Goal: Task Accomplishment & Management: Complete application form

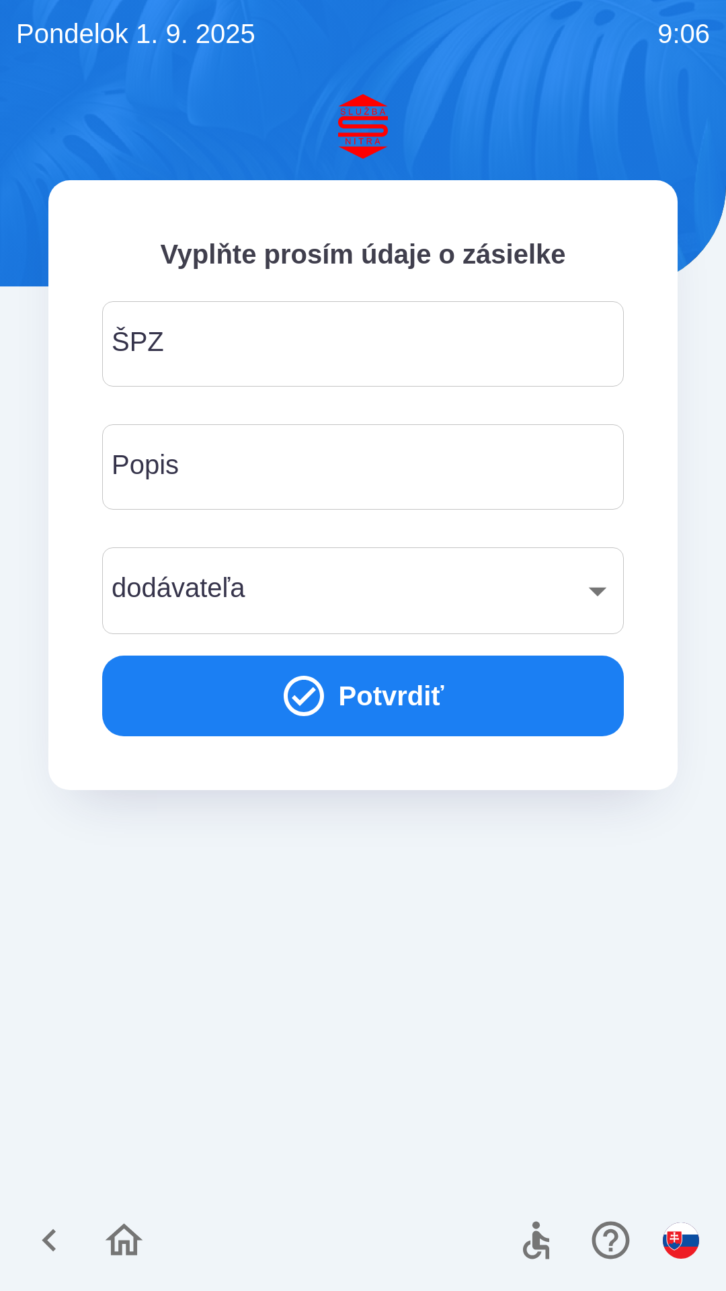
click at [204, 353] on input "ŠPZ" at bounding box center [363, 343] width 490 height 53
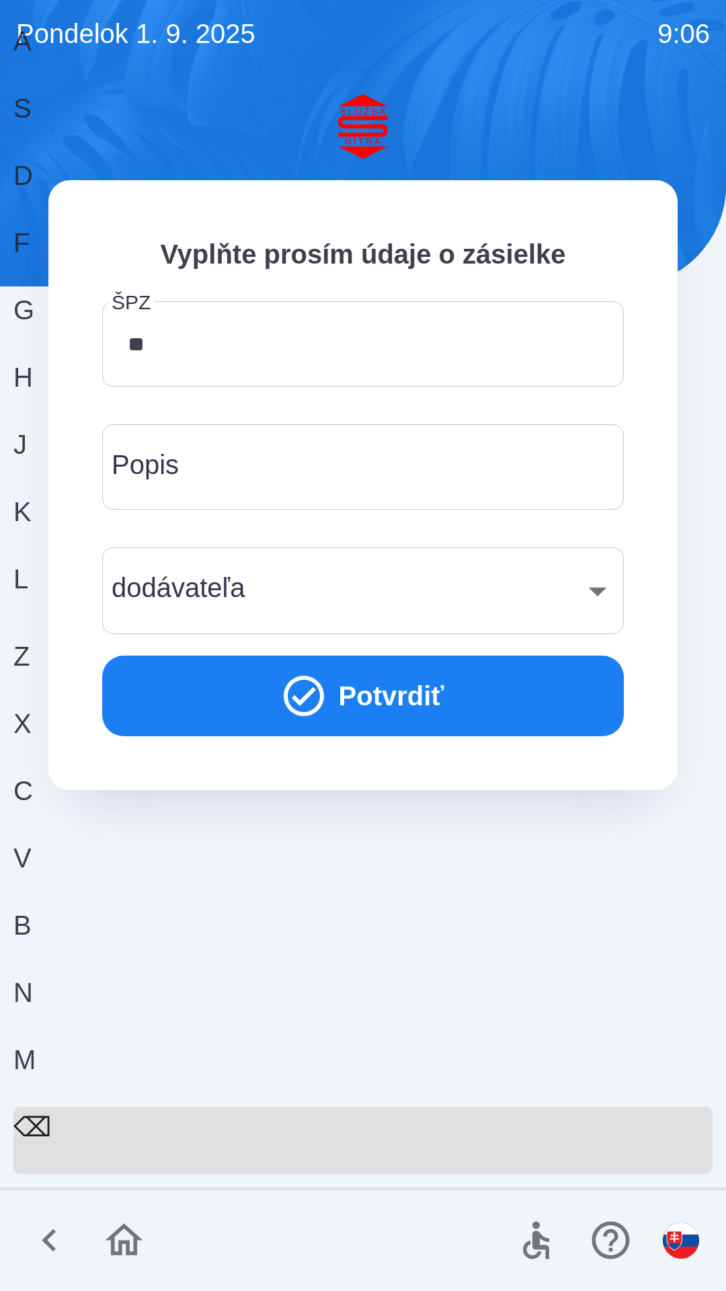
click at [307, 905] on div "V" at bounding box center [357, 871] width 689 height 67
type input "*******"
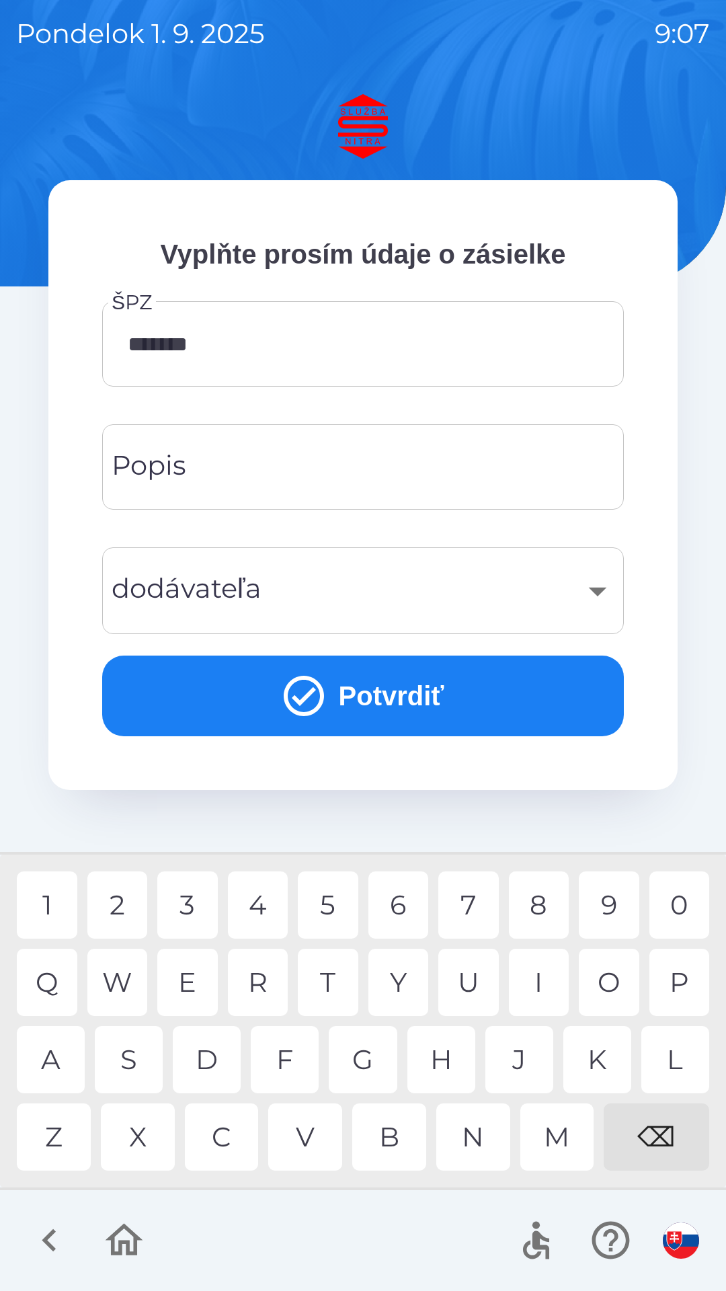
click at [406, 983] on div "Y" at bounding box center [399, 982] width 61 height 67
click at [281, 469] on input "Popis" at bounding box center [363, 467] width 490 height 53
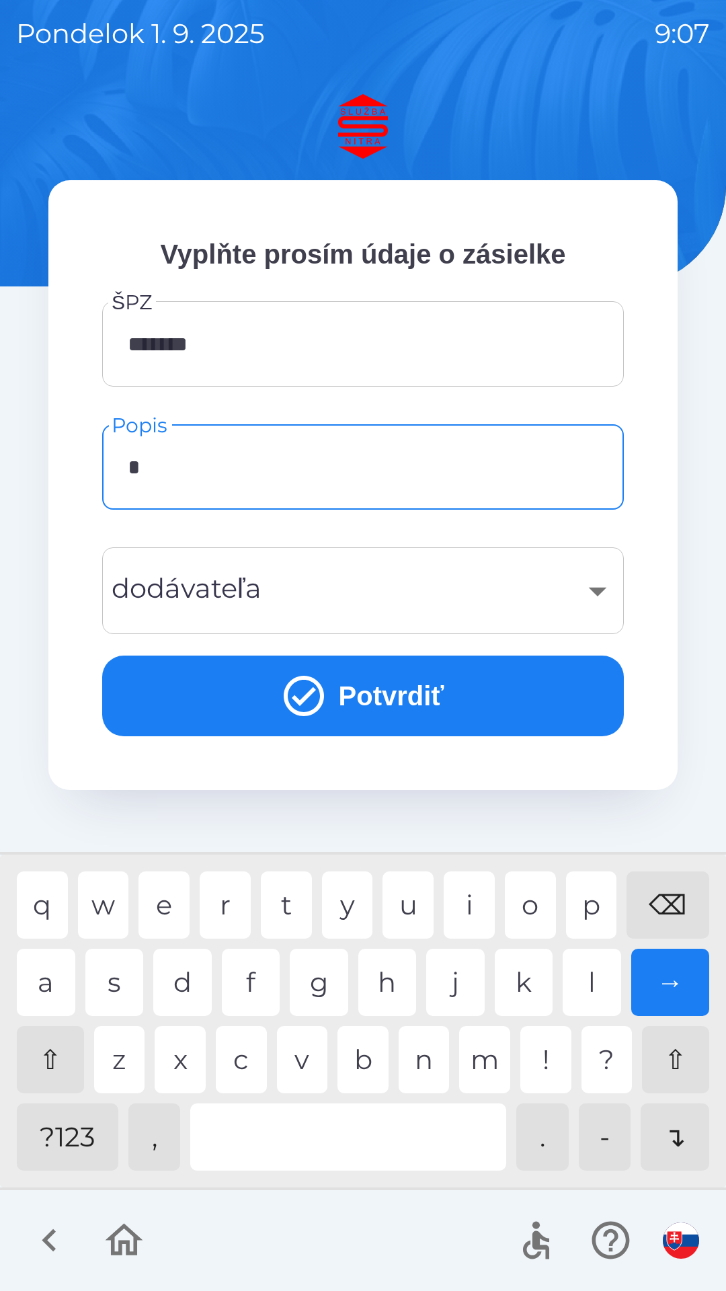
click at [123, 987] on div "s" at bounding box center [114, 982] width 59 height 67
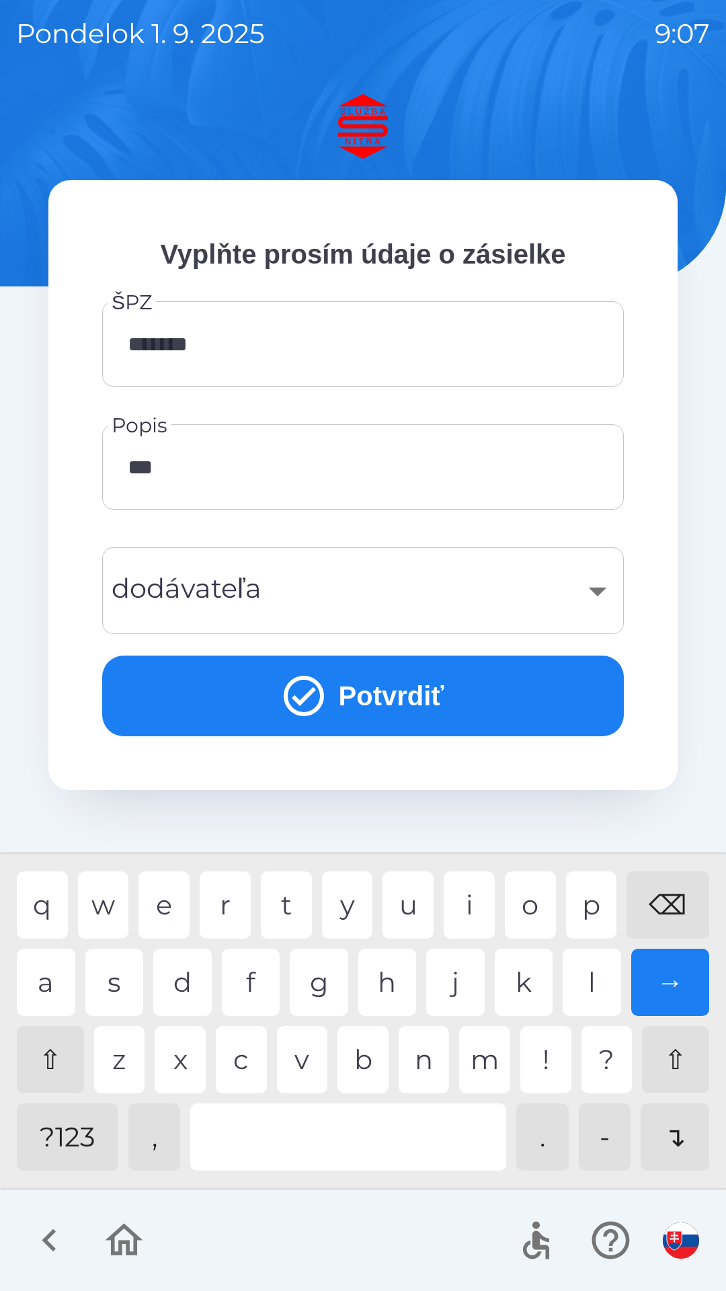
click at [600, 983] on div "l" at bounding box center [592, 982] width 59 height 67
click at [308, 1058] on div "v" at bounding box center [302, 1059] width 51 height 67
type input "******"
click at [288, 893] on div "t" at bounding box center [286, 905] width 51 height 67
click at [331, 584] on div "​" at bounding box center [363, 591] width 490 height 54
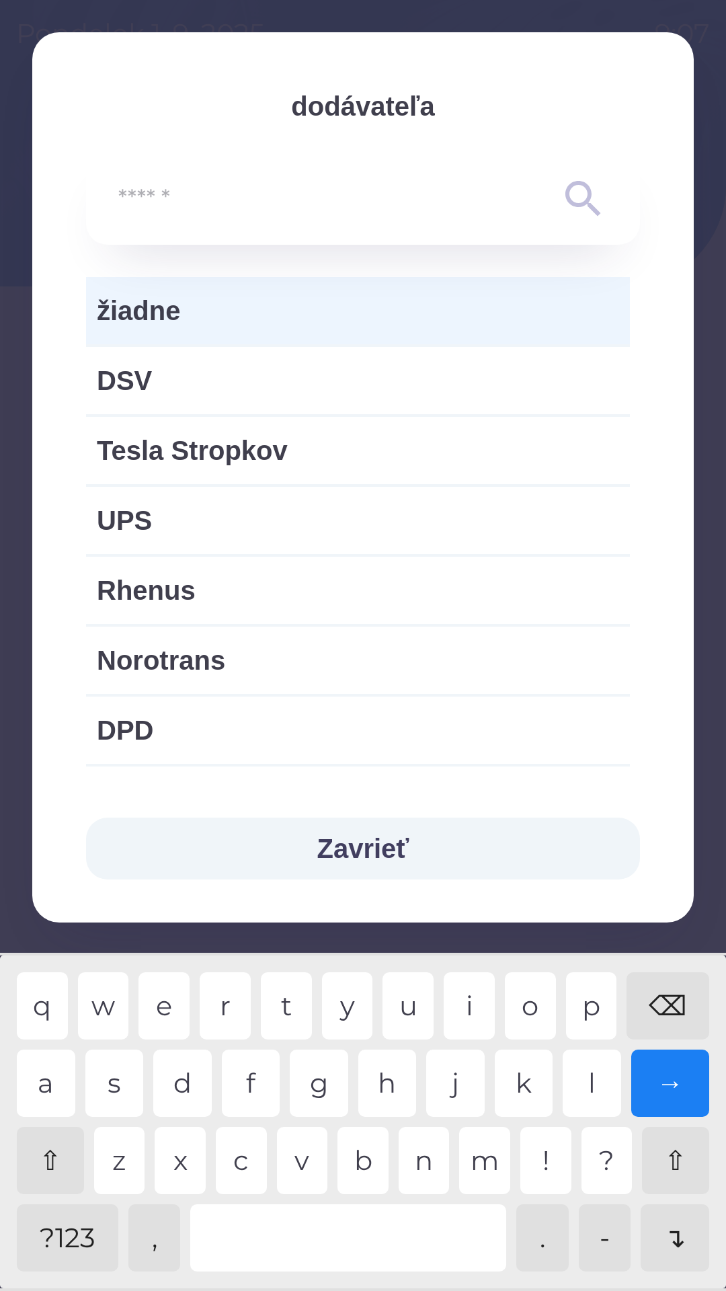
click at [687, 998] on div "⌫" at bounding box center [668, 1006] width 83 height 67
click at [472, 847] on button "Zavrieť" at bounding box center [363, 849] width 554 height 62
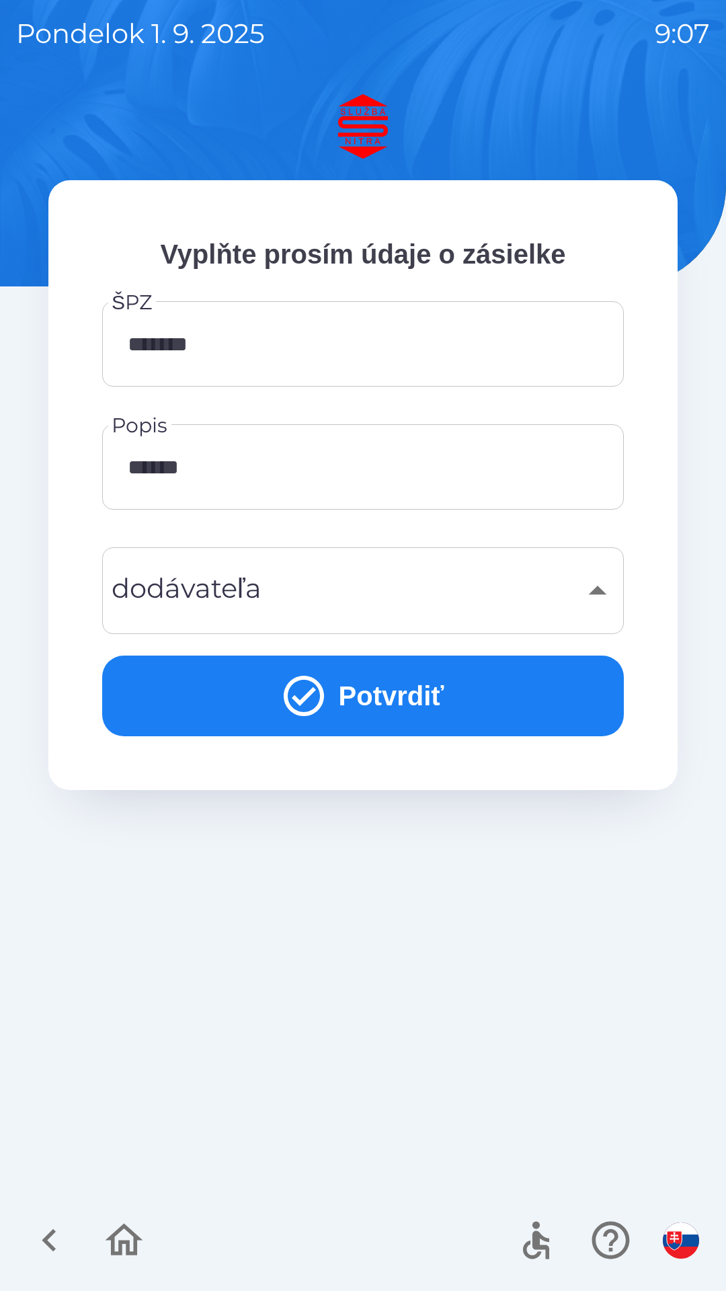
click at [414, 661] on button "Potvrdiť" at bounding box center [363, 696] width 522 height 81
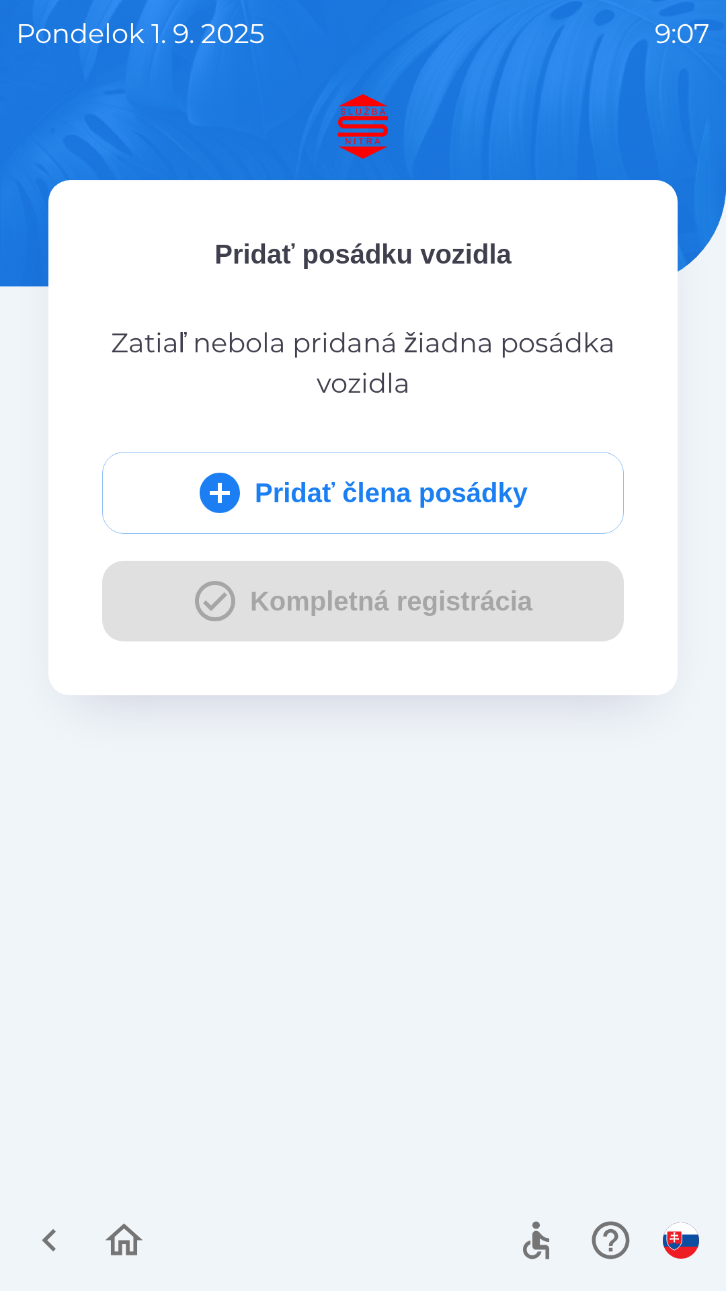
click at [313, 595] on div "Pridať člena posádky Kompletná registrácia" at bounding box center [363, 547] width 522 height 190
click at [334, 578] on div "Pridať člena posádky Kompletná registrácia" at bounding box center [363, 547] width 522 height 190
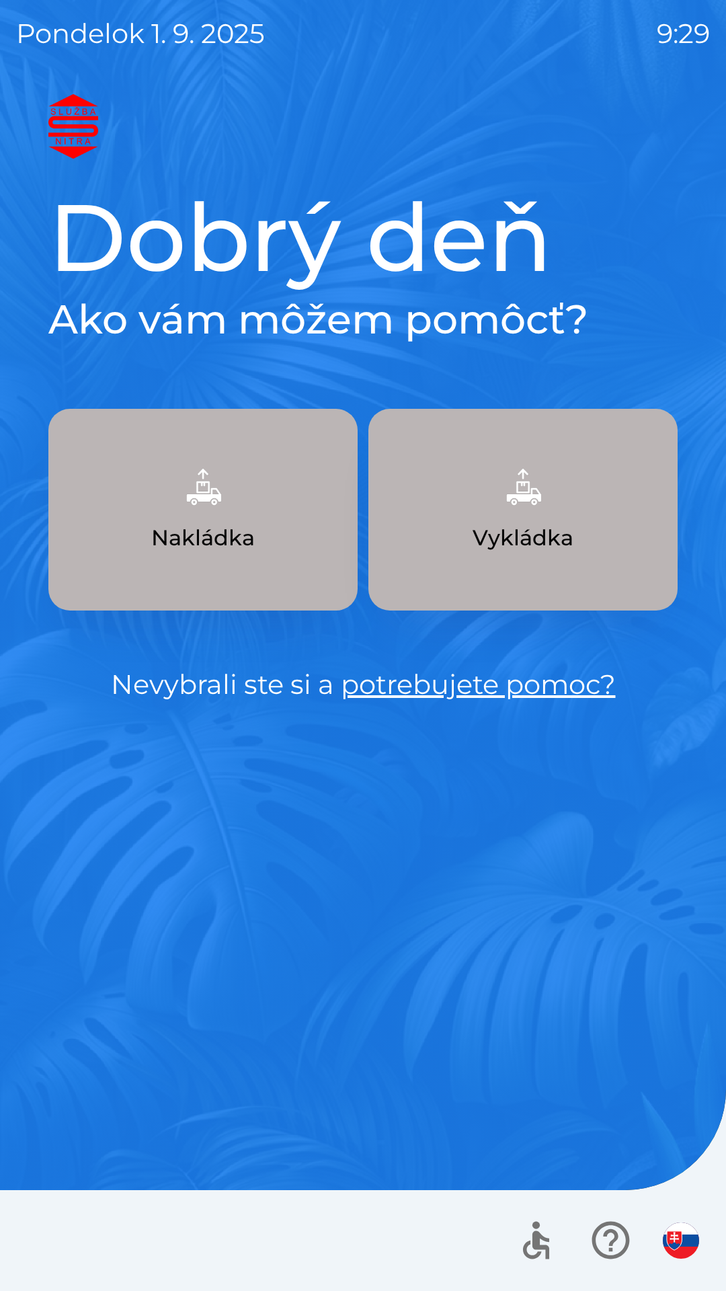
click at [564, 519] on button "Vykládka" at bounding box center [523, 510] width 309 height 202
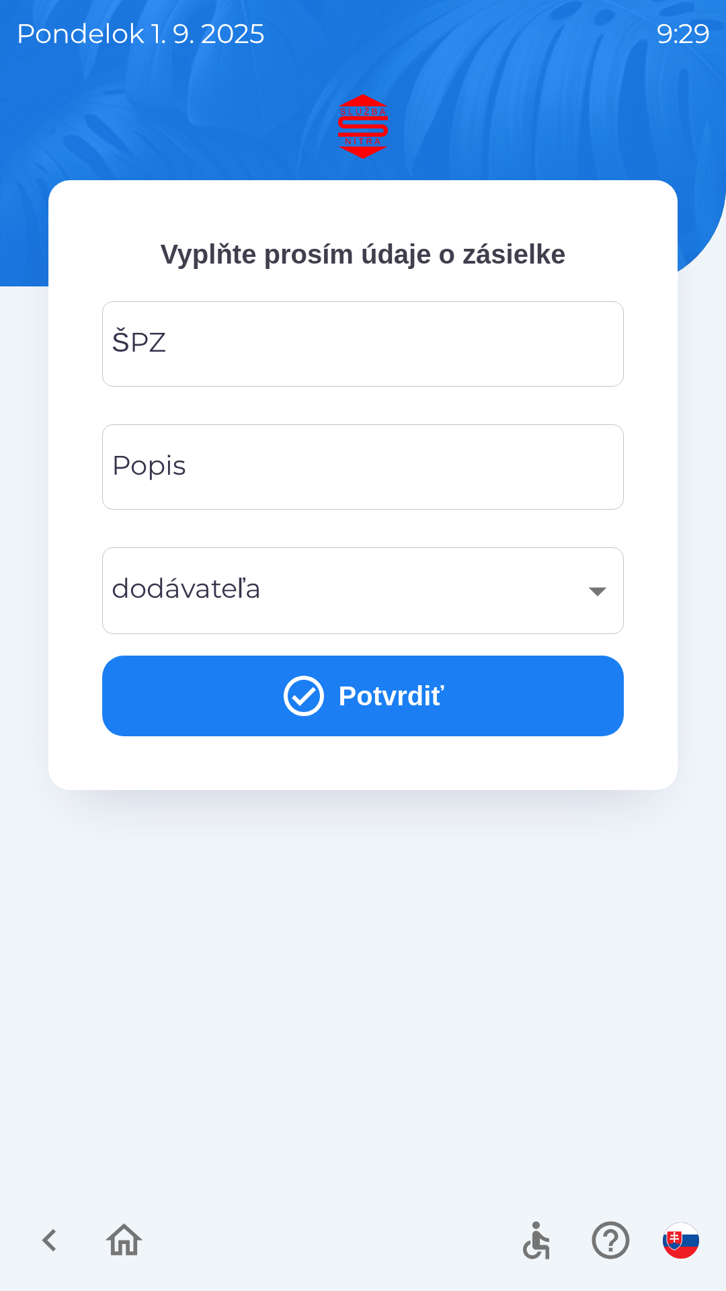
click at [304, 705] on icon "submit" at bounding box center [304, 696] width 48 height 48
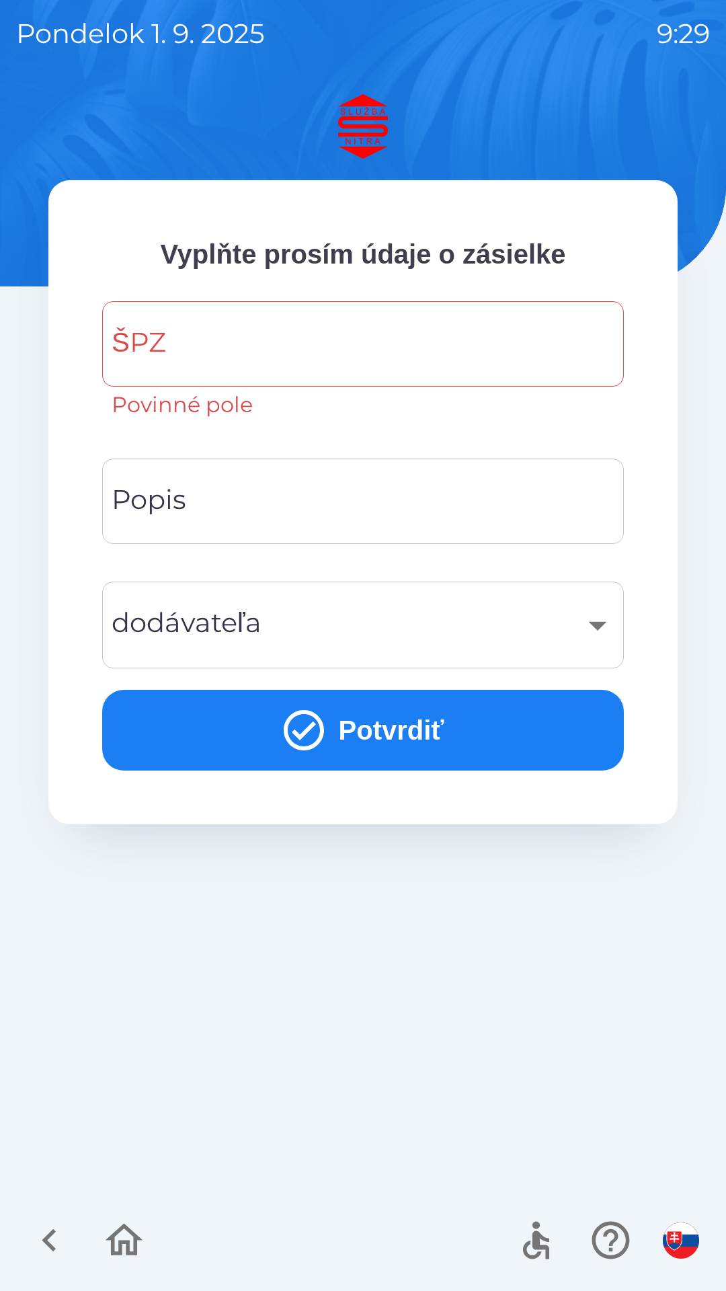
click at [230, 337] on input "ŠPZ" at bounding box center [363, 343] width 490 height 53
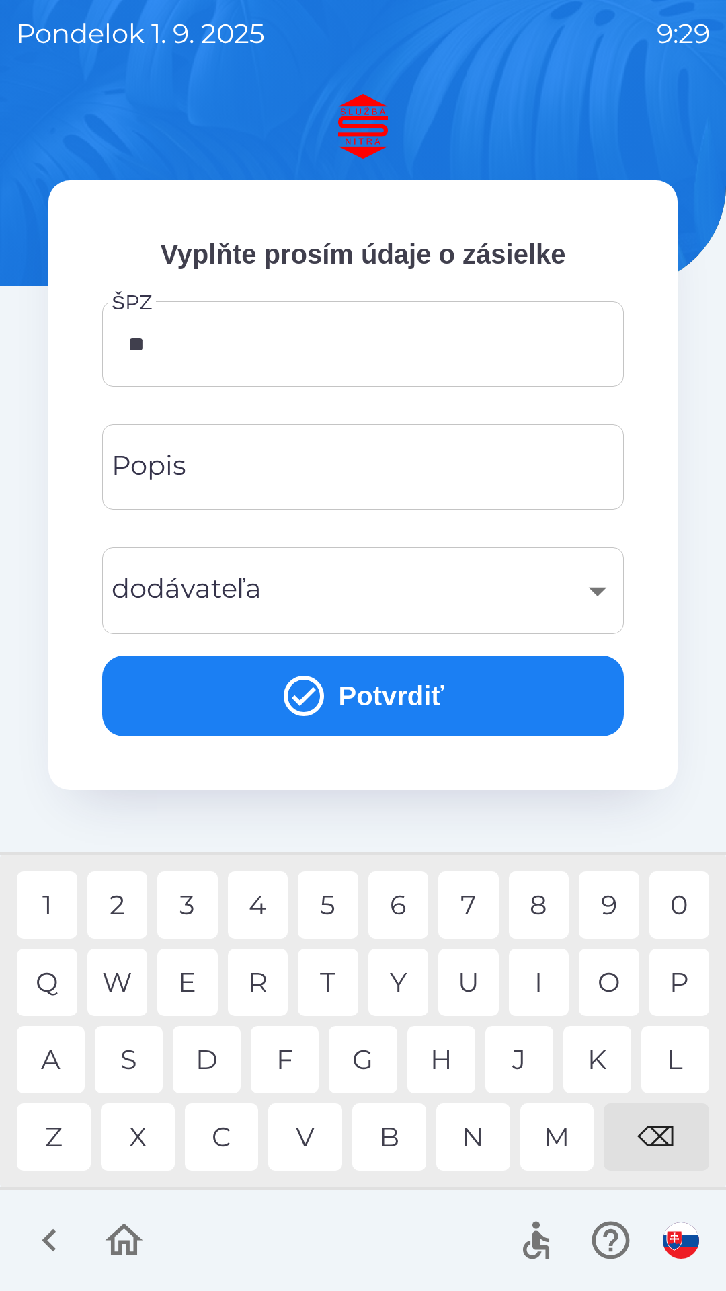
click at [478, 1135] on div "N" at bounding box center [474, 1137] width 74 height 67
click at [263, 903] on div "4" at bounding box center [258, 905] width 61 height 67
click at [541, 902] on div "8" at bounding box center [539, 905] width 61 height 67
type input "*******"
click at [276, 471] on input "Popis" at bounding box center [363, 467] width 490 height 53
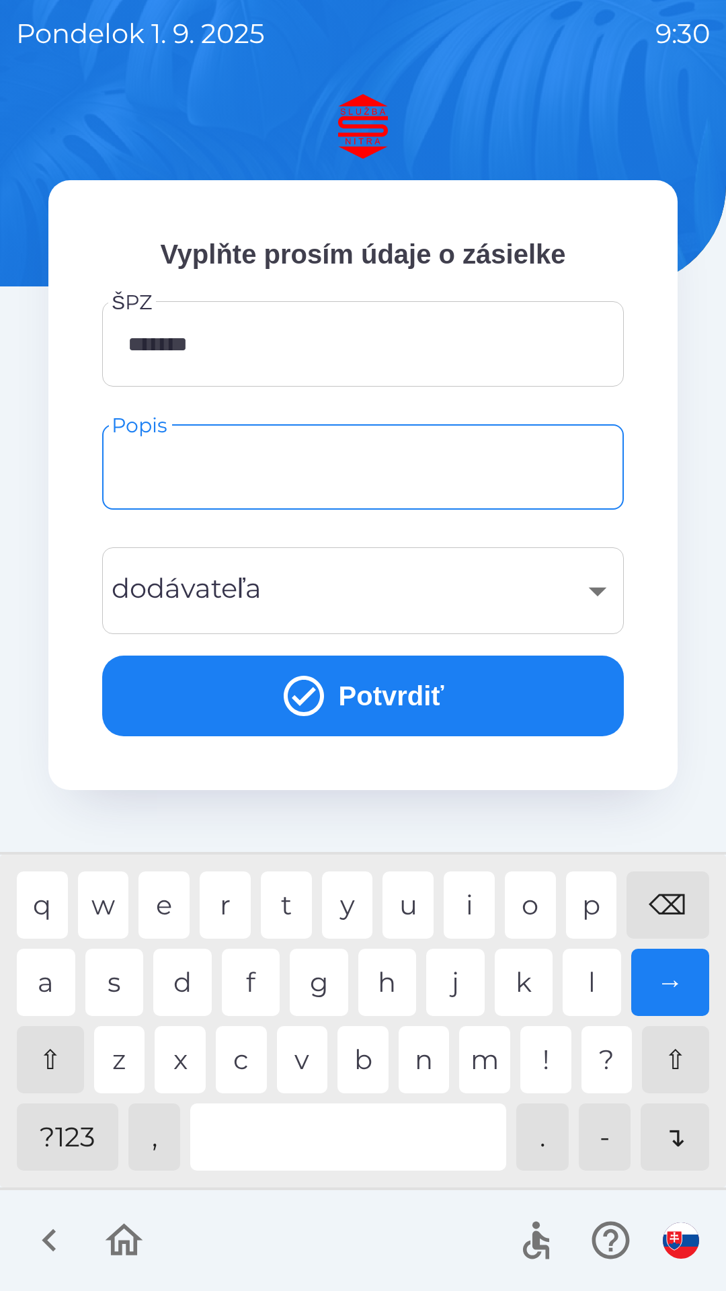
click at [217, 471] on input "Popis" at bounding box center [363, 467] width 490 height 53
click at [256, 584] on div "​" at bounding box center [363, 591] width 490 height 54
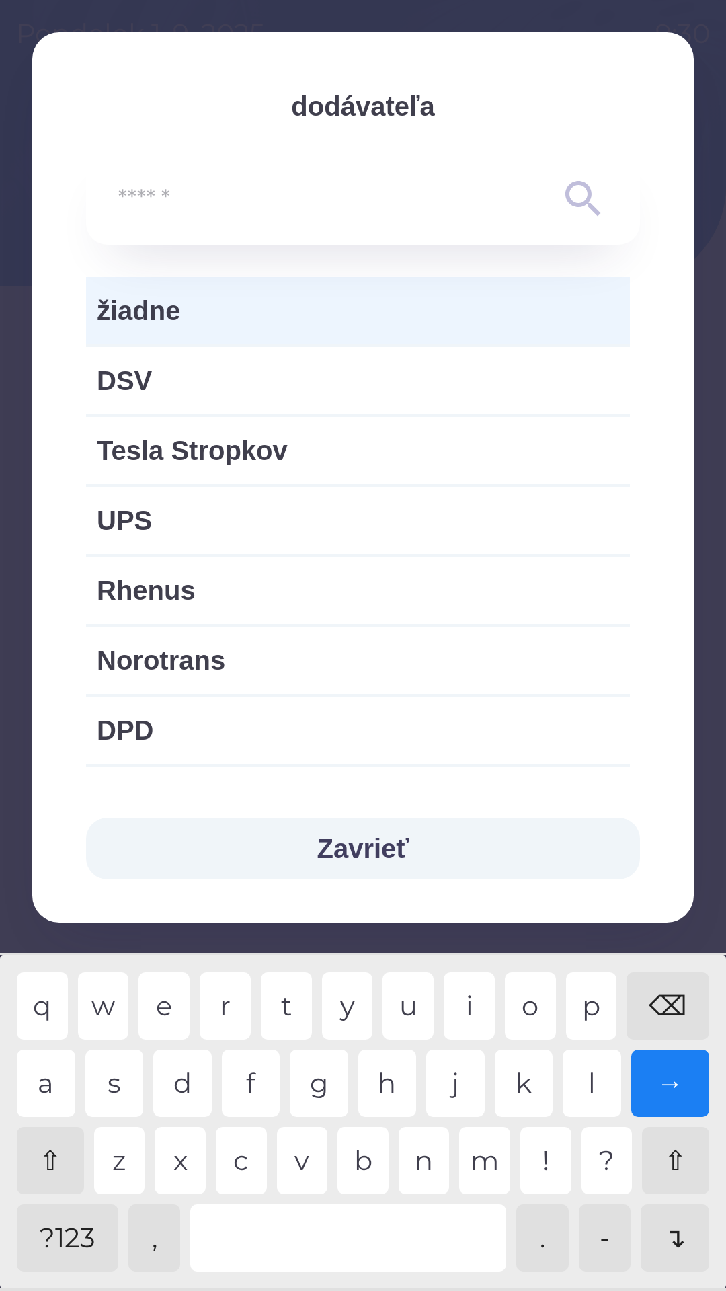
click at [268, 585] on span "Rhenus" at bounding box center [358, 590] width 523 height 40
type input "***"
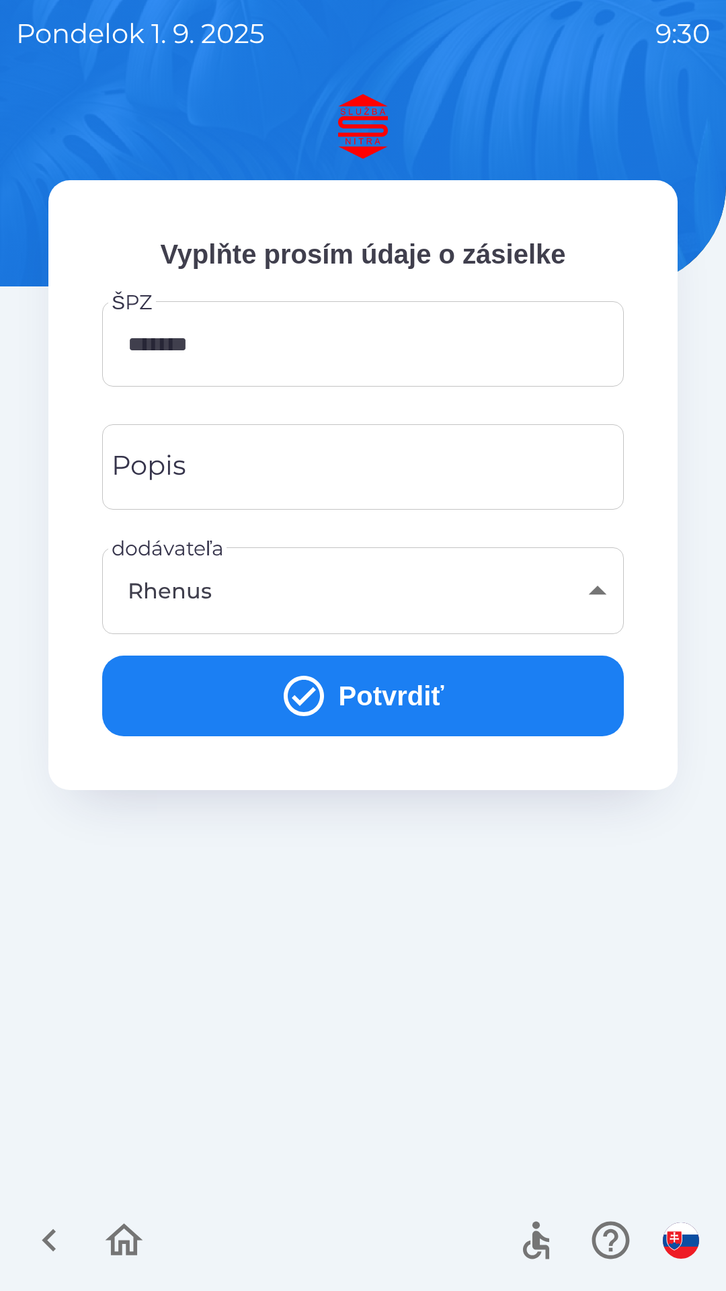
click at [400, 693] on button "Potvrdiť" at bounding box center [363, 696] width 522 height 81
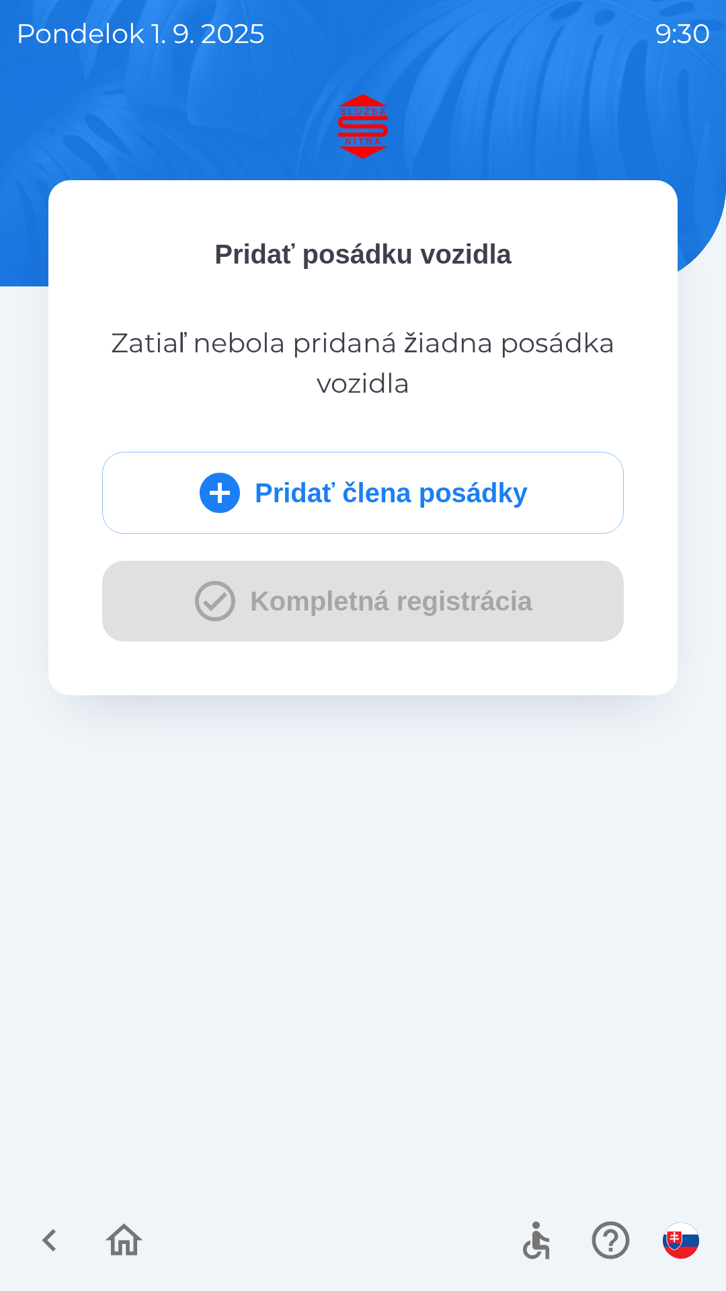
click at [410, 600] on div "Pridať člena posádky Kompletná registrácia" at bounding box center [363, 547] width 522 height 190
click at [285, 605] on div "Pridať člena posádky Kompletná registrácia" at bounding box center [363, 547] width 522 height 190
click at [376, 248] on p "Pridať posádku vozidla" at bounding box center [363, 254] width 522 height 40
click at [227, 489] on icon "submit" at bounding box center [220, 493] width 40 height 40
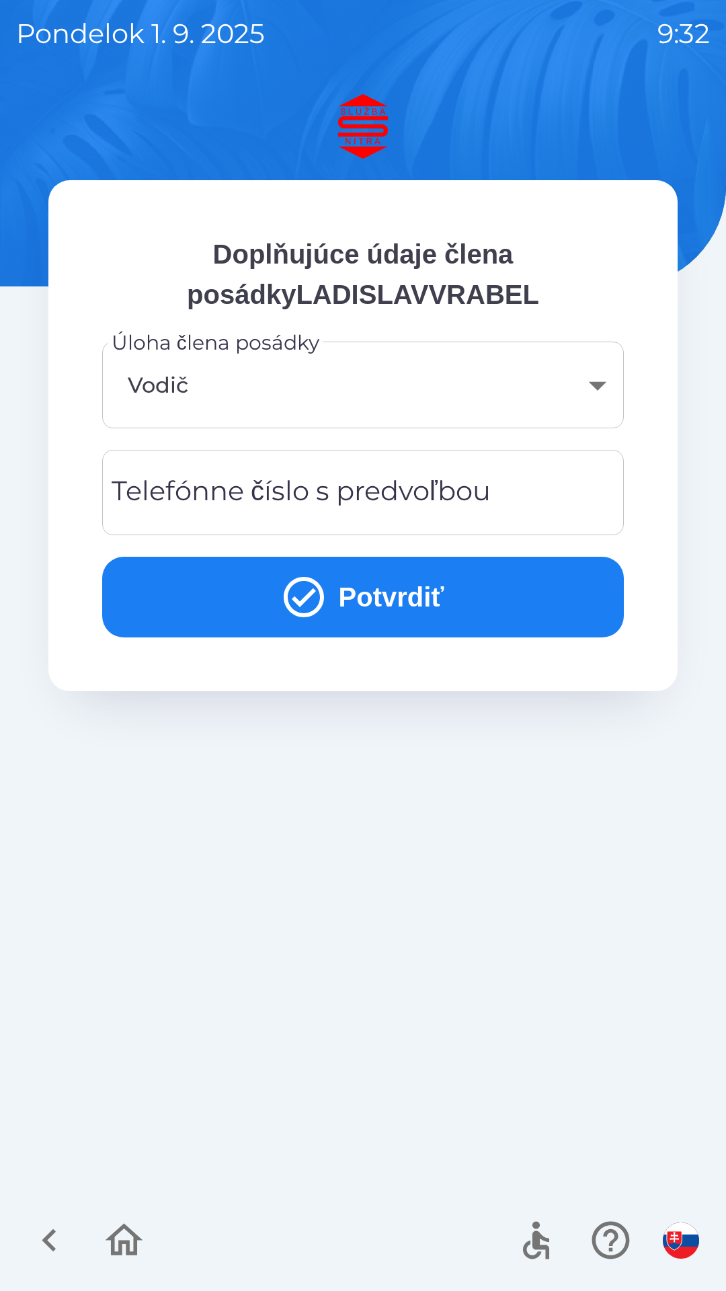
click at [290, 594] on icon "submit" at bounding box center [304, 597] width 48 height 48
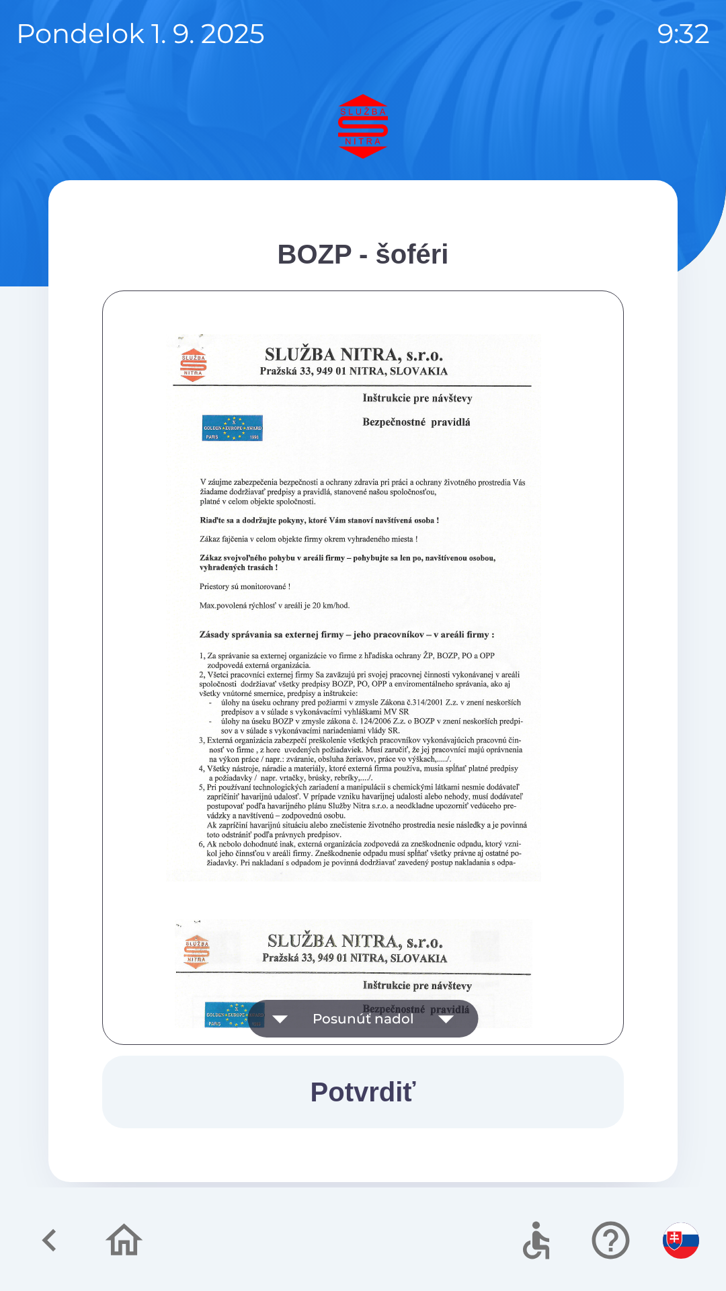
click at [389, 1091] on button "Potvrdiť" at bounding box center [363, 1092] width 522 height 73
click at [442, 1020] on icon "button" at bounding box center [446, 1020] width 15 height 8
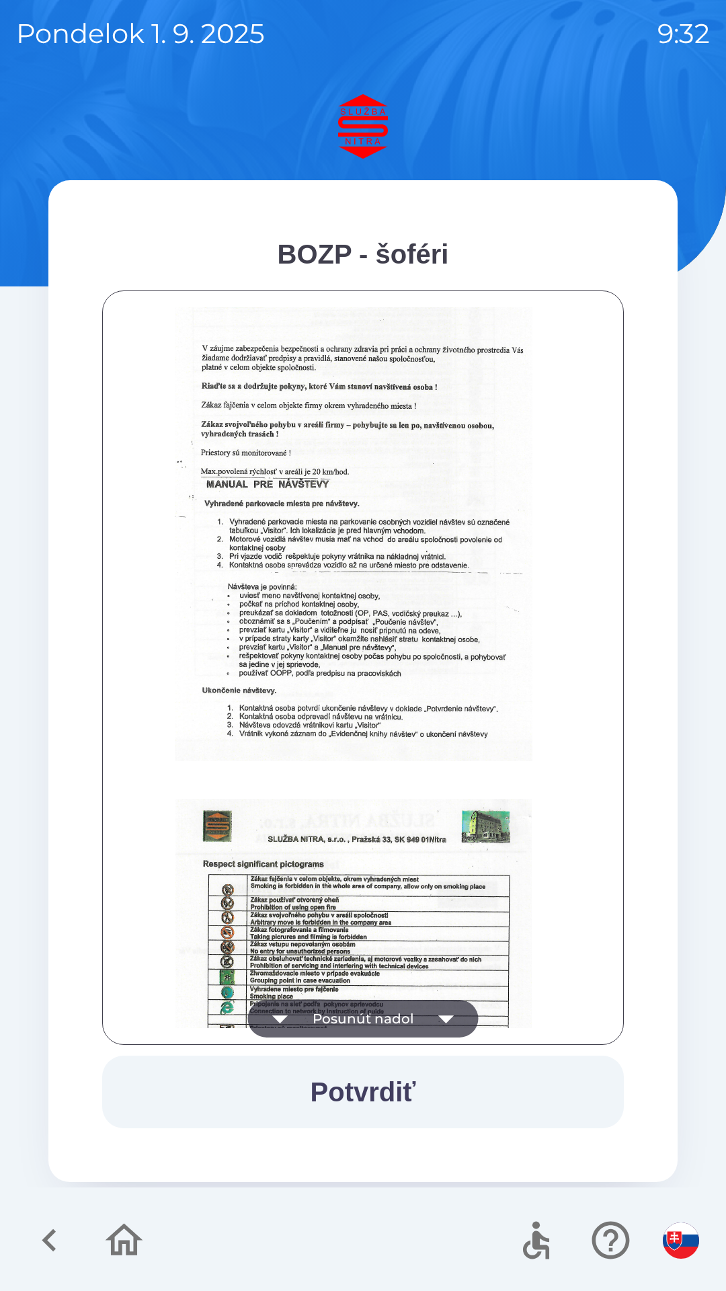
click at [444, 1018] on icon "button" at bounding box center [446, 1020] width 15 height 8
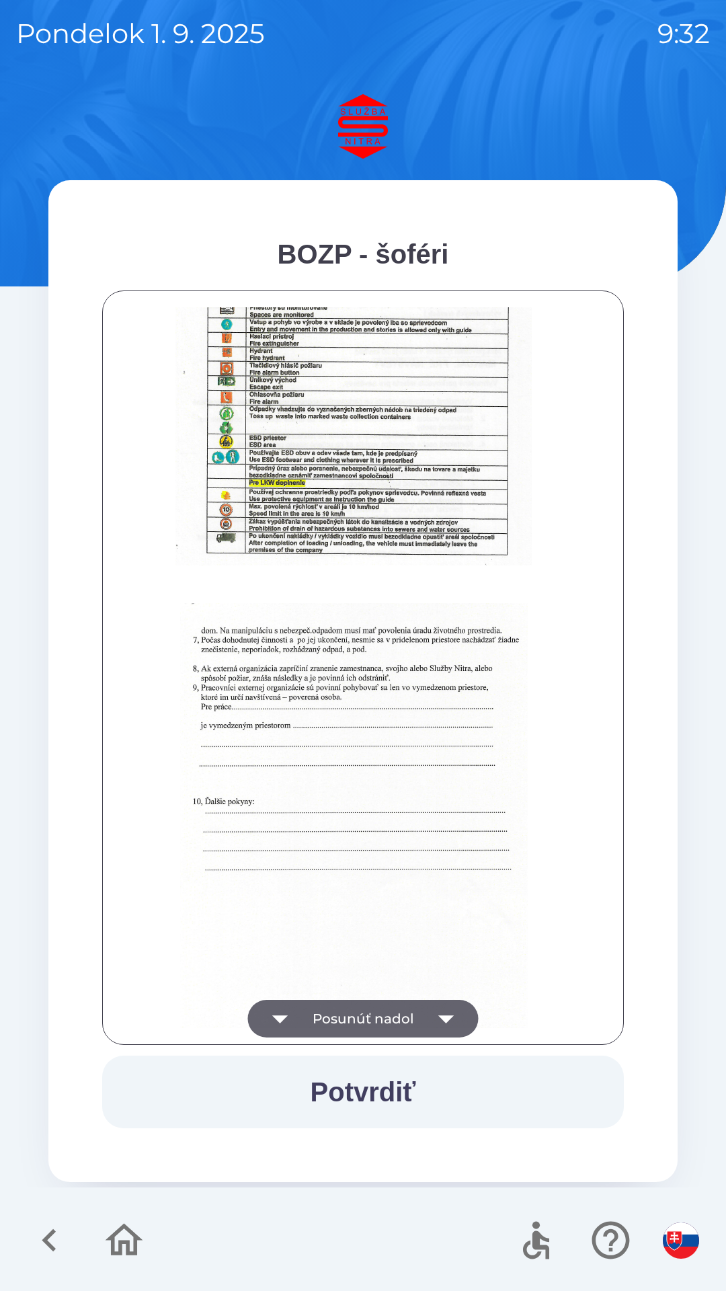
click at [364, 1091] on button "Potvrdiť" at bounding box center [363, 1092] width 522 height 73
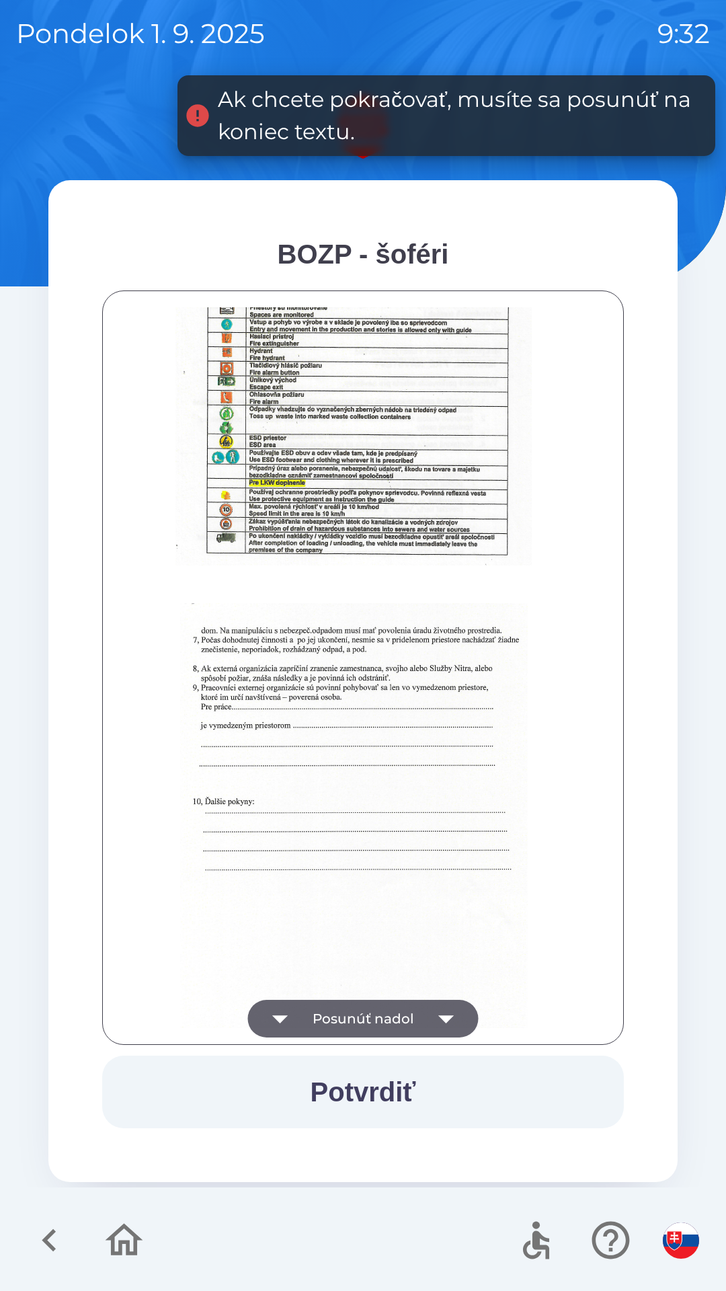
click at [447, 1018] on icon "button" at bounding box center [446, 1020] width 15 height 8
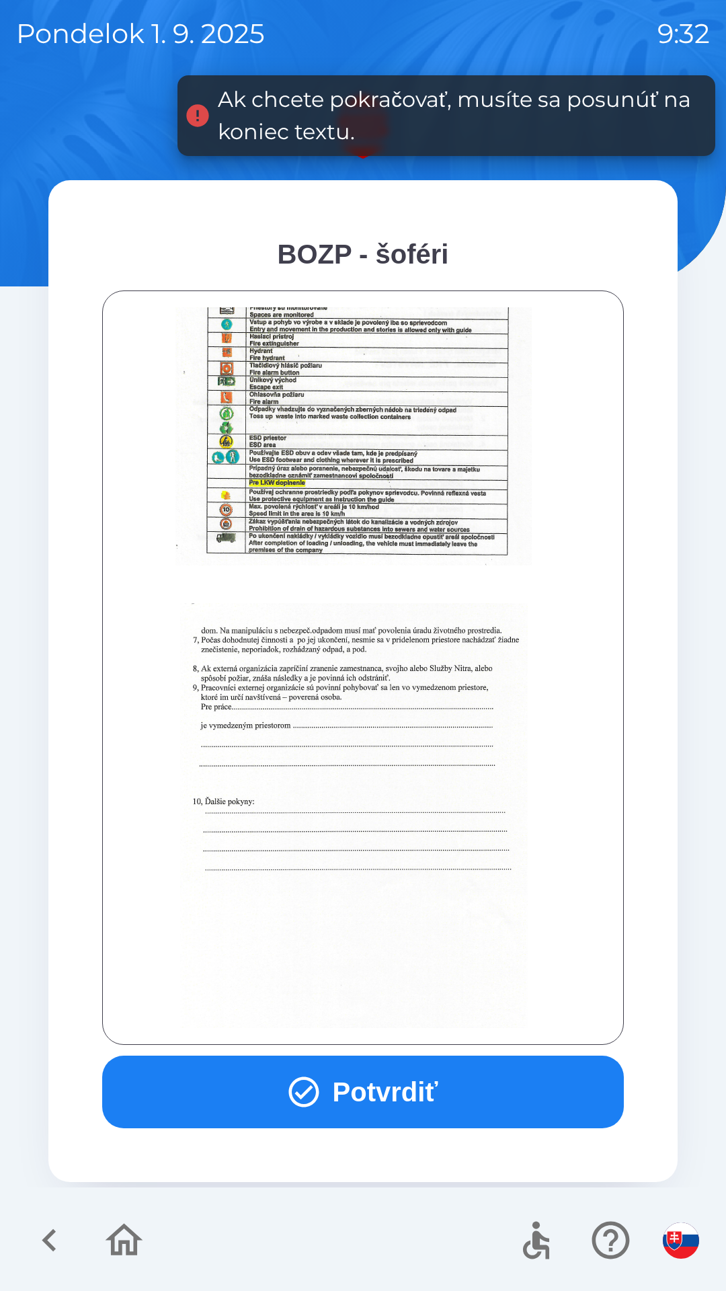
scroll to position [1507, 0]
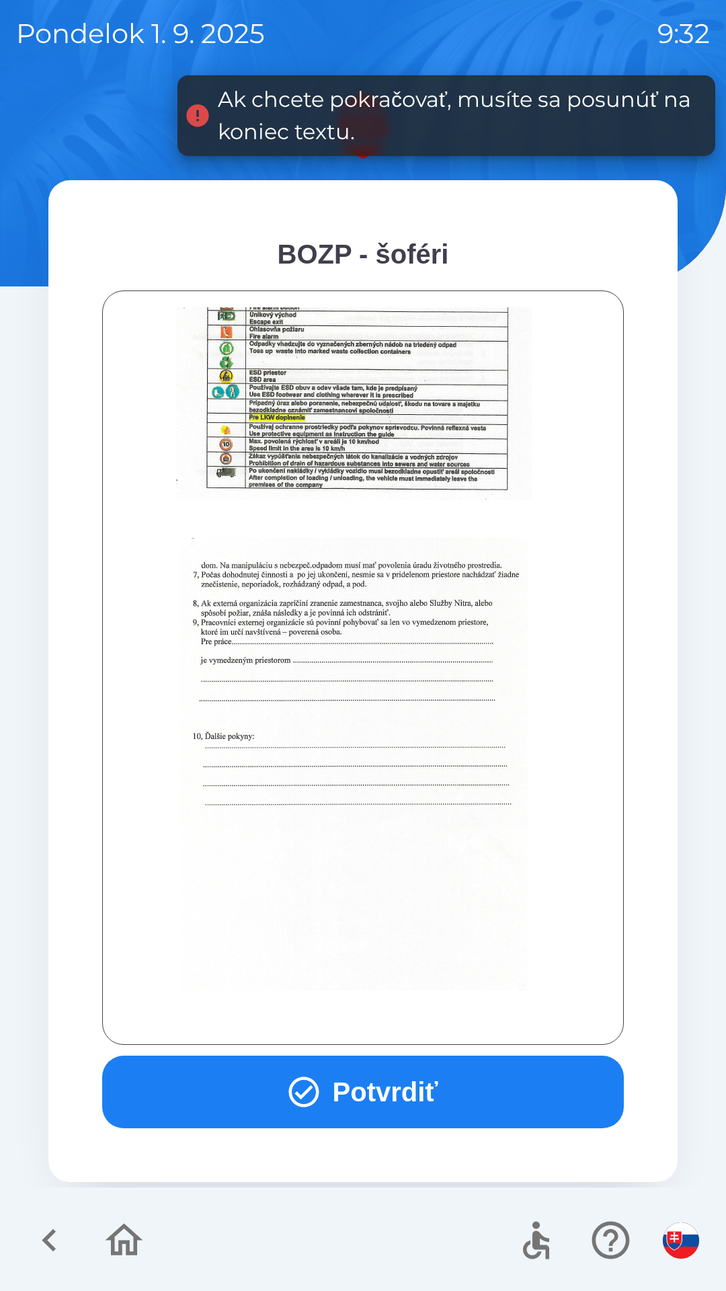
click at [311, 1089] on icon "button" at bounding box center [304, 1092] width 36 height 36
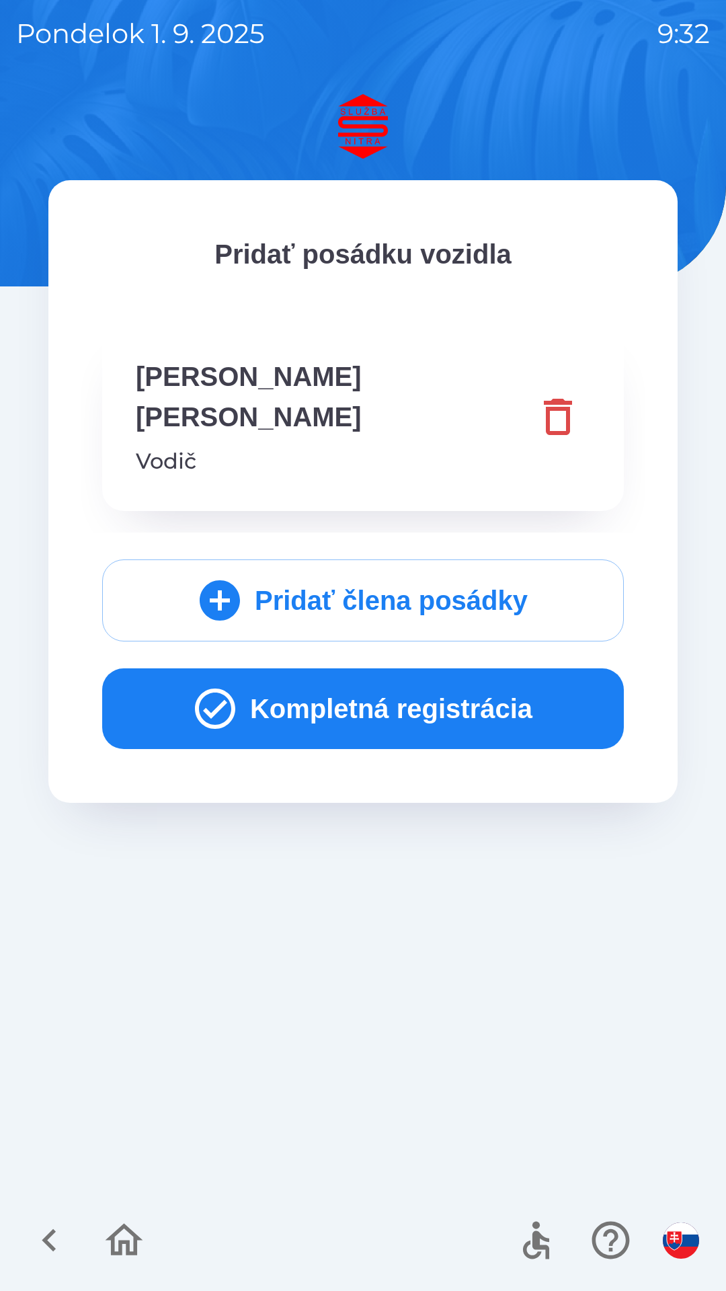
click at [206, 685] on icon "button" at bounding box center [215, 709] width 48 height 48
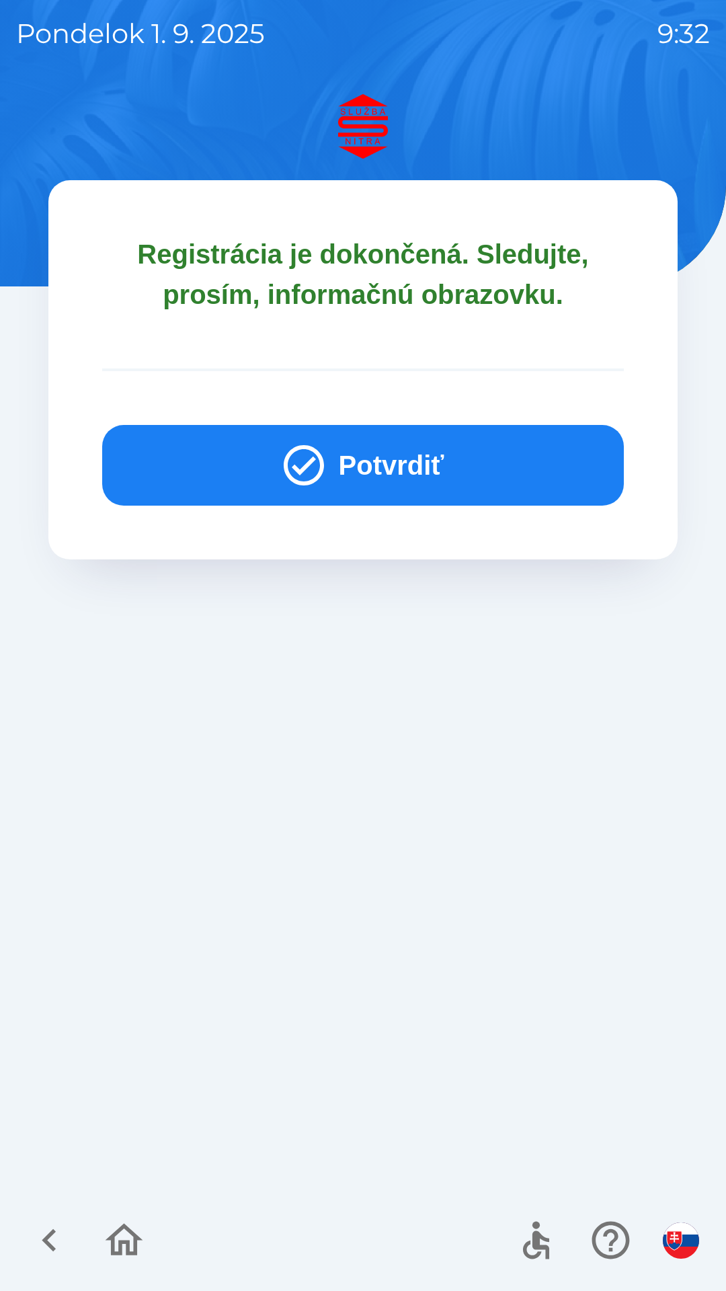
click at [310, 468] on icon "button" at bounding box center [304, 465] width 48 height 48
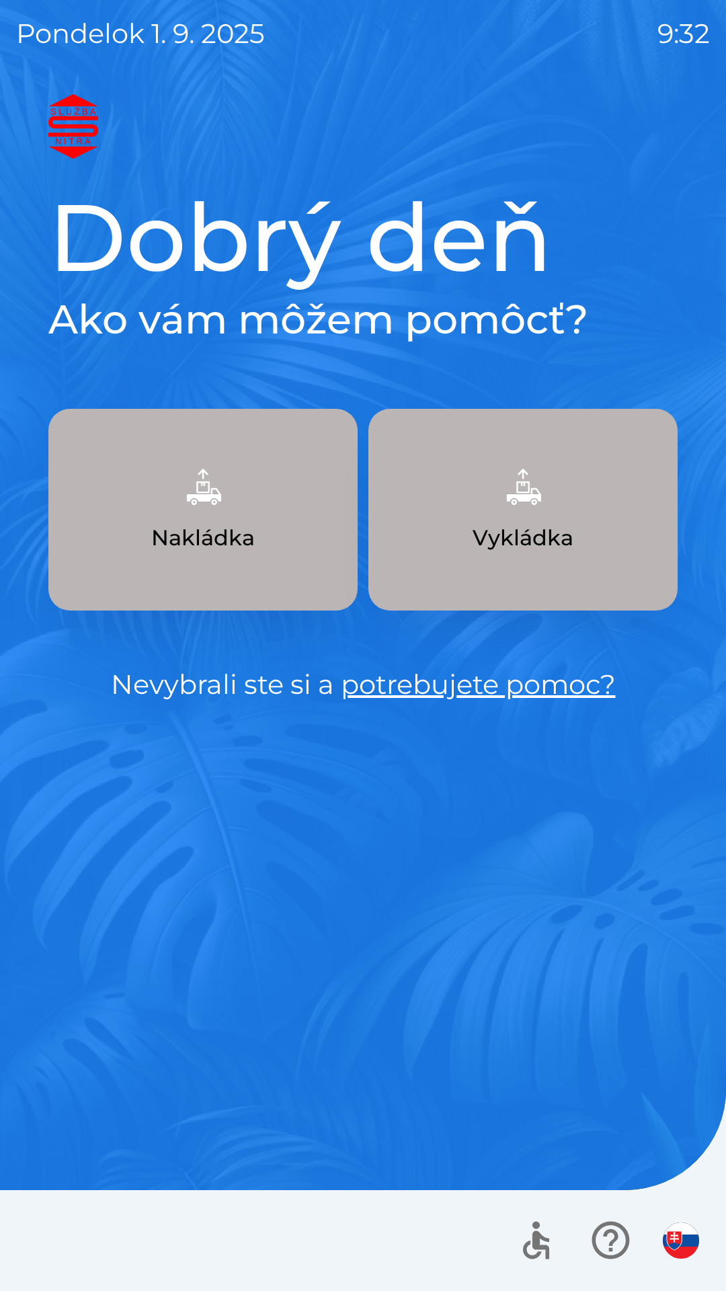
click at [533, 502] on img "button" at bounding box center [523, 486] width 59 height 59
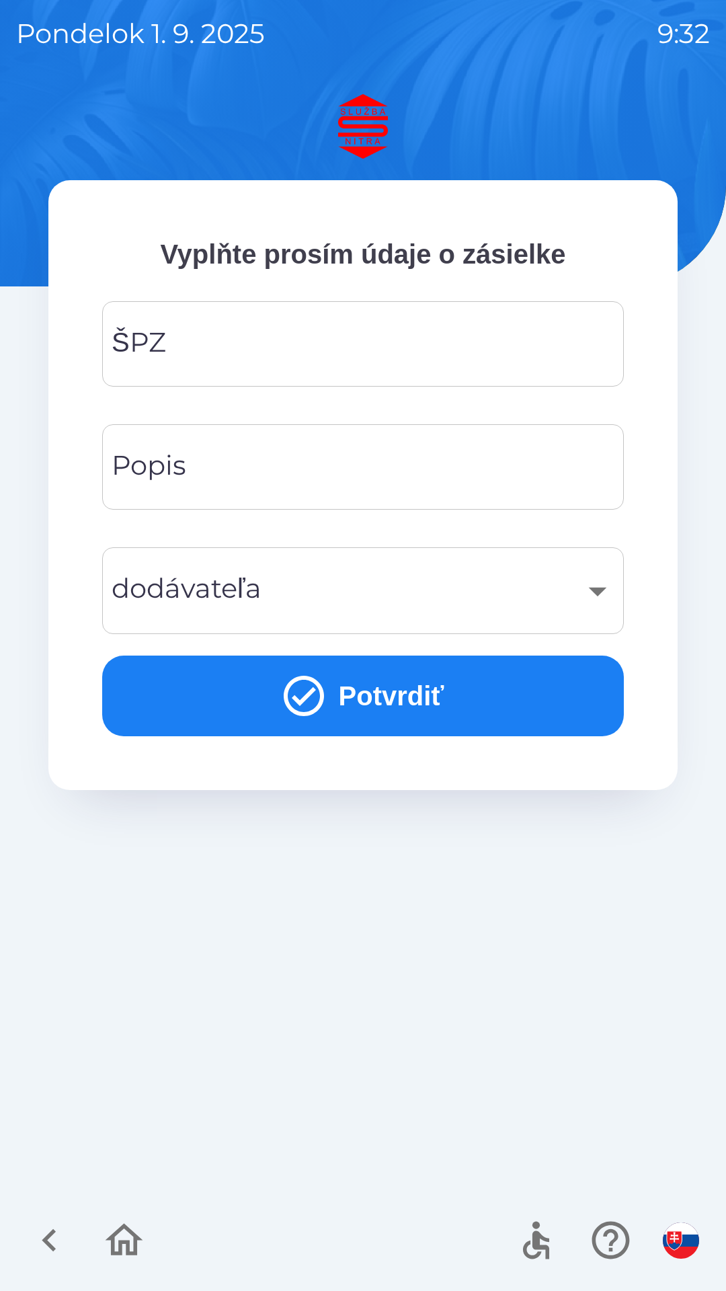
click at [256, 336] on input "ŠPZ" at bounding box center [363, 343] width 490 height 53
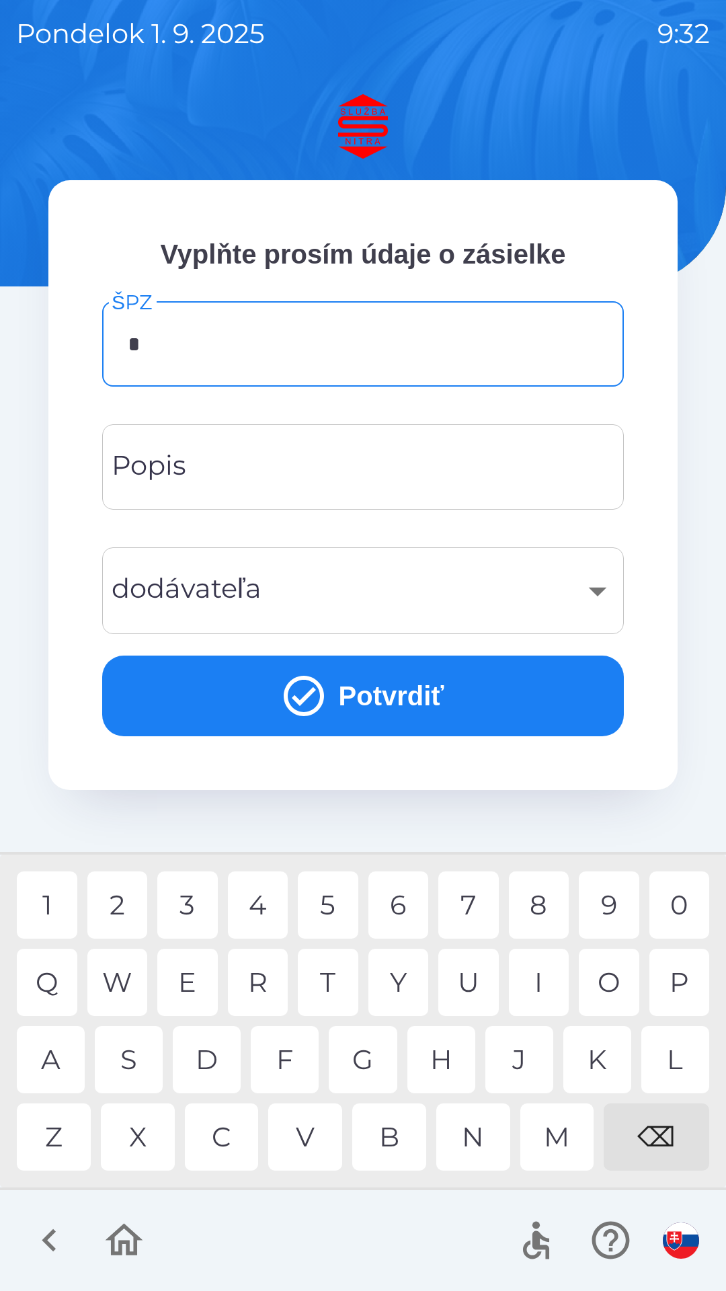
click at [676, 985] on div "P" at bounding box center [680, 982] width 61 height 67
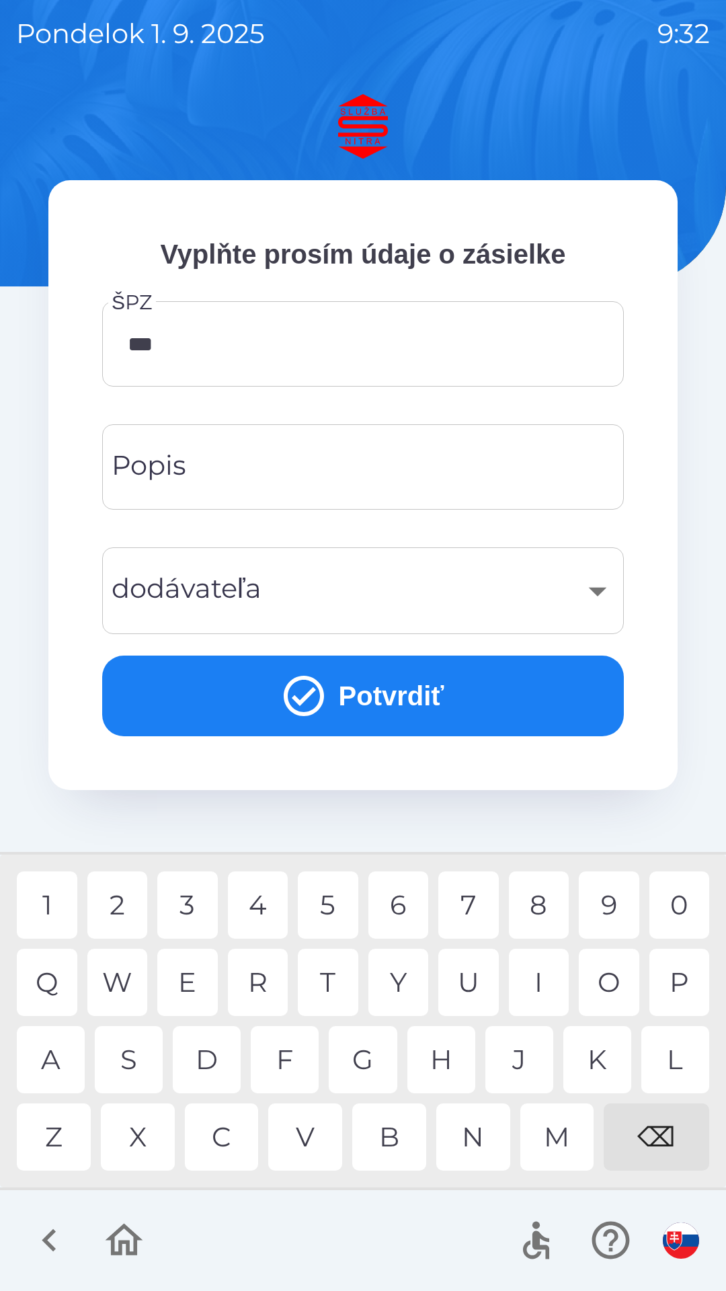
click at [260, 906] on div "4" at bounding box center [258, 905] width 61 height 67
click at [538, 903] on div "8" at bounding box center [539, 905] width 61 height 67
type input "*******"
click at [44, 1065] on div "A" at bounding box center [51, 1059] width 68 height 67
click at [265, 468] on input "Popis" at bounding box center [363, 467] width 490 height 53
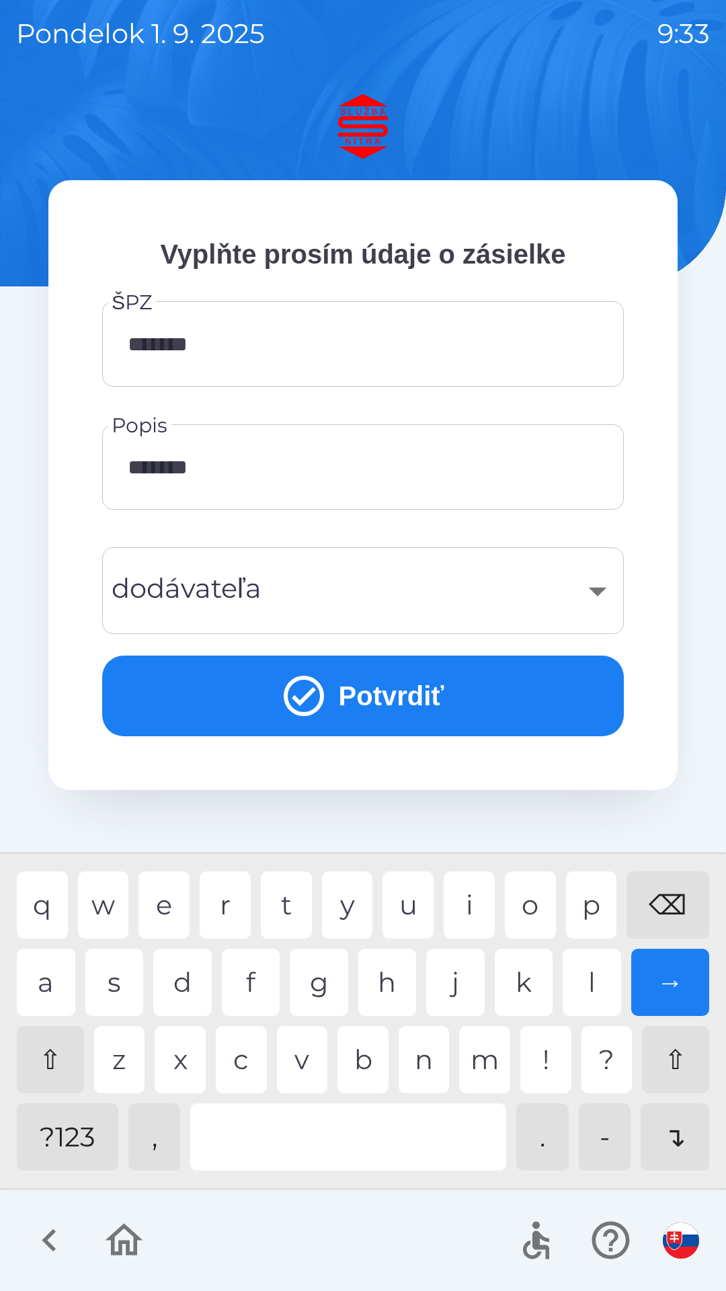
type input "********"
click at [352, 592] on div "​" at bounding box center [363, 591] width 490 height 54
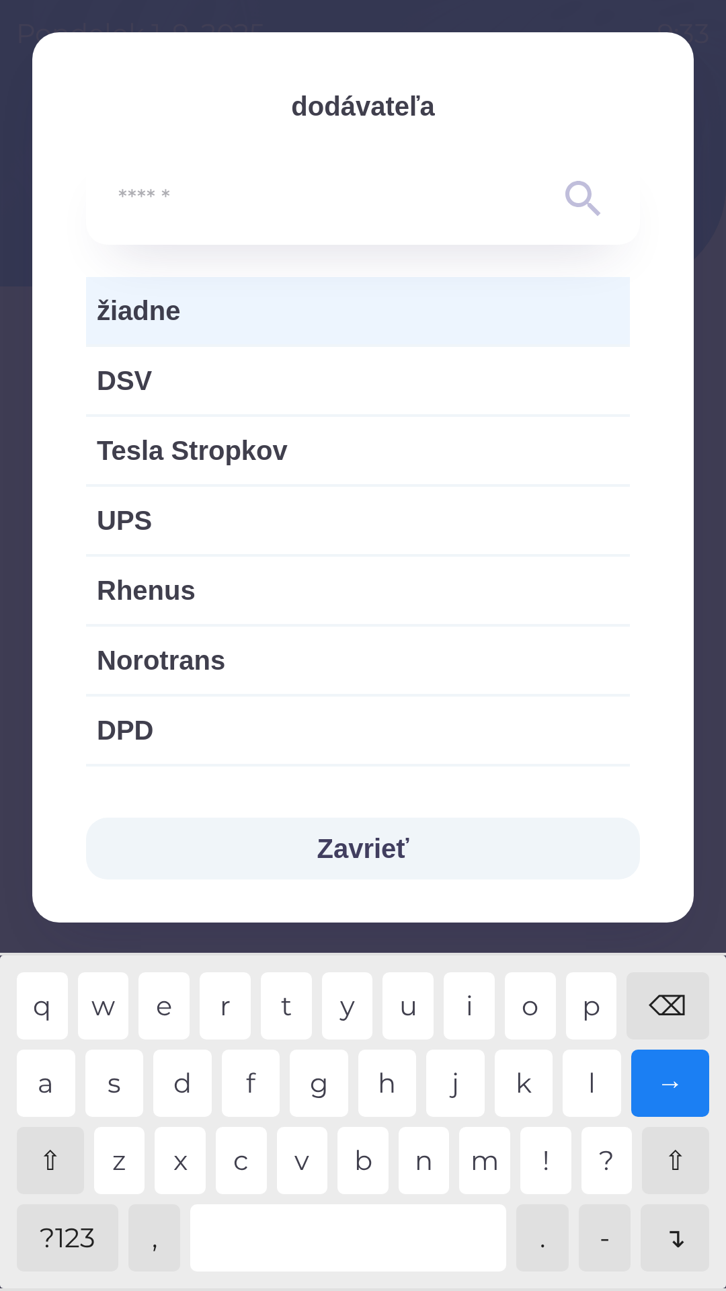
click at [298, 593] on span "Rhenus" at bounding box center [358, 590] width 523 height 40
type input "***"
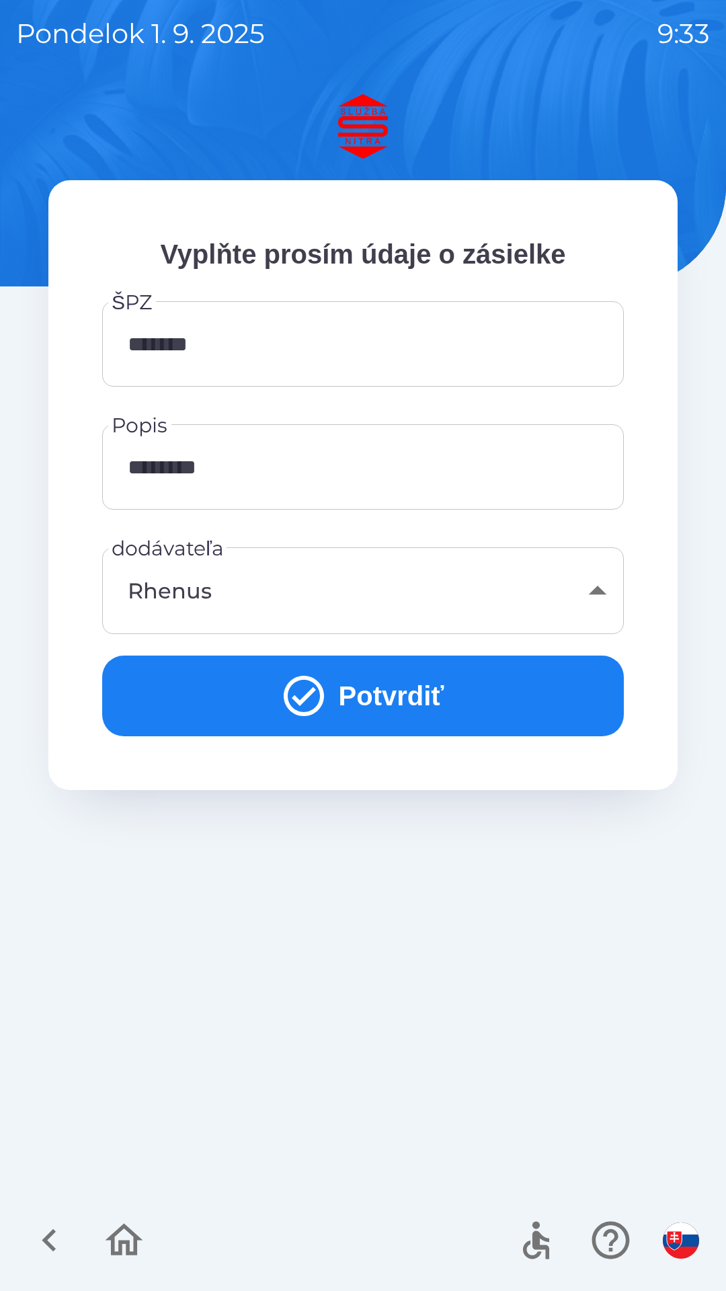
click at [301, 700] on icon "submit" at bounding box center [304, 696] width 40 height 40
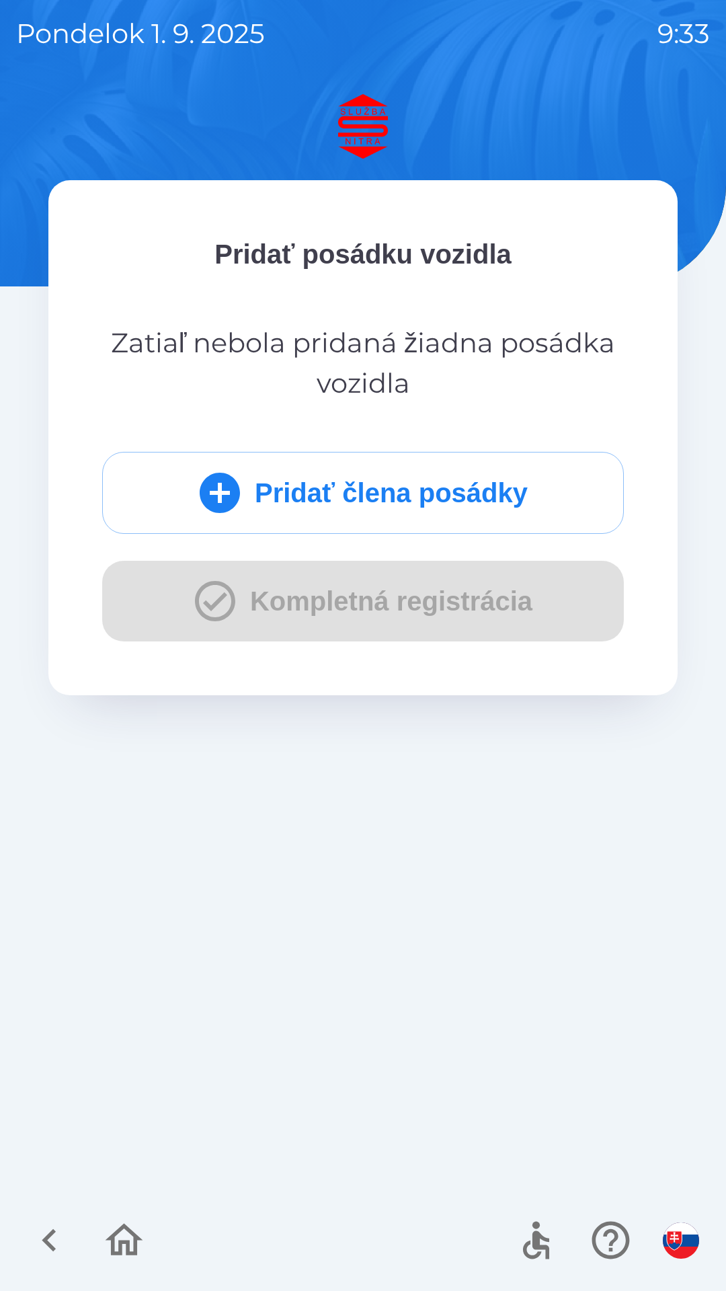
click at [208, 605] on div "Pridať člena posádky Kompletná registrácia" at bounding box center [363, 547] width 522 height 190
click at [209, 599] on div "Pridať člena posádky Kompletná registrácia" at bounding box center [363, 547] width 522 height 190
click at [215, 490] on icon "submit" at bounding box center [220, 493] width 40 height 40
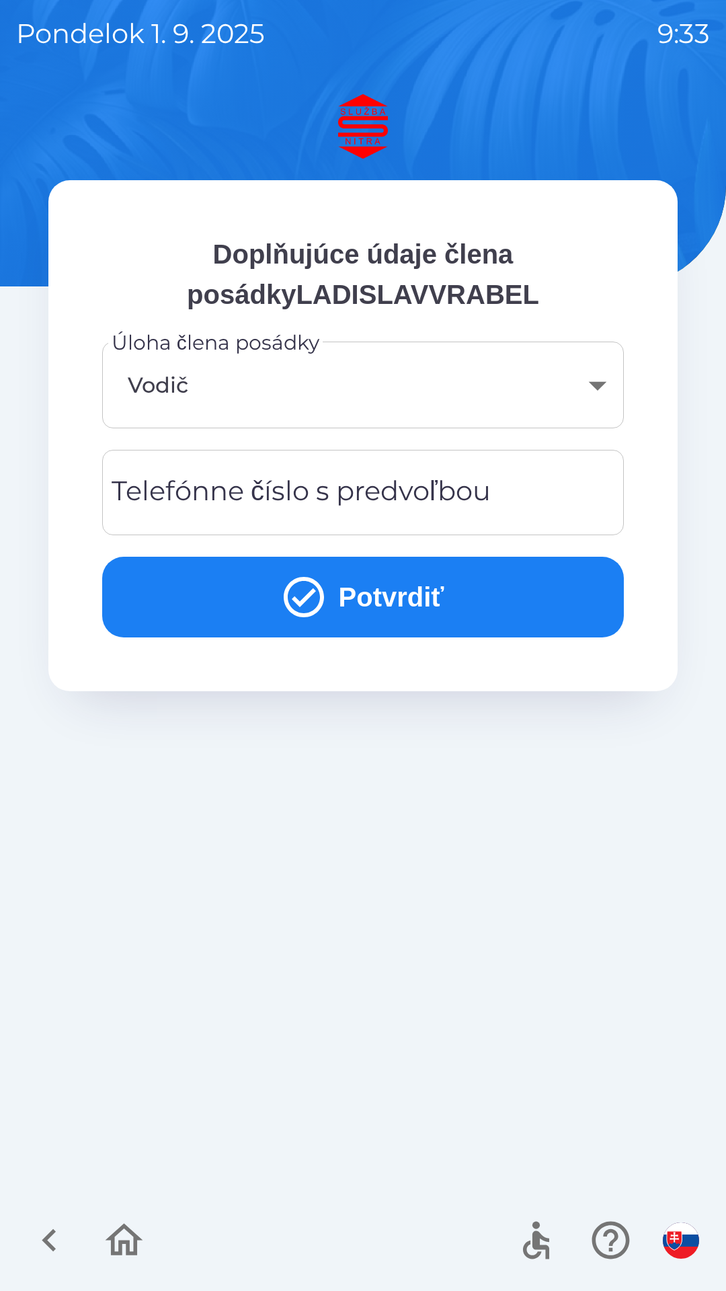
click at [204, 386] on body "[DATE] 9:33 Doplňujúce údaje člena posádkyLADISLAVVRABEL Úloha člena posádky Vo…" at bounding box center [363, 645] width 726 height 1291
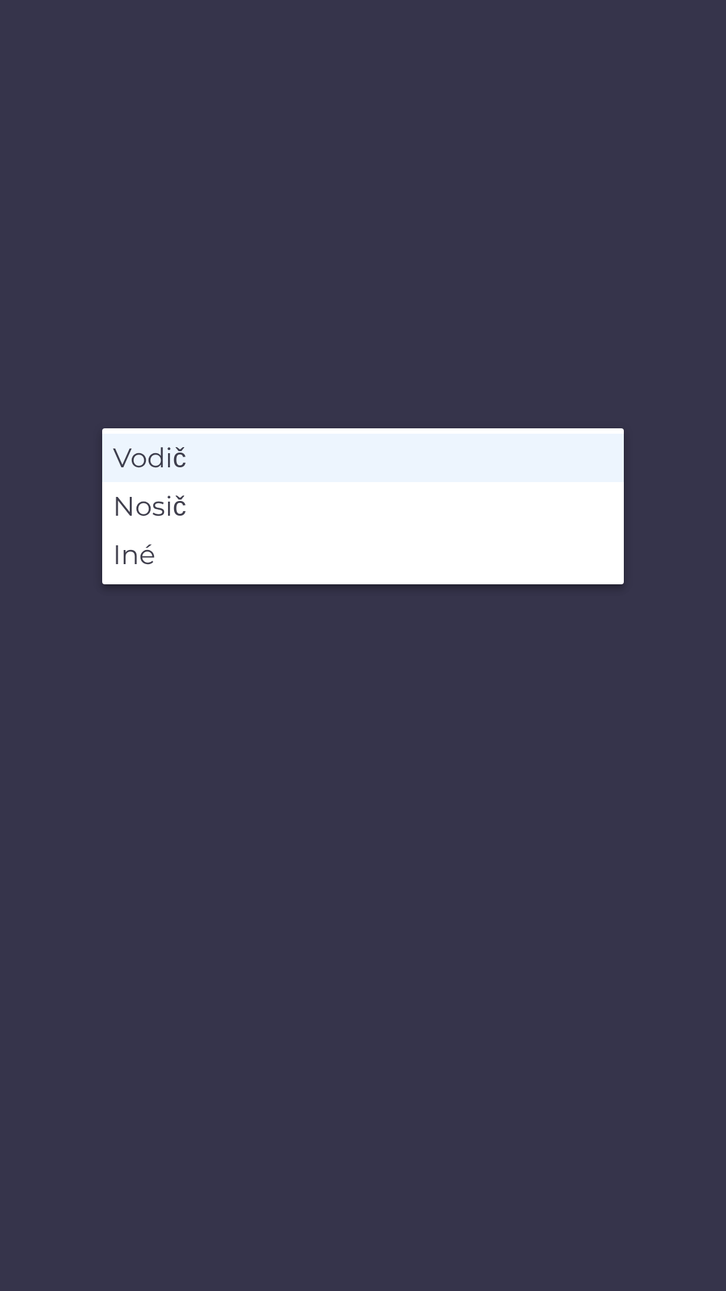
click at [192, 457] on li "Vodič" at bounding box center [363, 458] width 522 height 48
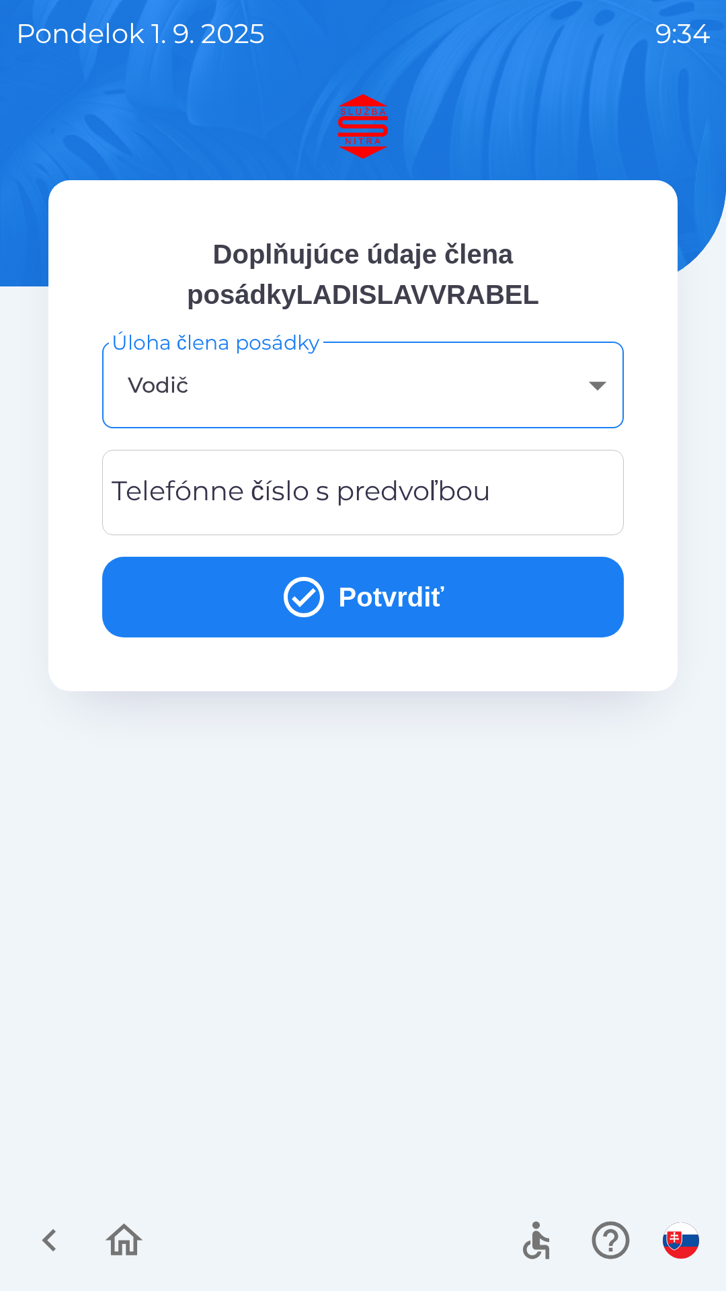
click at [293, 496] on div "Telefónne číslo s predvoľbou Telefónne číslo s predvoľbou" at bounding box center [363, 492] width 522 height 85
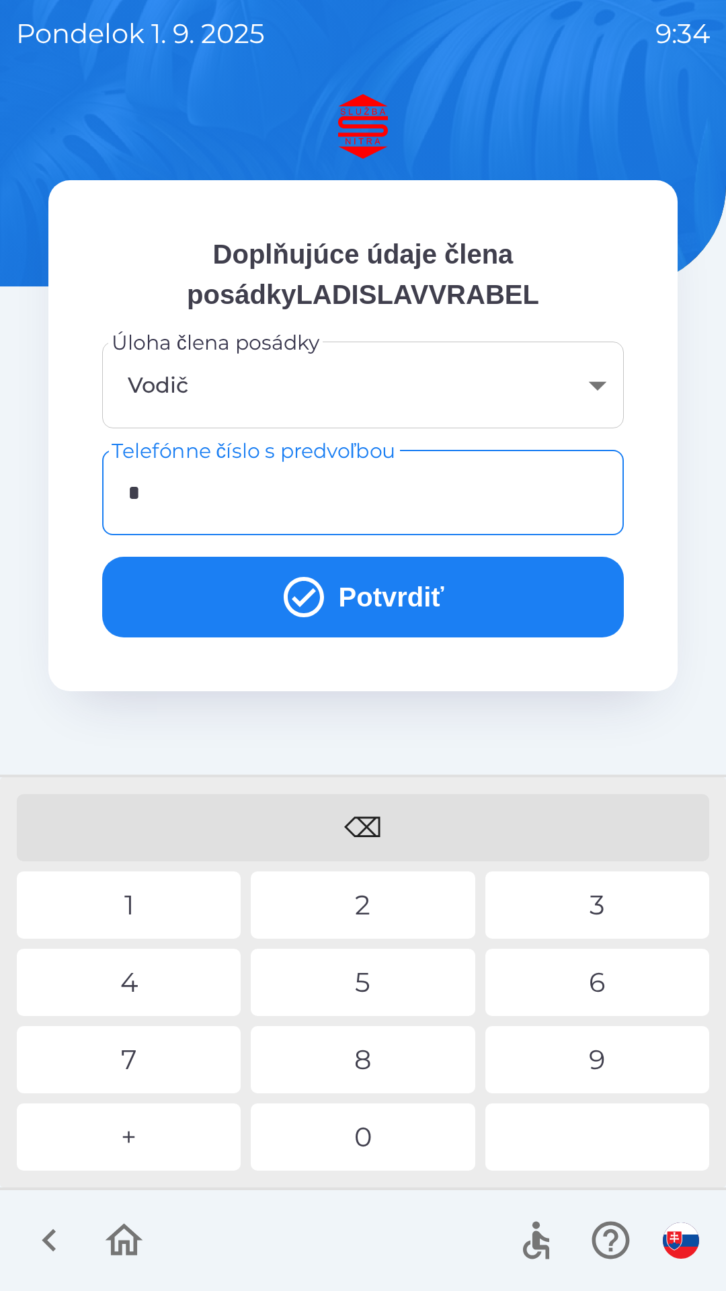
click at [126, 1137] on div "+" at bounding box center [129, 1137] width 224 height 67
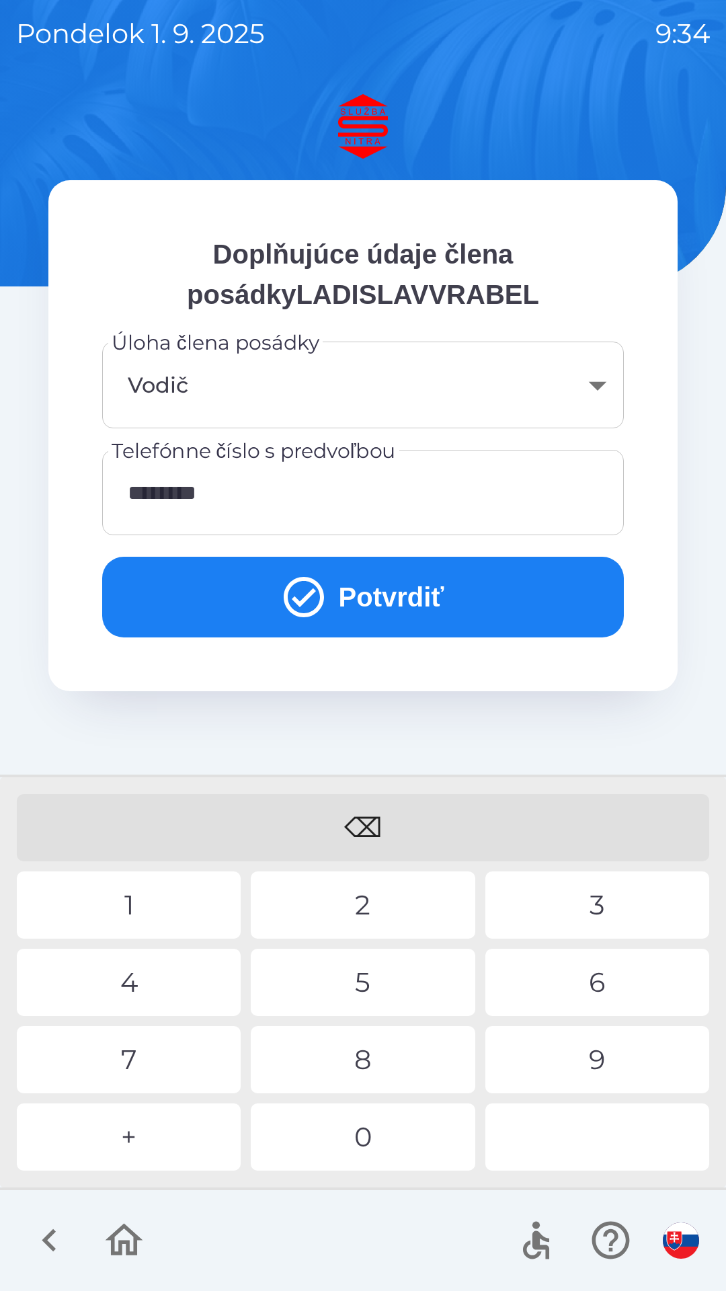
click at [594, 1063] on div "9" at bounding box center [598, 1059] width 224 height 67
click at [365, 1065] on div "8" at bounding box center [363, 1059] width 224 height 67
click at [161, 983] on div "4" at bounding box center [129, 982] width 224 height 67
click at [137, 983] on div "4" at bounding box center [129, 982] width 224 height 67
click at [589, 903] on div "3" at bounding box center [598, 905] width 224 height 67
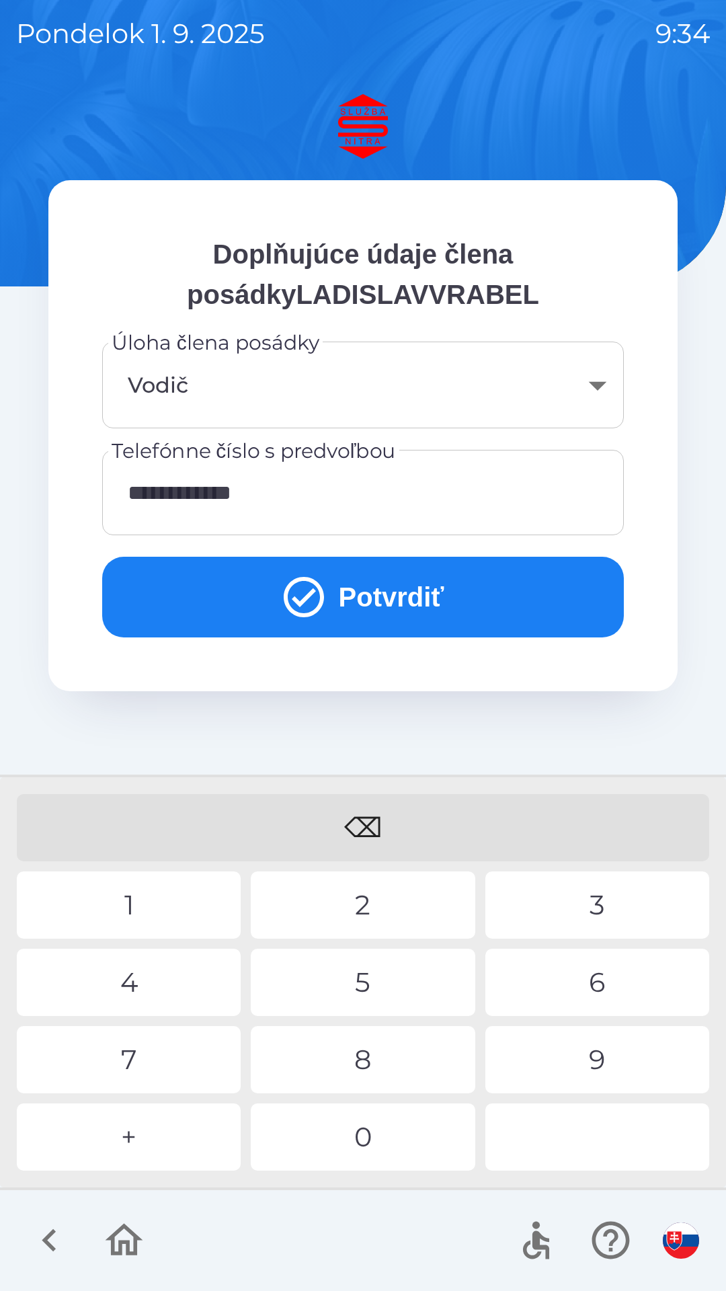
type input "**********"
click at [582, 1061] on div "9" at bounding box center [598, 1059] width 224 height 67
click at [303, 609] on icon "submit" at bounding box center [304, 597] width 48 height 48
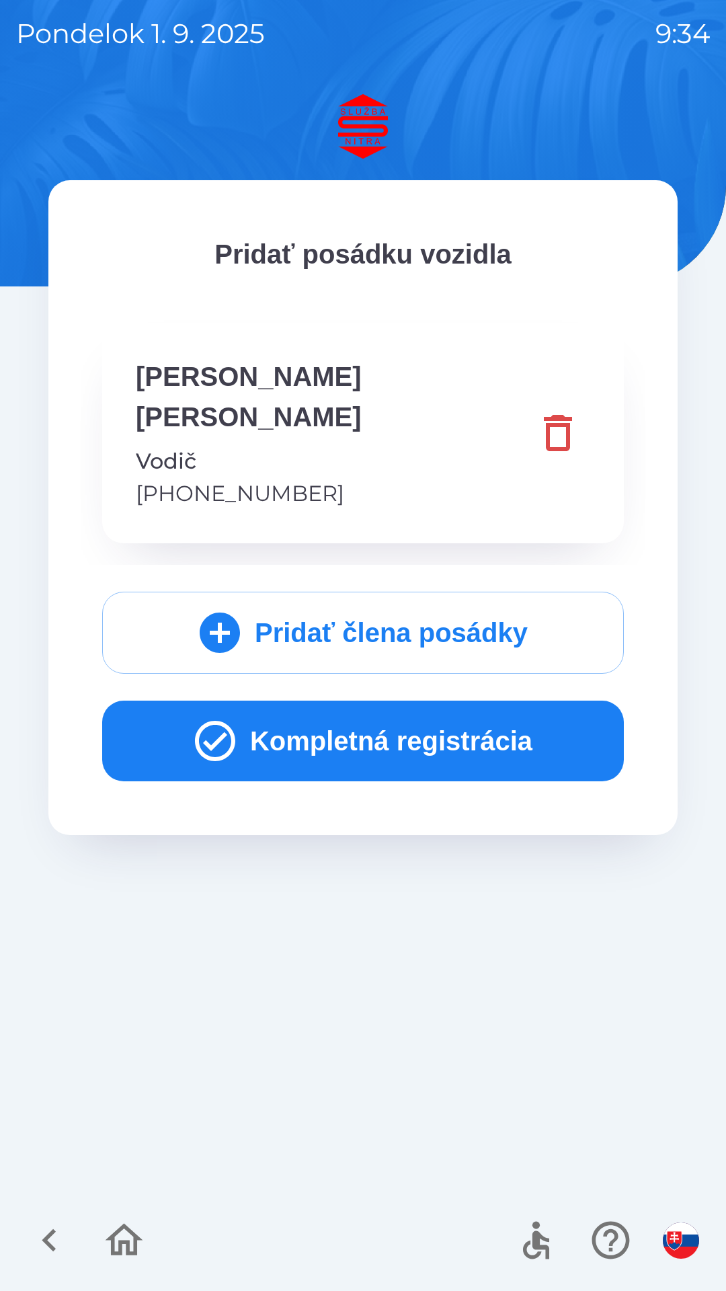
click at [198, 717] on icon "button" at bounding box center [215, 741] width 48 height 48
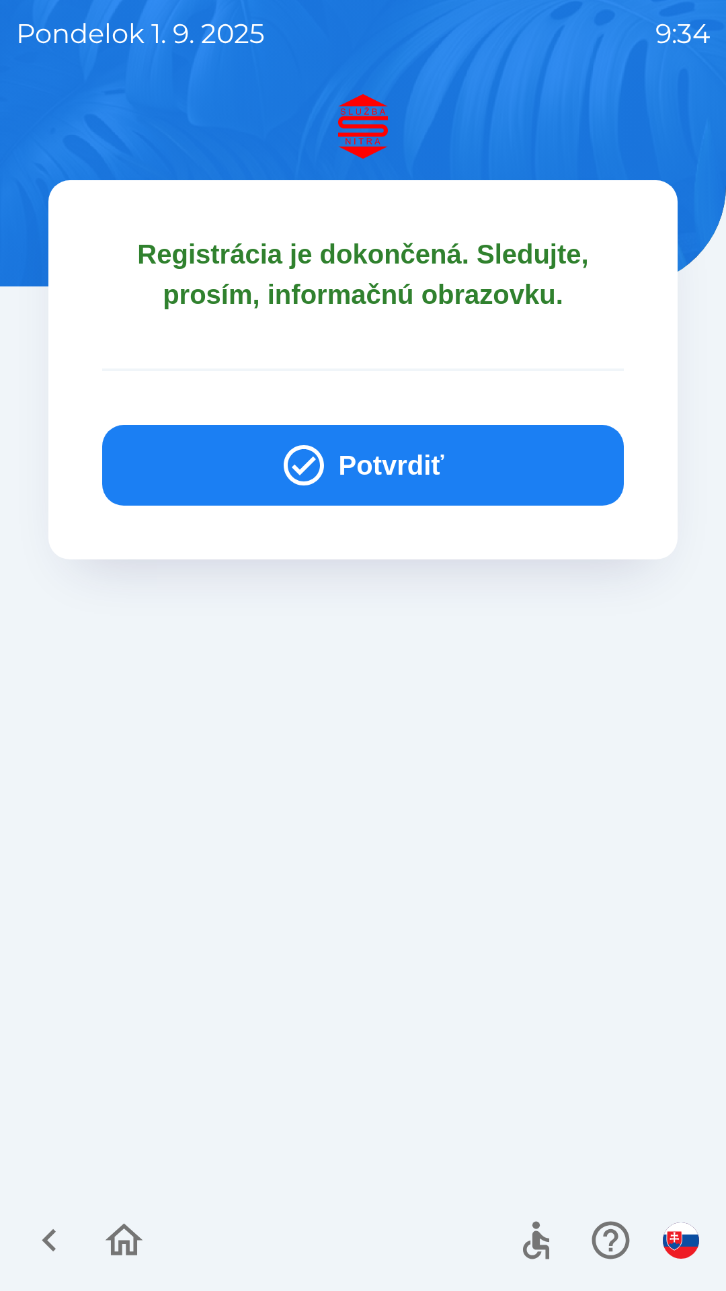
click at [311, 460] on icon "button" at bounding box center [304, 465] width 40 height 40
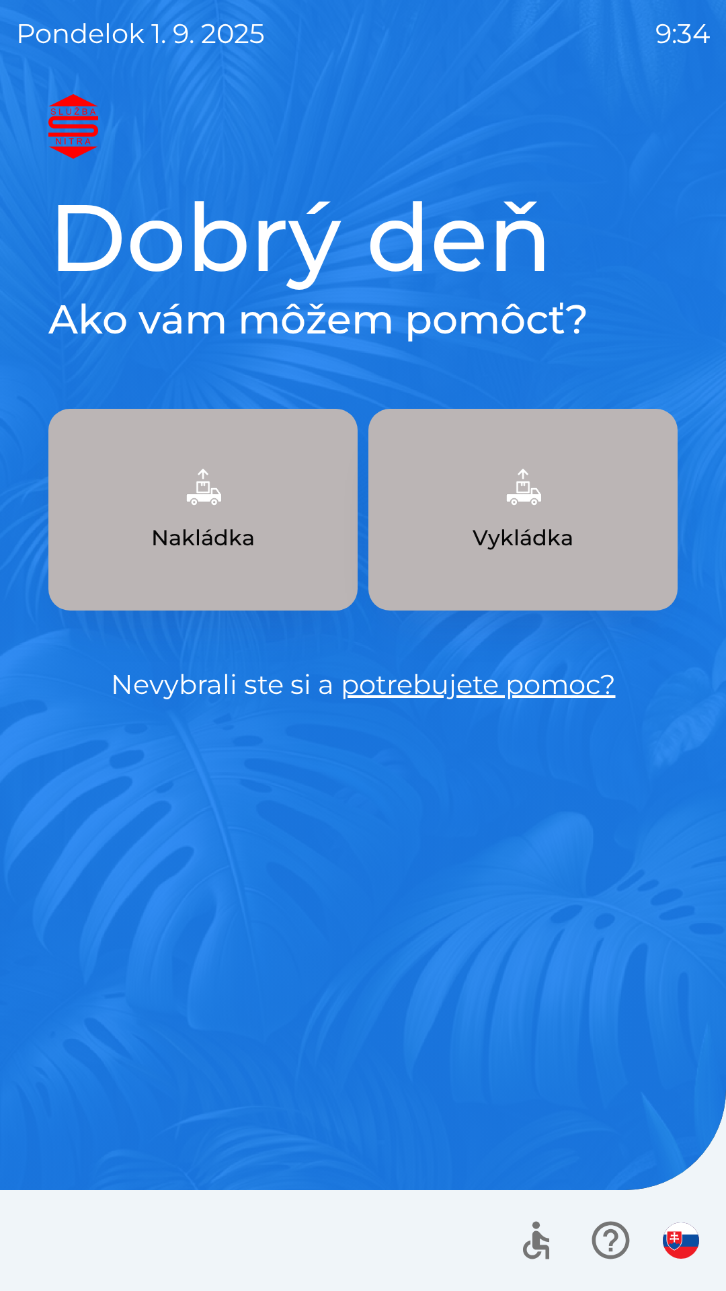
click at [319, 694] on p "Nevybrali ste si a potrebujete pomoc?" at bounding box center [363, 685] width 630 height 40
click at [584, 685] on link "potrebujete pomoc?" at bounding box center [478, 684] width 275 height 33
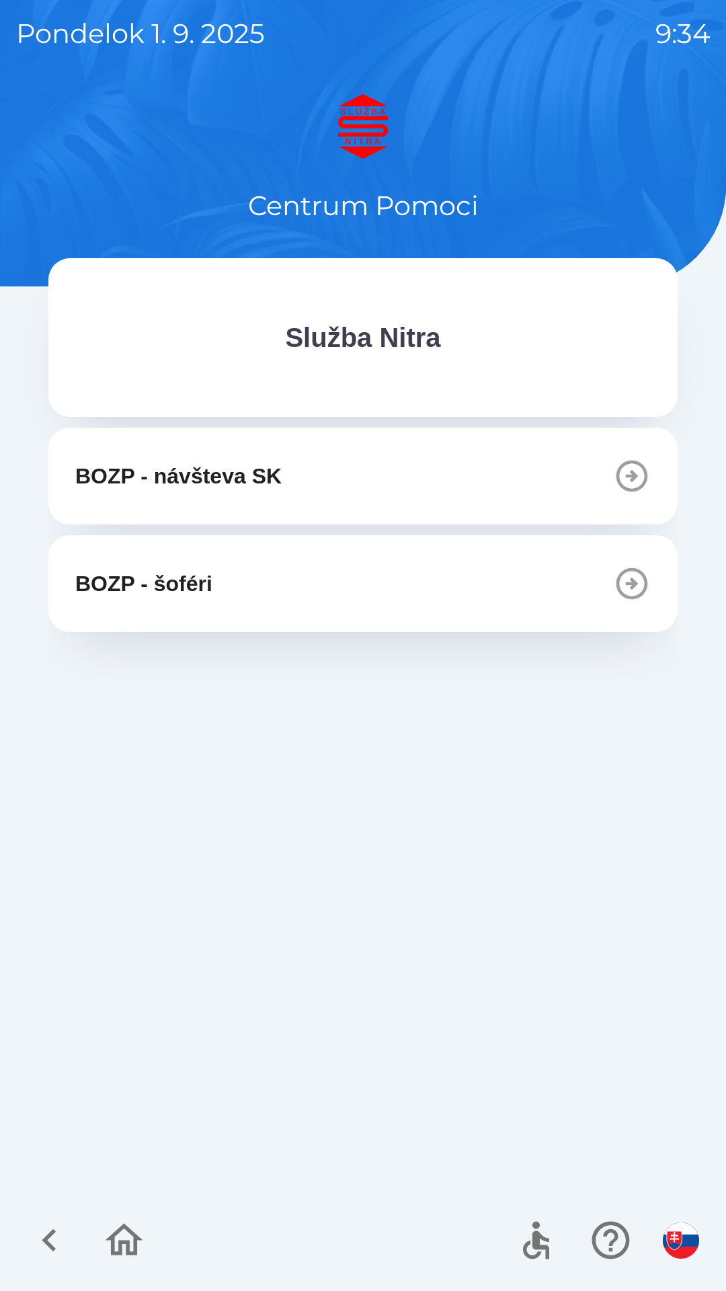
click at [631, 585] on icon "button" at bounding box center [633, 584] width 32 height 32
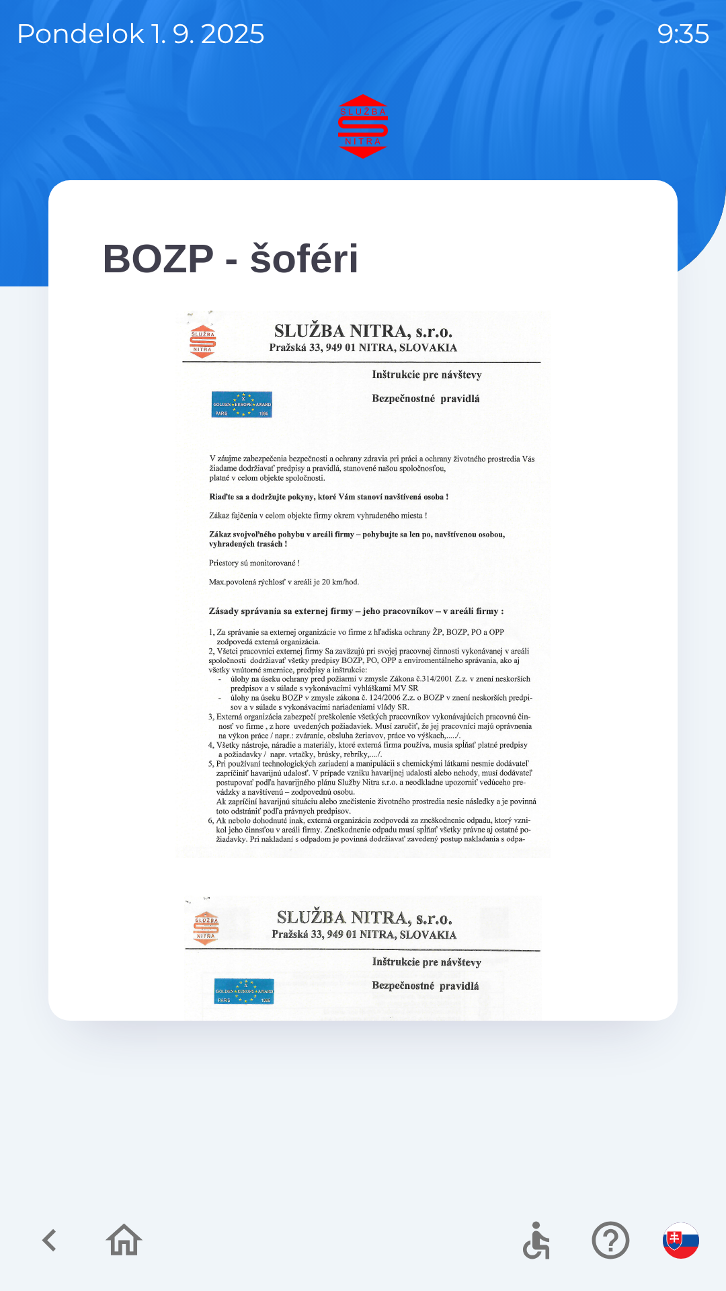
click at [43, 1232] on icon "button" at bounding box center [49, 1240] width 45 height 45
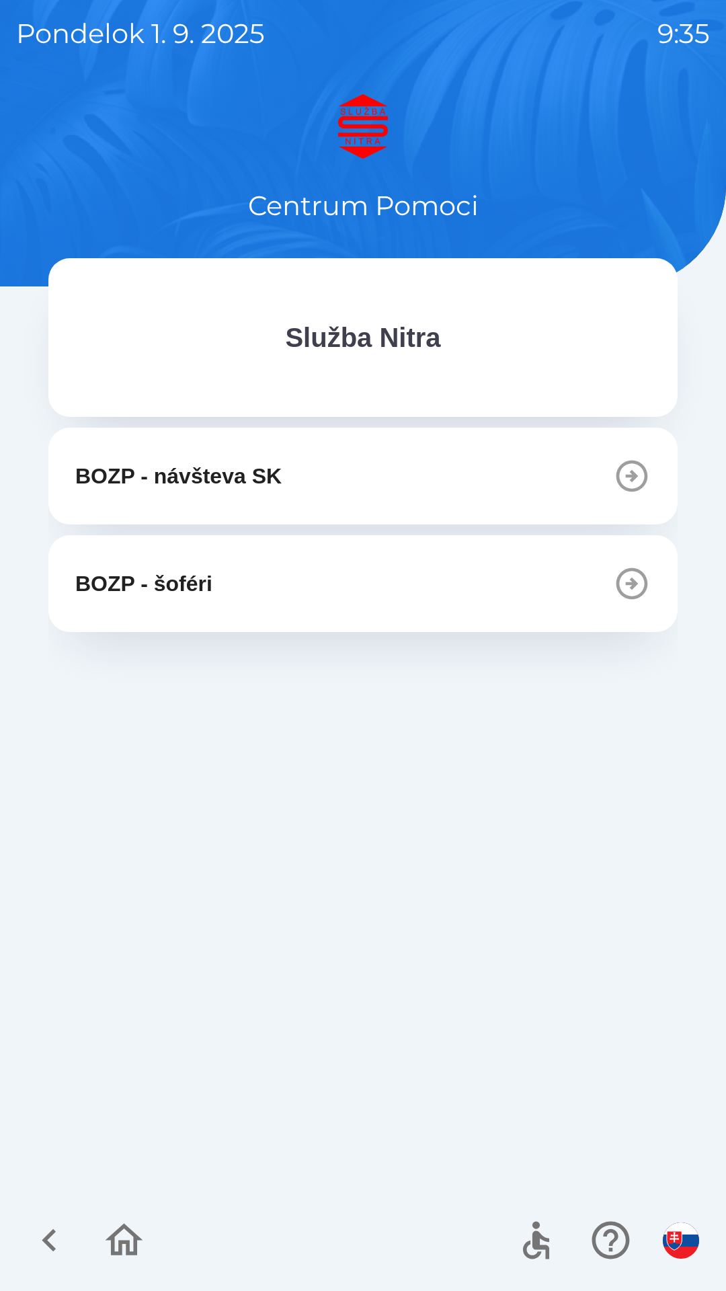
click at [625, 572] on icon "button" at bounding box center [633, 584] width 32 height 32
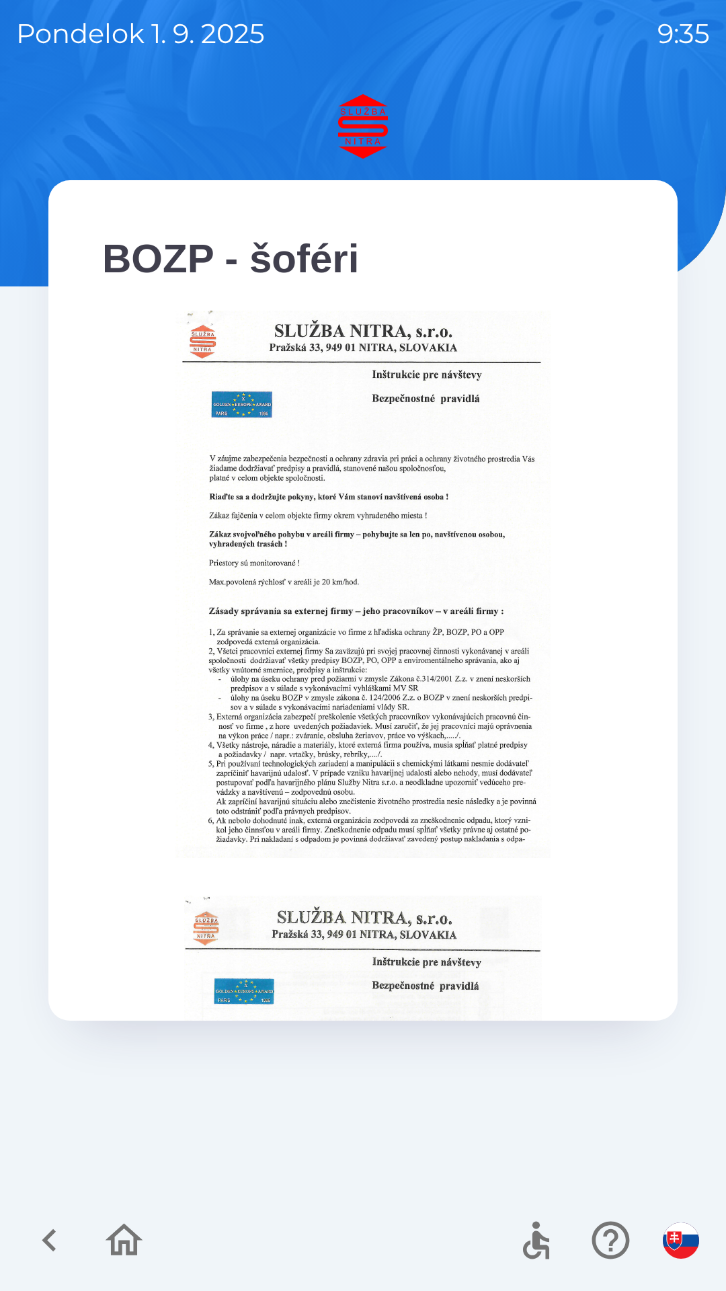
click at [679, 1244] on img "button" at bounding box center [681, 1241] width 36 height 36
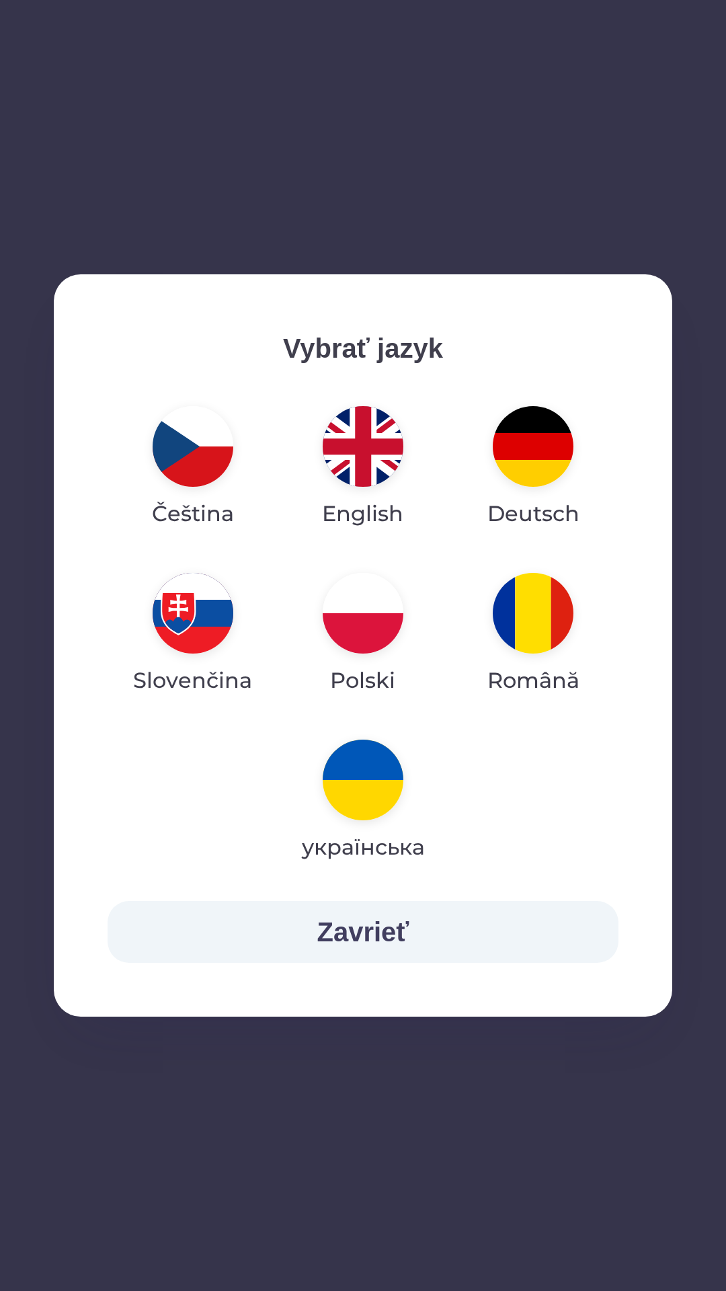
click at [201, 607] on img "button" at bounding box center [193, 613] width 81 height 81
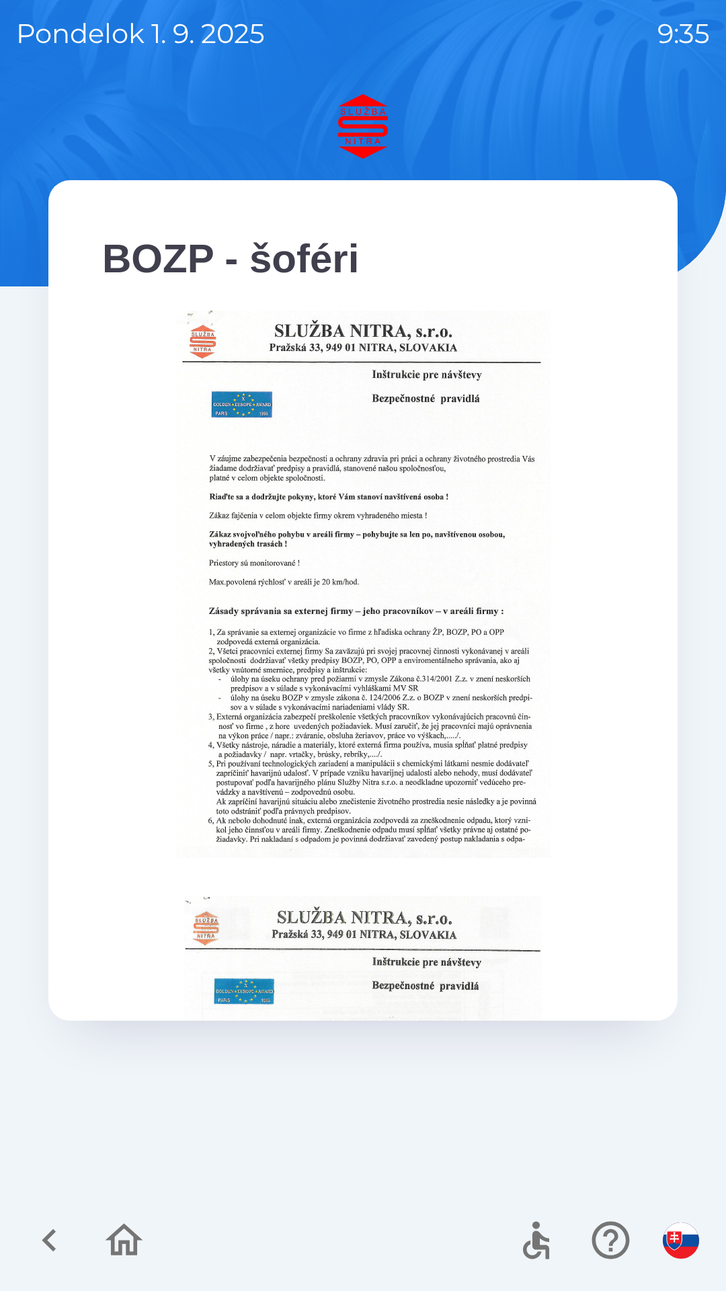
click at [49, 1241] on icon "button" at bounding box center [49, 1240] width 45 height 45
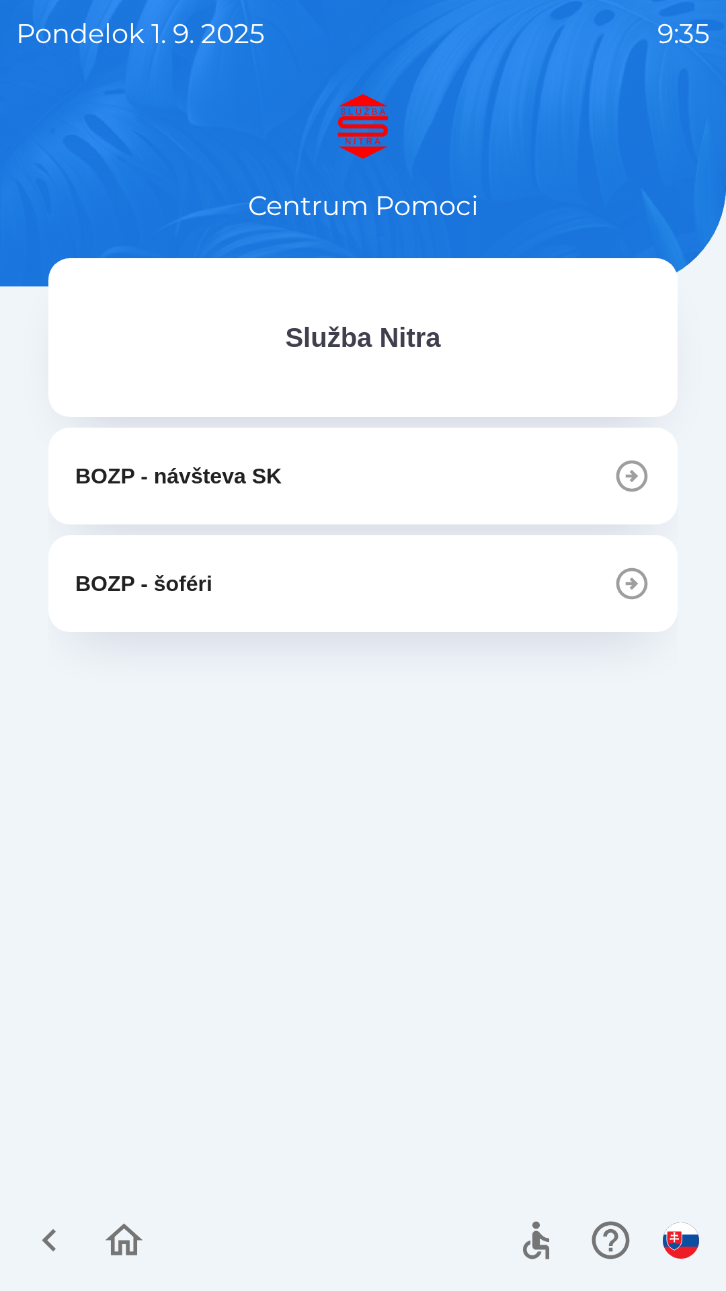
click at [50, 1235] on icon "button" at bounding box center [49, 1241] width 14 height 23
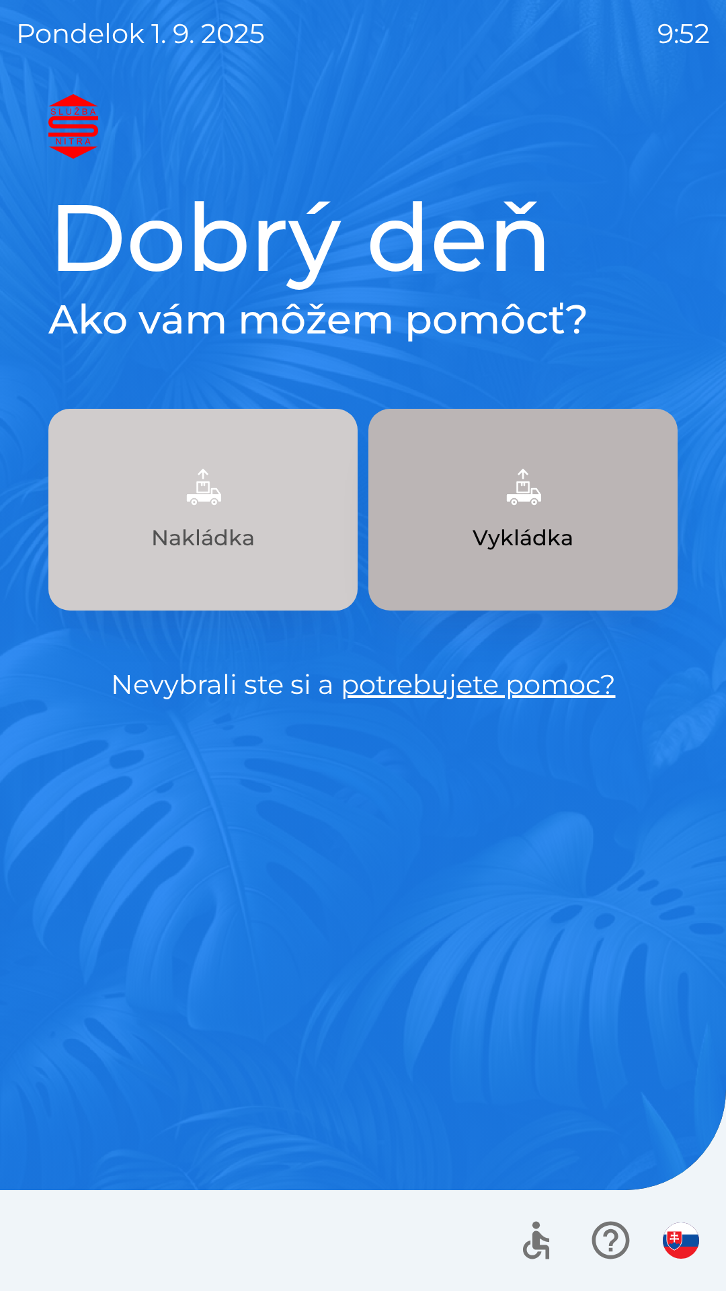
click at [204, 498] on img "button" at bounding box center [203, 486] width 59 height 59
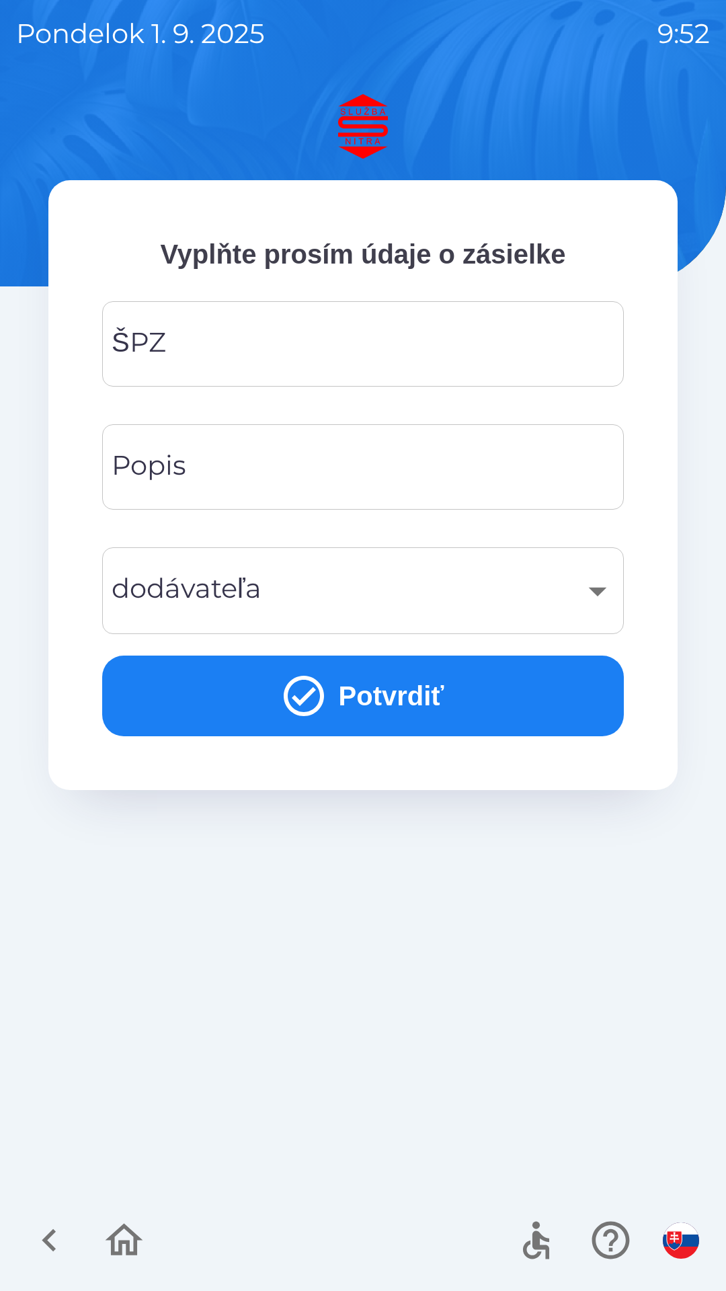
click at [301, 334] on input "ŠPZ" at bounding box center [363, 343] width 490 height 53
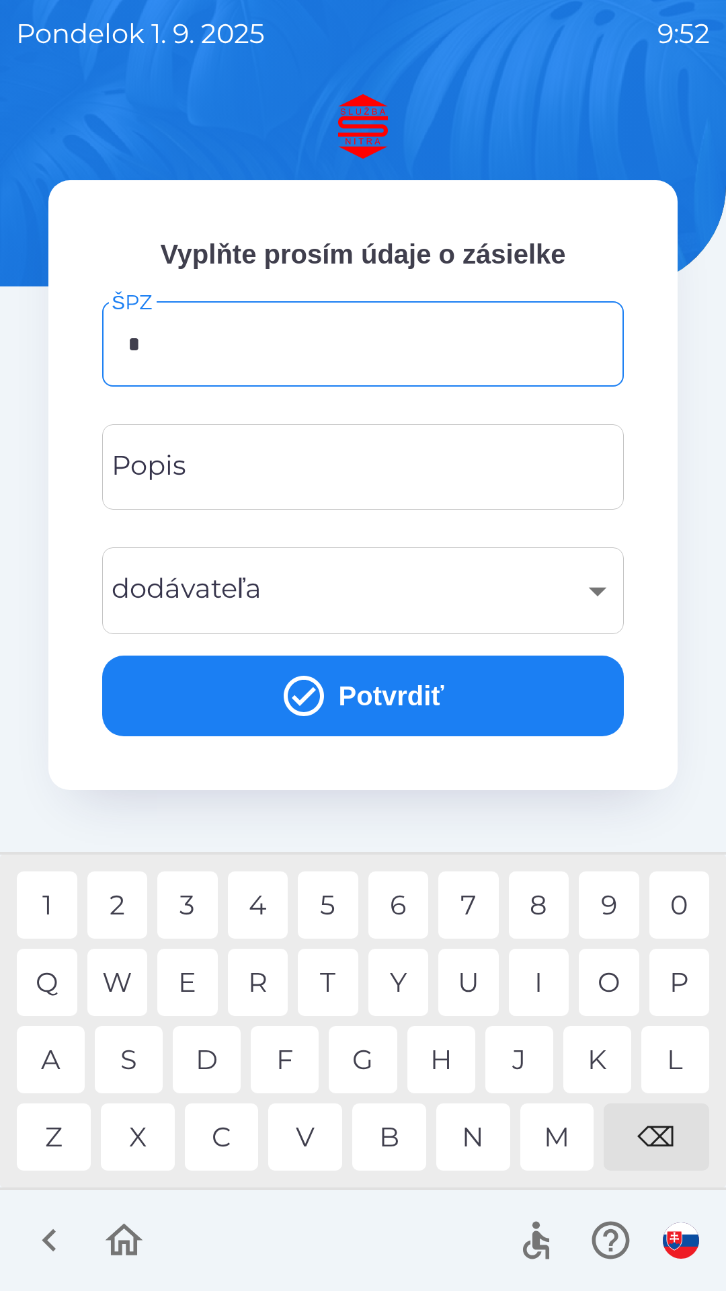
click at [482, 1127] on div "N" at bounding box center [474, 1137] width 74 height 67
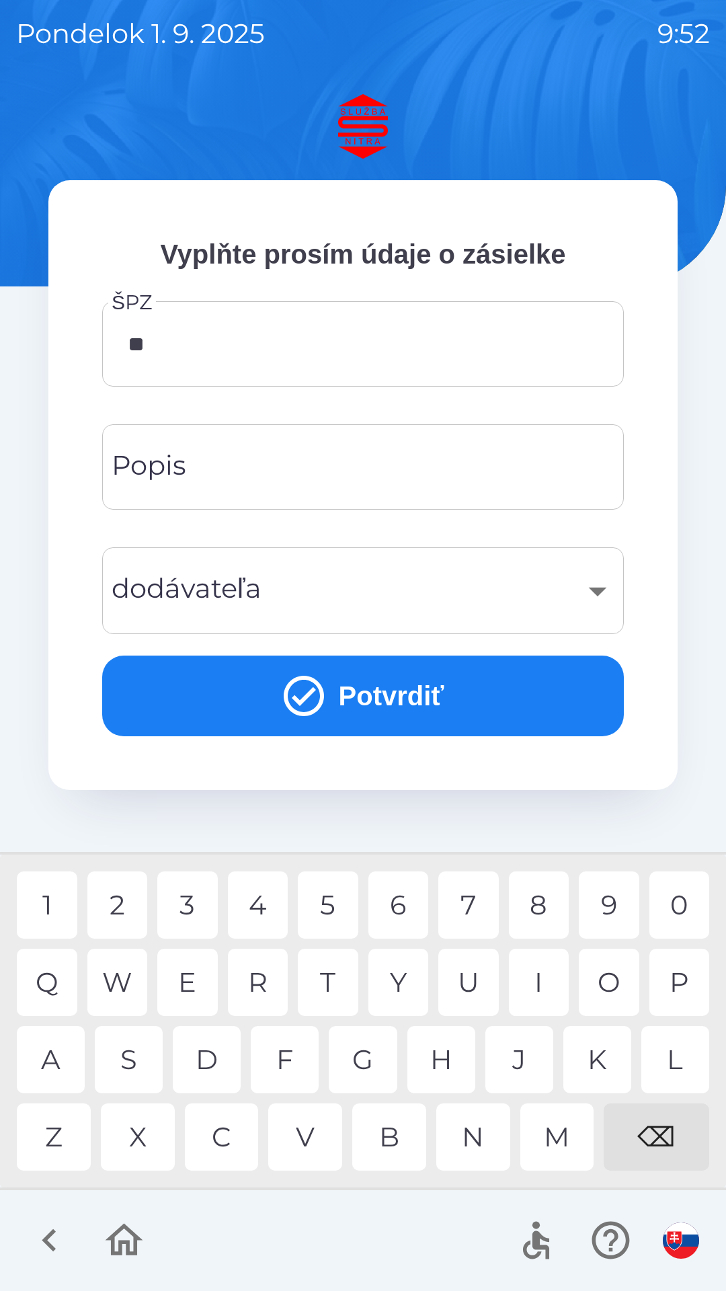
click at [260, 967] on div "R" at bounding box center [258, 982] width 61 height 67
click at [400, 907] on div "6" at bounding box center [399, 905] width 61 height 67
click at [672, 1060] on div "L" at bounding box center [676, 1059] width 68 height 67
type input "*******"
click at [523, 1053] on div "J" at bounding box center [520, 1059] width 68 height 67
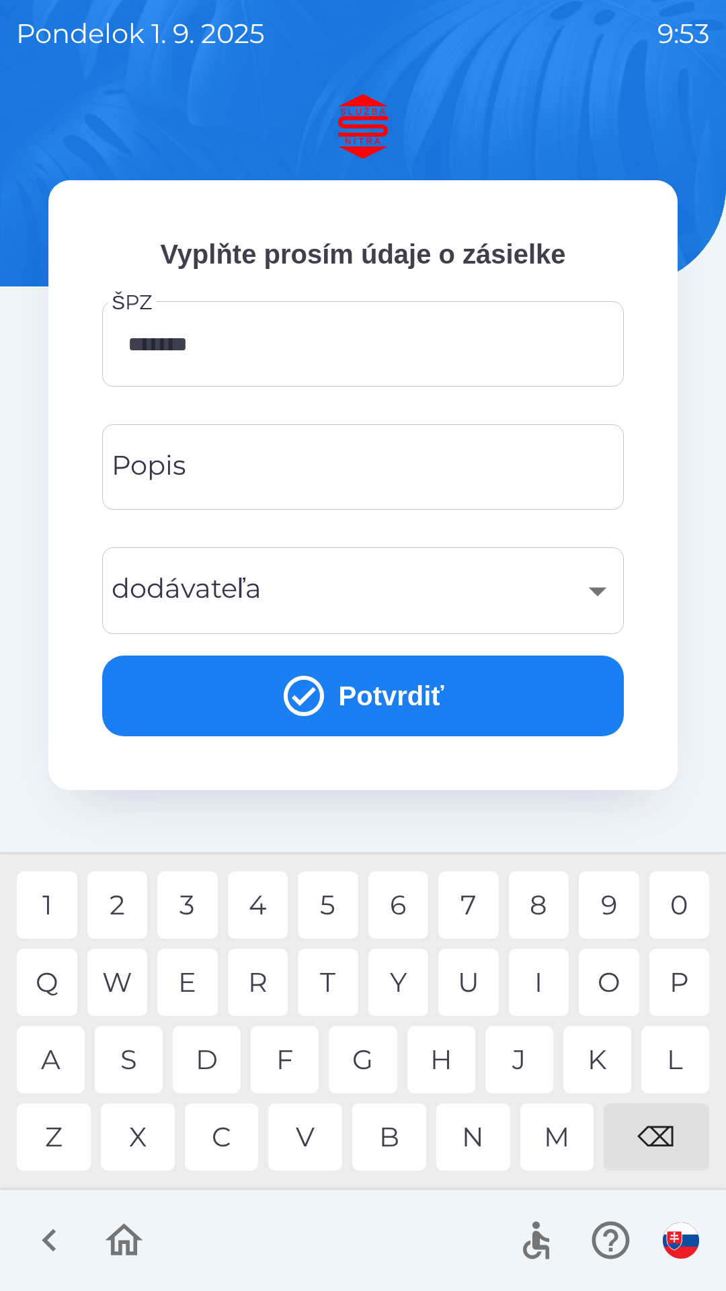
click at [373, 696] on button "Potvrdiť" at bounding box center [363, 696] width 522 height 81
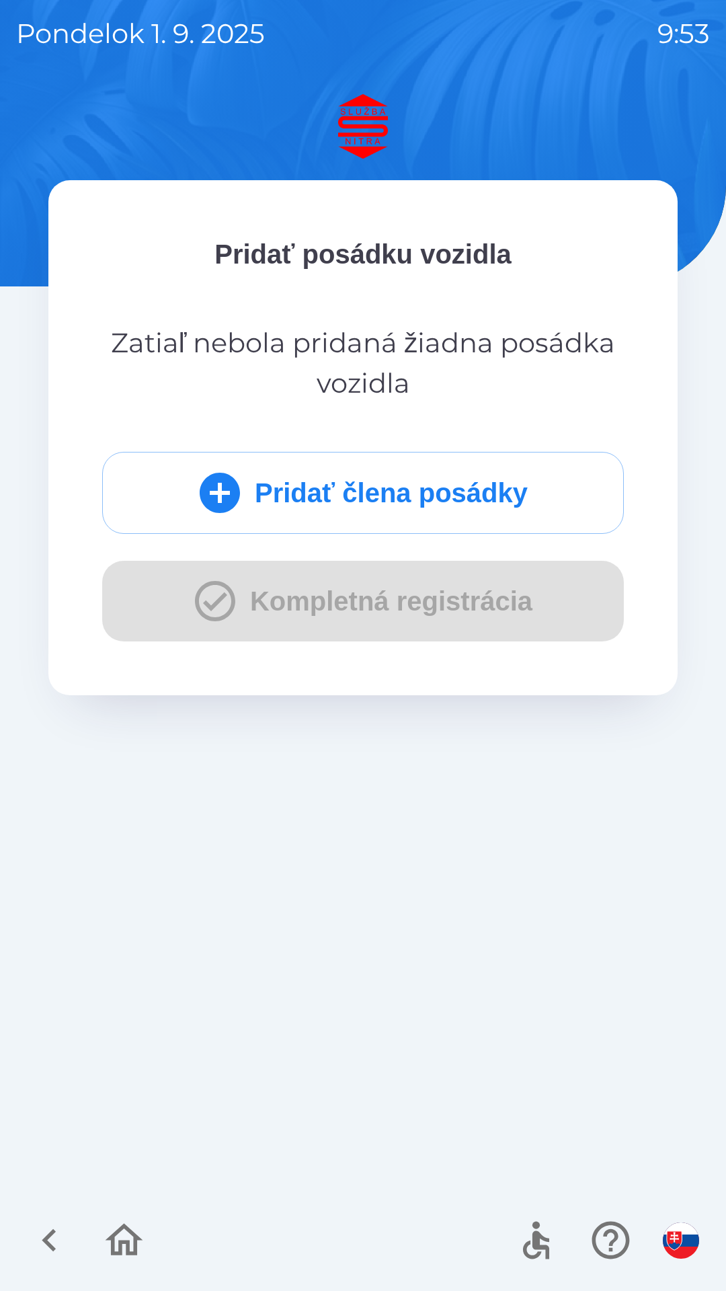
click at [365, 481] on button "Pridať člena posádky" at bounding box center [363, 493] width 522 height 82
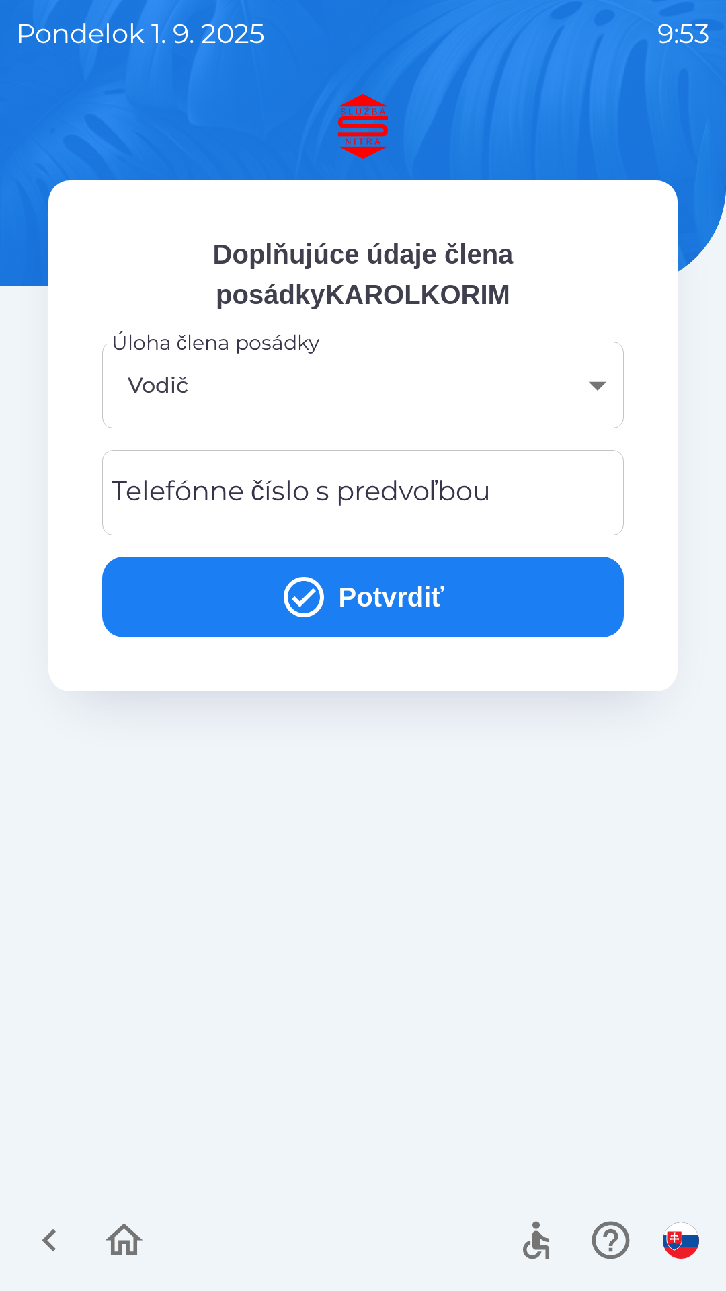
click at [332, 490] on div "Telefónne číslo s predvoľbou Telefónne číslo s predvoľbou" at bounding box center [363, 492] width 522 height 85
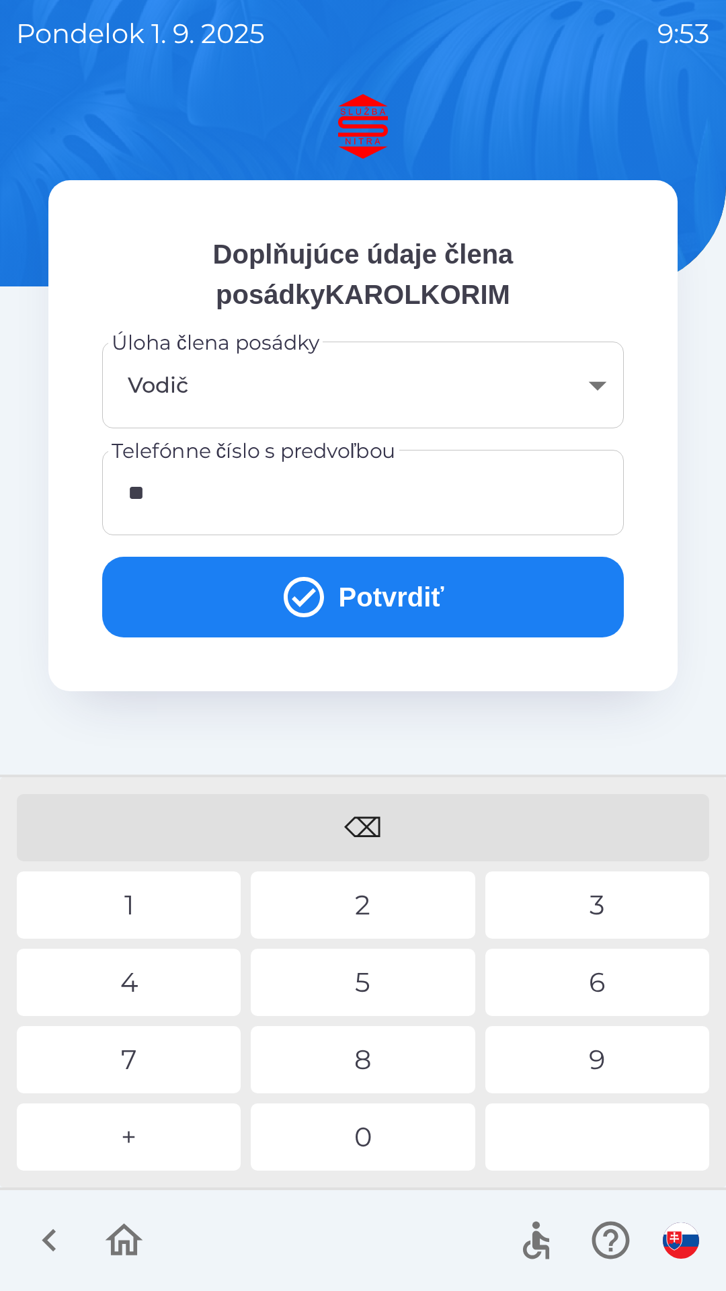
click at [133, 982] on div "4" at bounding box center [129, 982] width 224 height 67
click at [373, 905] on div "2" at bounding box center [363, 905] width 224 height 67
click at [365, 979] on div "5" at bounding box center [363, 982] width 224 height 67
click at [605, 903] on div "3" at bounding box center [598, 905] width 224 height 67
type input "**********"
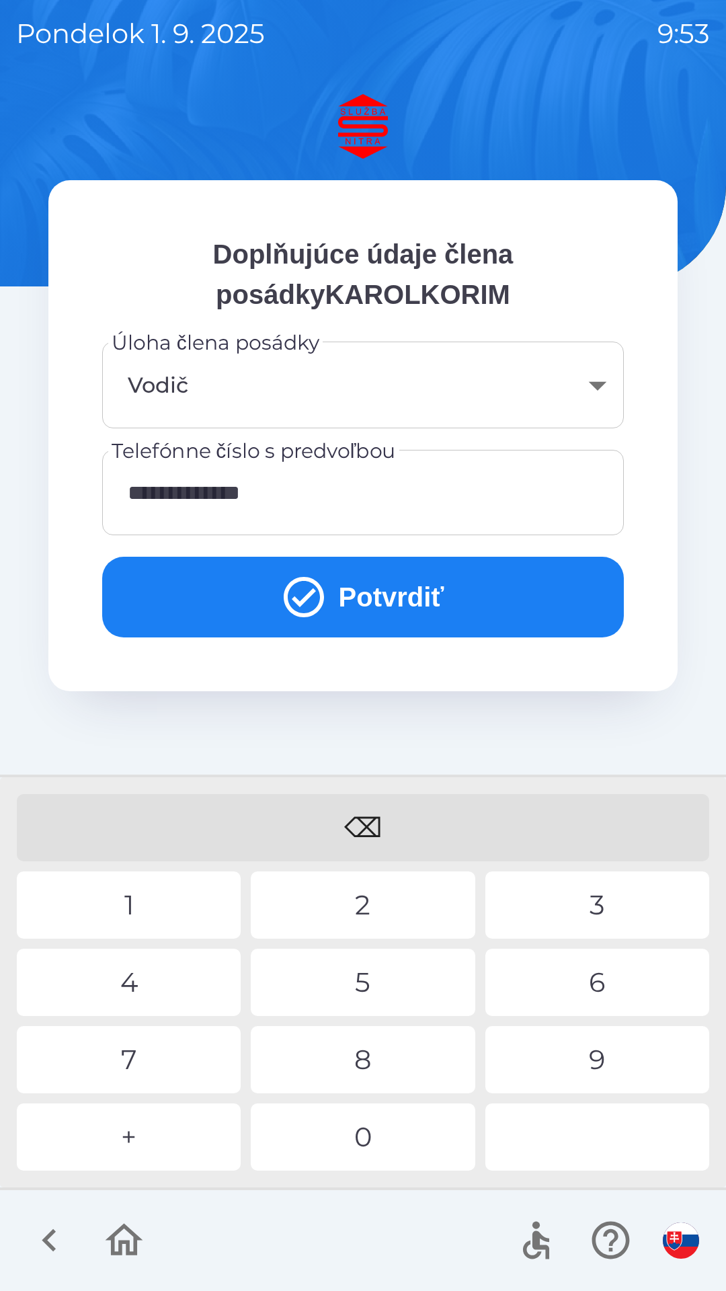
click at [607, 889] on div "3" at bounding box center [598, 905] width 224 height 67
click at [377, 602] on button "Potvrdiť" at bounding box center [363, 597] width 522 height 81
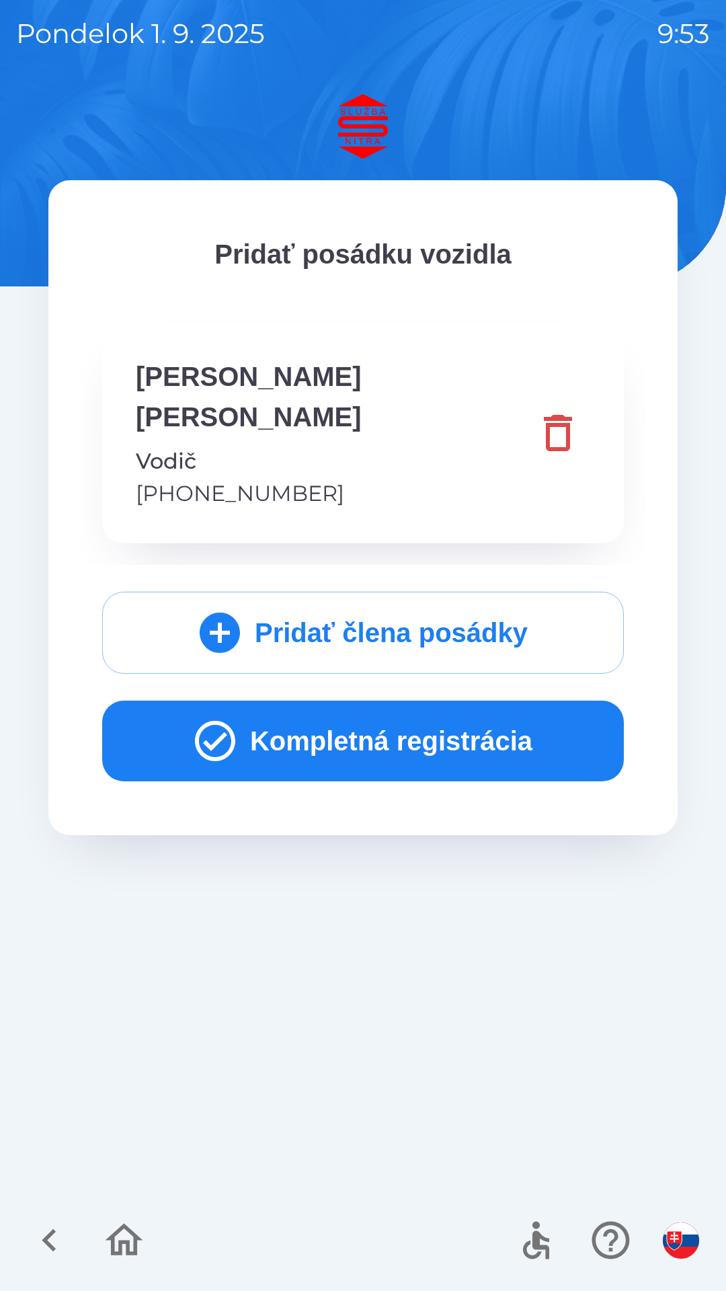
click at [375, 706] on button "Kompletná registrácia" at bounding box center [363, 741] width 522 height 81
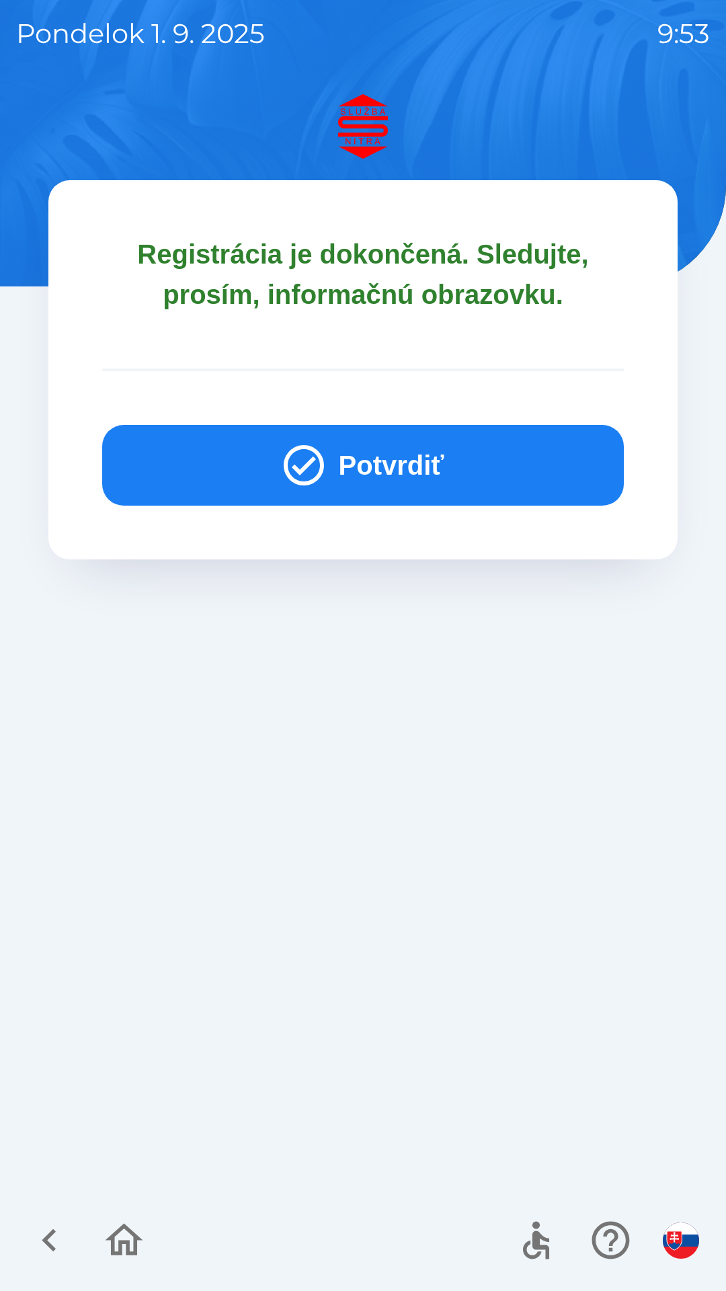
click at [372, 457] on button "Potvrdiť" at bounding box center [363, 465] width 522 height 81
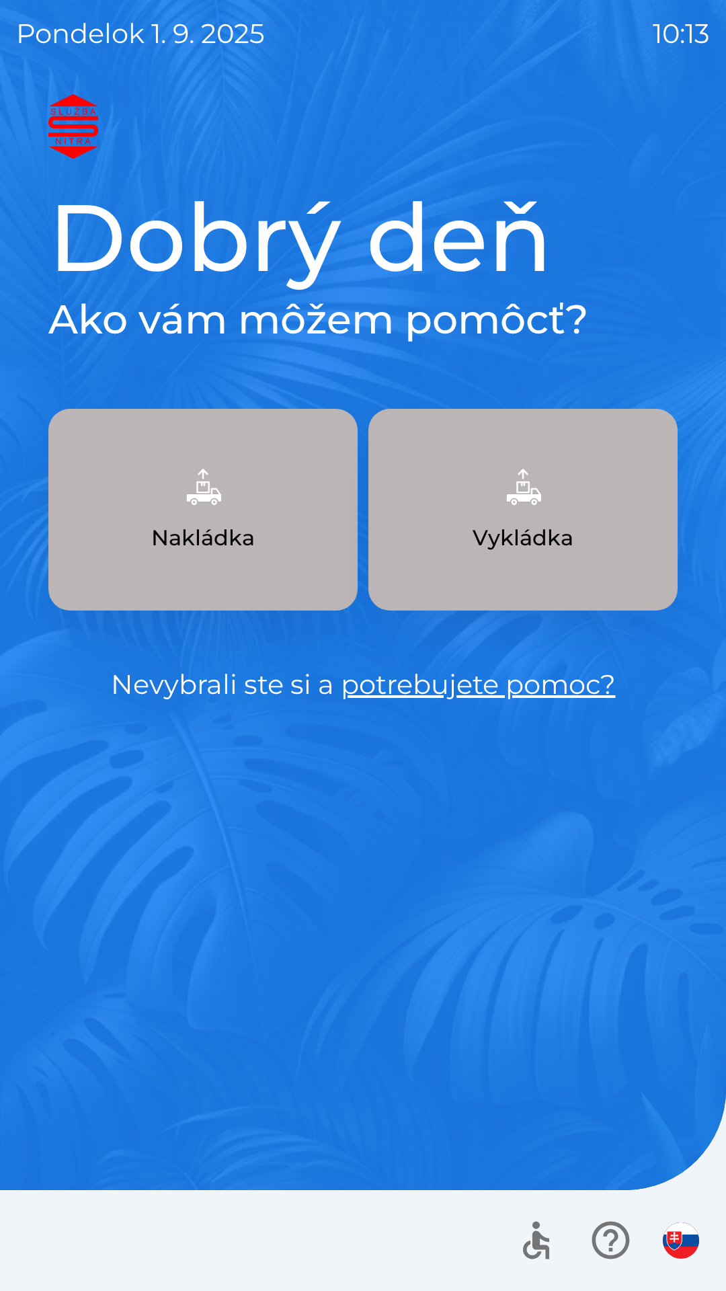
click at [171, 517] on button "Nakládka" at bounding box center [202, 510] width 309 height 202
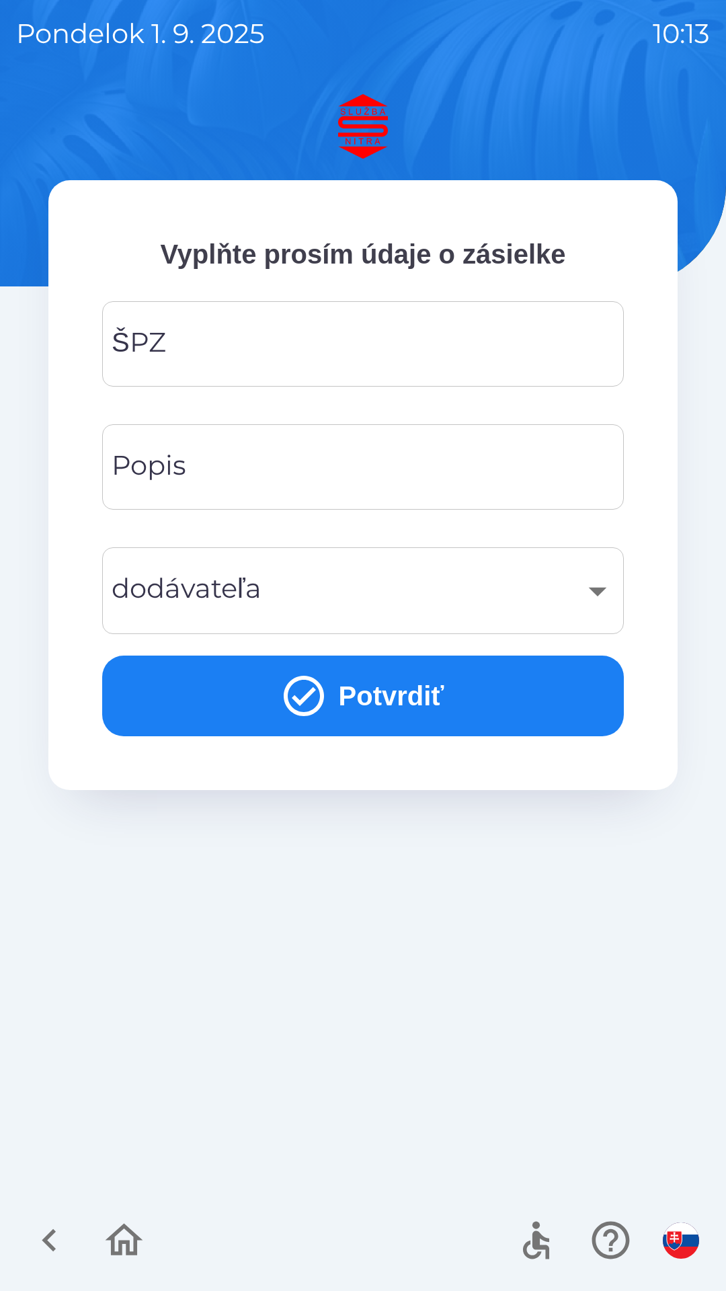
click at [226, 352] on input "ŠPZ" at bounding box center [363, 343] width 490 height 53
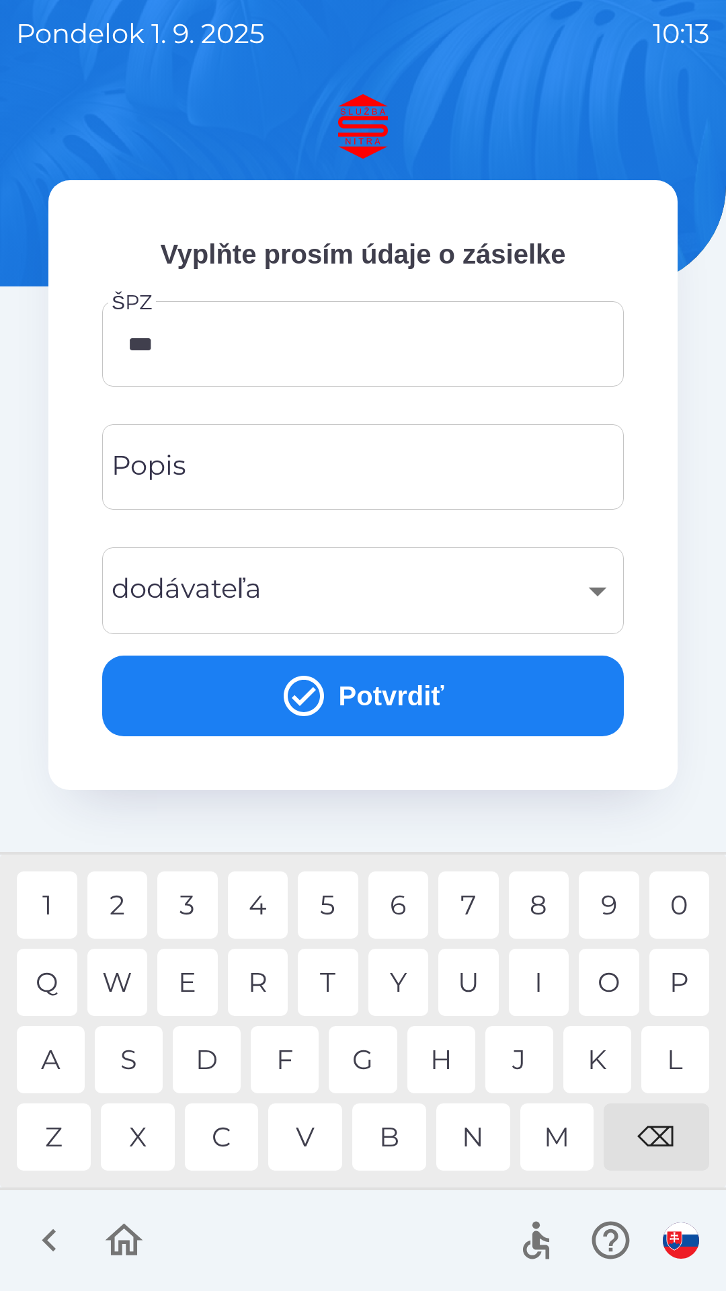
click at [50, 907] on div "1" at bounding box center [47, 905] width 61 height 67
click at [45, 895] on div "1" at bounding box center [47, 905] width 61 height 67
click at [605, 1046] on div "K" at bounding box center [598, 1059] width 68 height 67
type input "*******"
click at [608, 973] on div "O" at bounding box center [609, 982] width 61 height 67
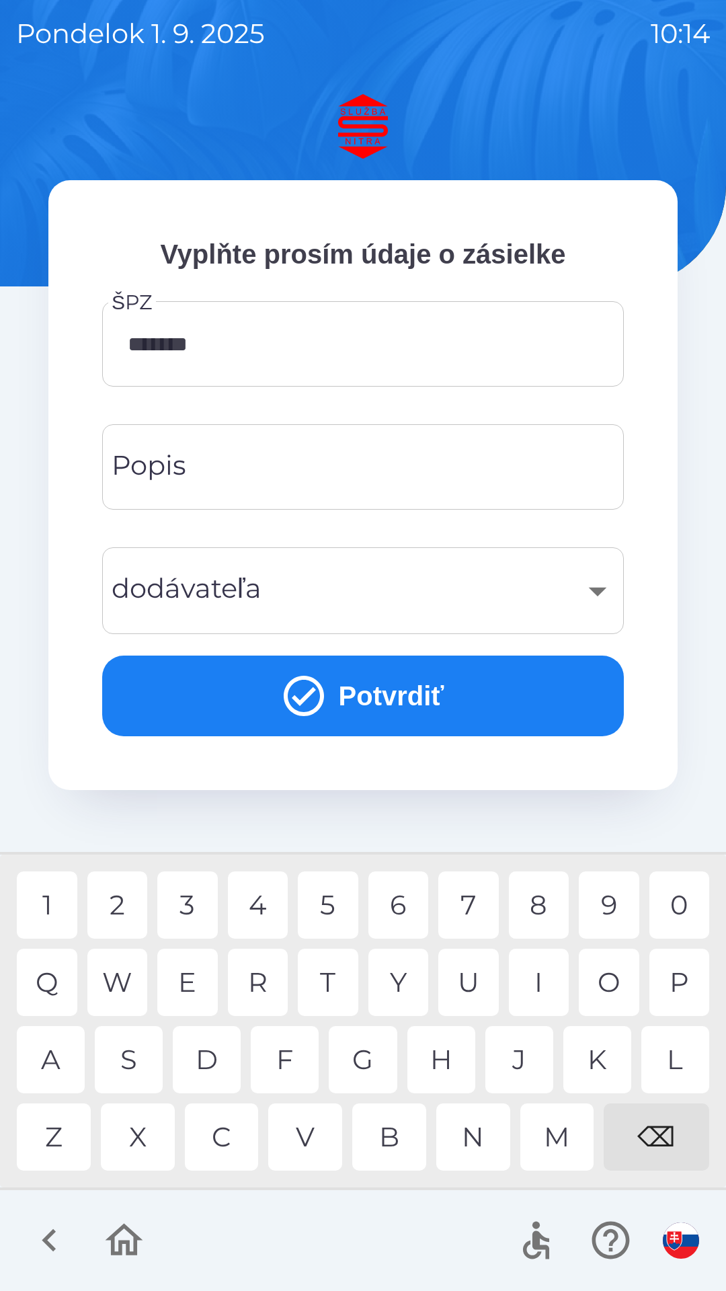
click at [254, 458] on input "Popis" at bounding box center [363, 467] width 490 height 53
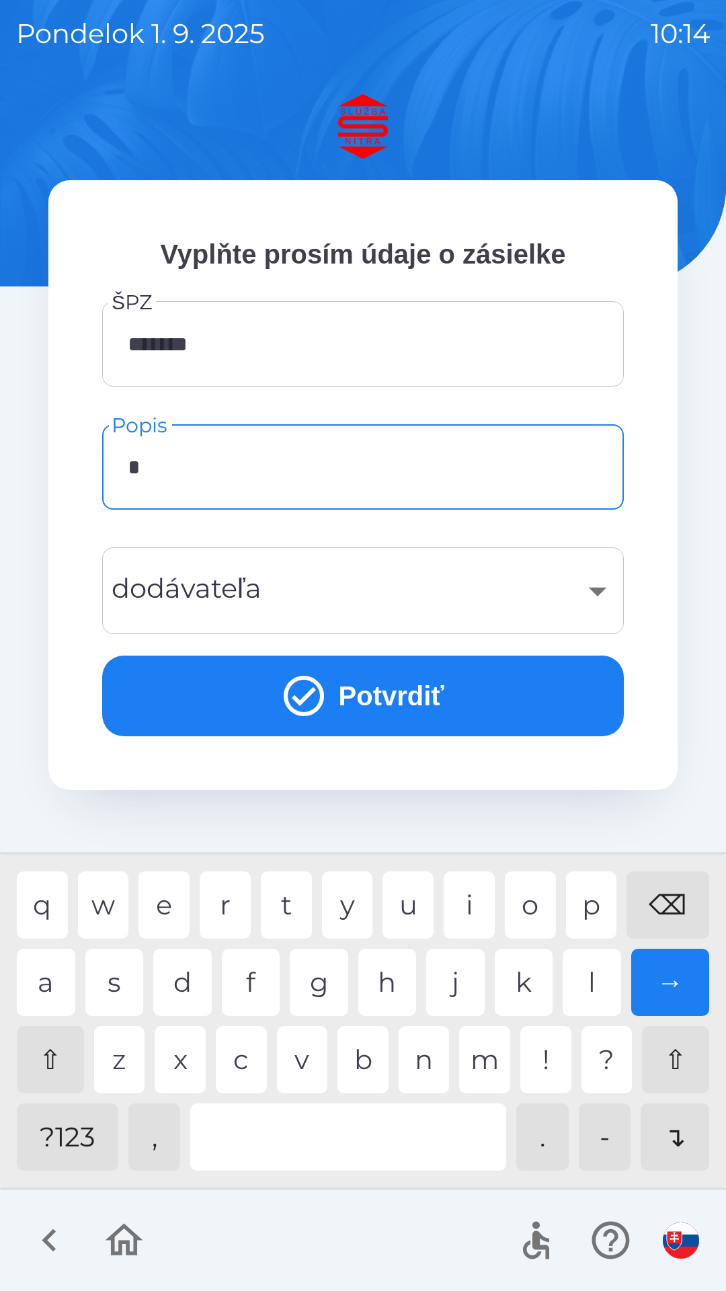
click at [426, 1063] on div "n" at bounding box center [424, 1059] width 51 height 67
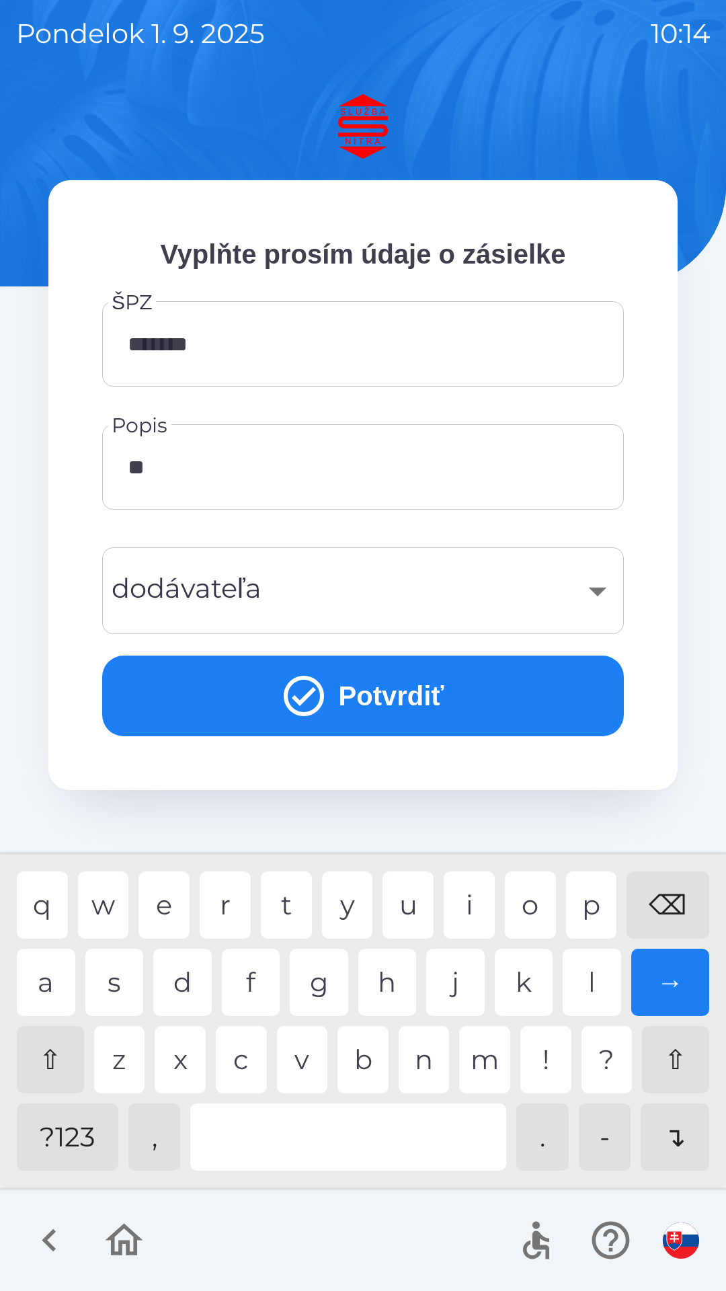
click at [38, 978] on div "a" at bounding box center [46, 982] width 59 height 67
click at [593, 992] on div "l" at bounding box center [592, 982] width 59 height 67
click at [191, 980] on div "d" at bounding box center [182, 982] width 59 height 67
click at [524, 979] on div "k" at bounding box center [524, 982] width 59 height 67
type input "********"
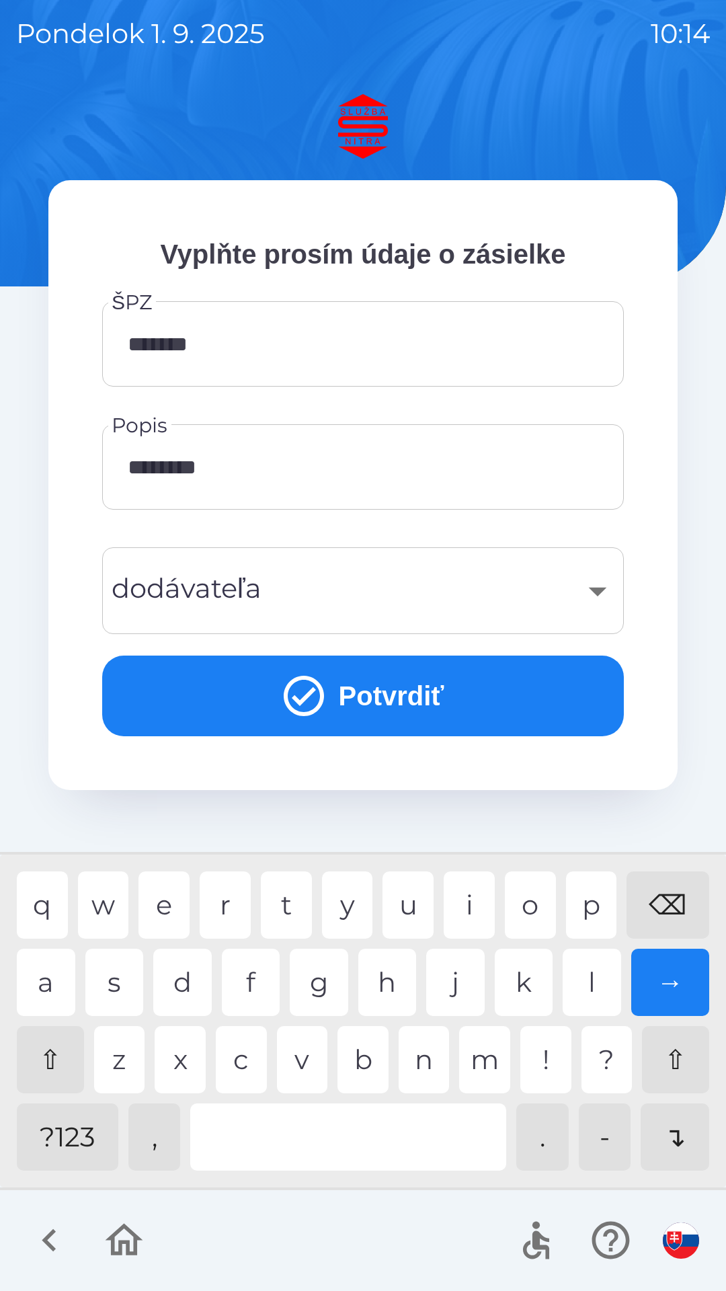
click at [369, 594] on div "​" at bounding box center [363, 591] width 490 height 54
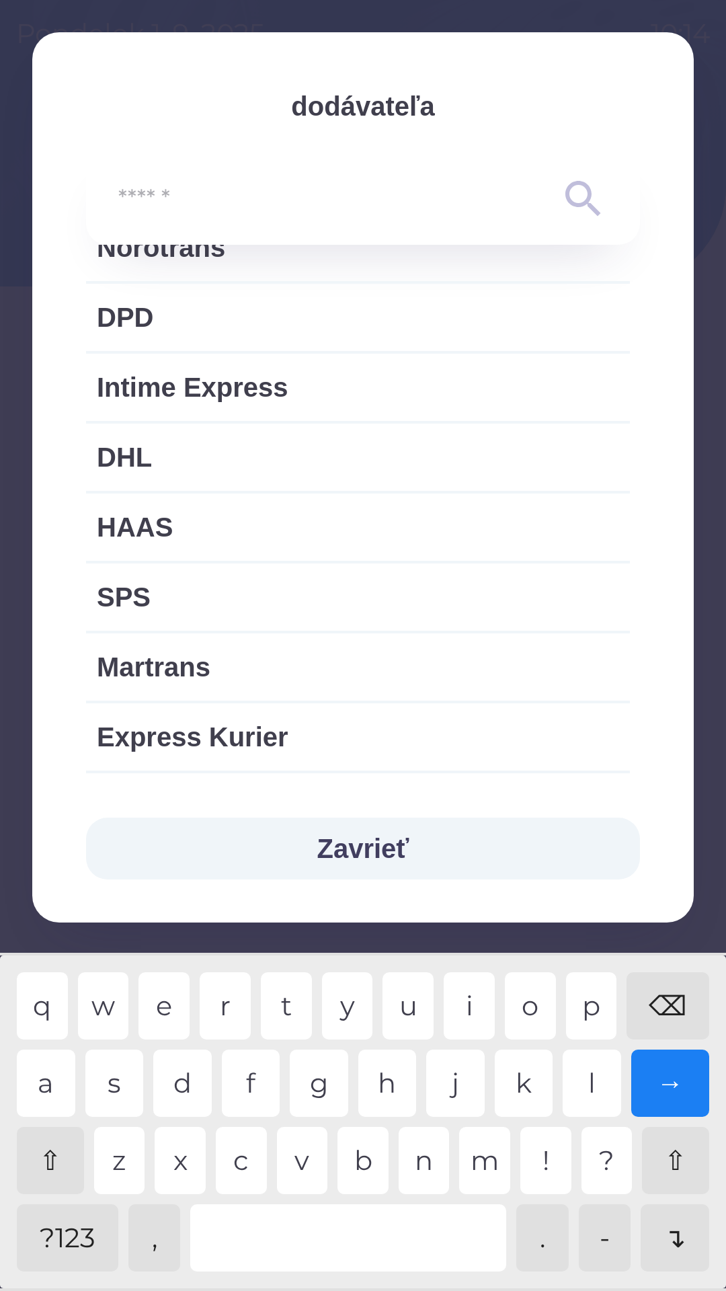
scroll to position [422, 0]
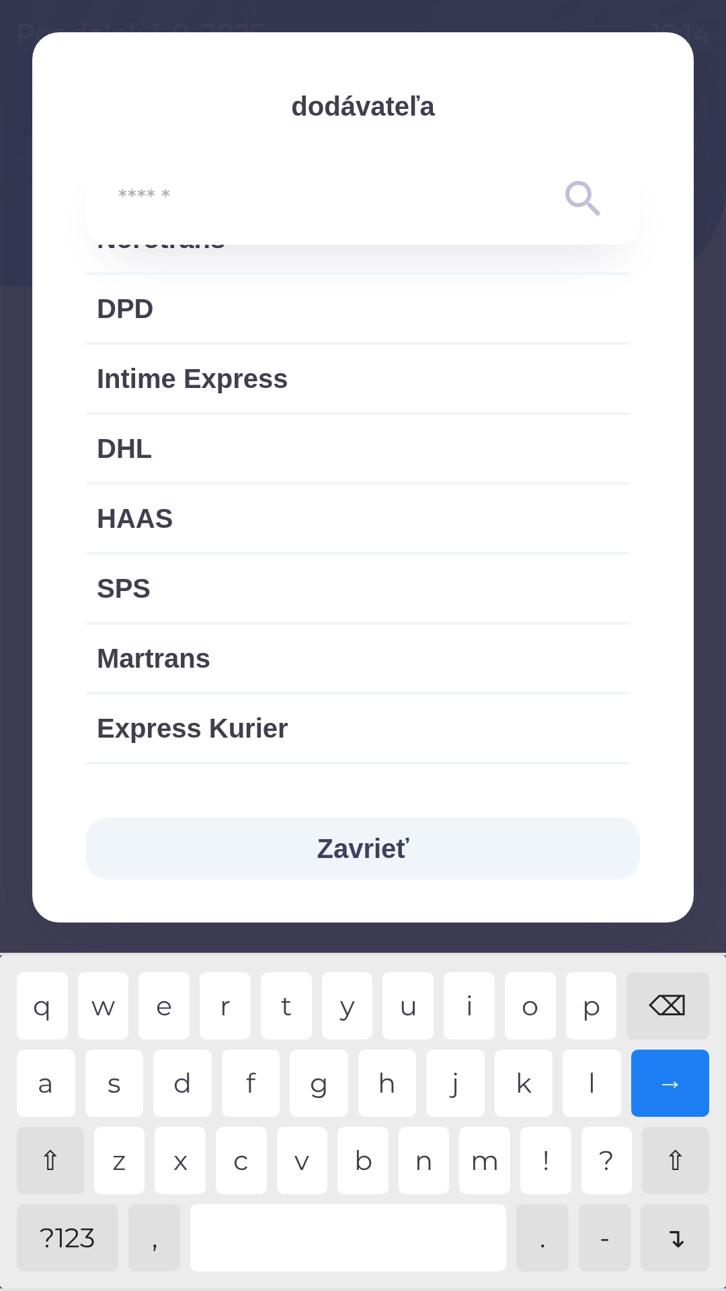
click at [241, 723] on span "Express Kurier" at bounding box center [358, 728] width 523 height 40
type input "***"
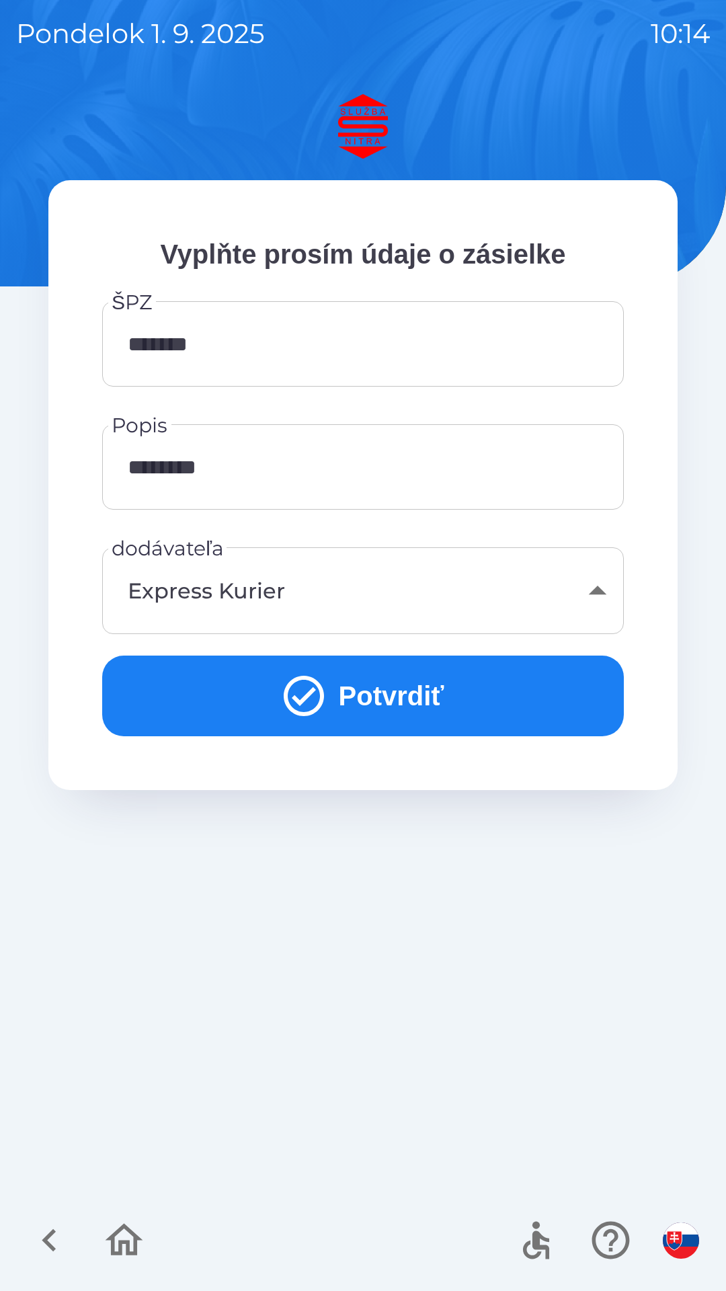
click at [402, 697] on button "Potvrdiť" at bounding box center [363, 696] width 522 height 81
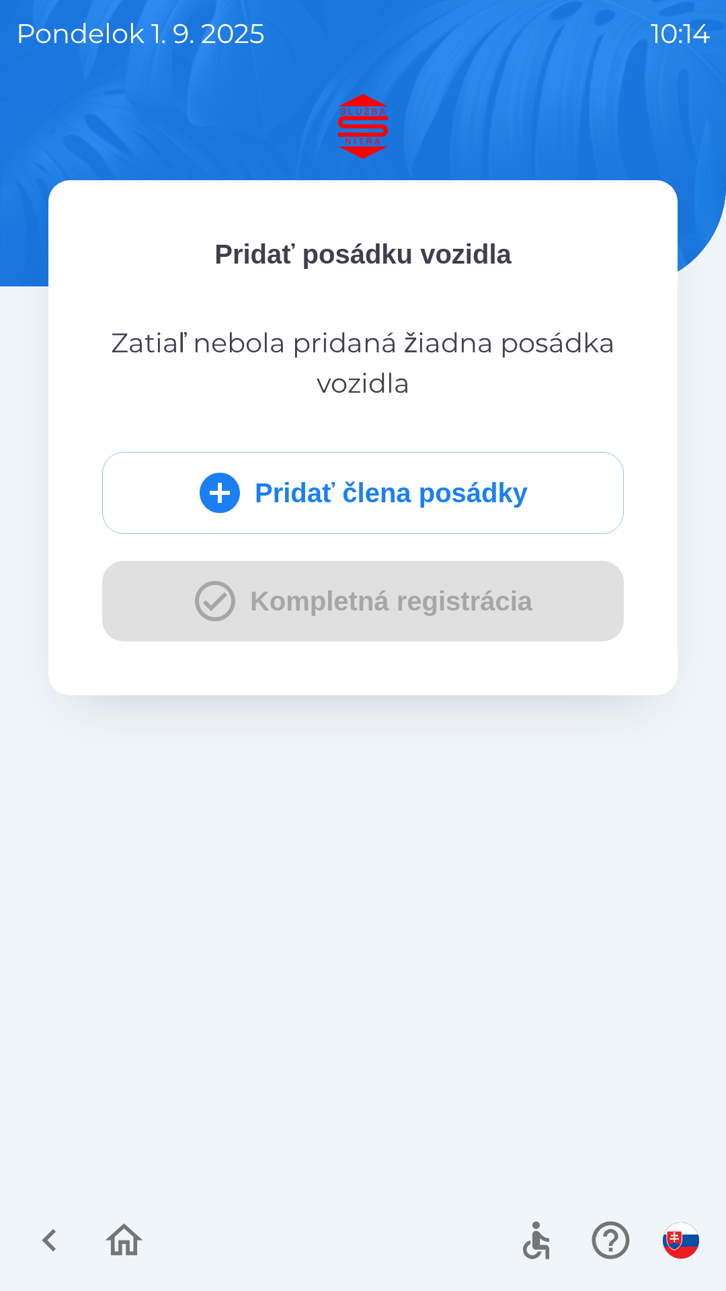
click at [344, 484] on button "Pridať člena posádky" at bounding box center [363, 493] width 522 height 82
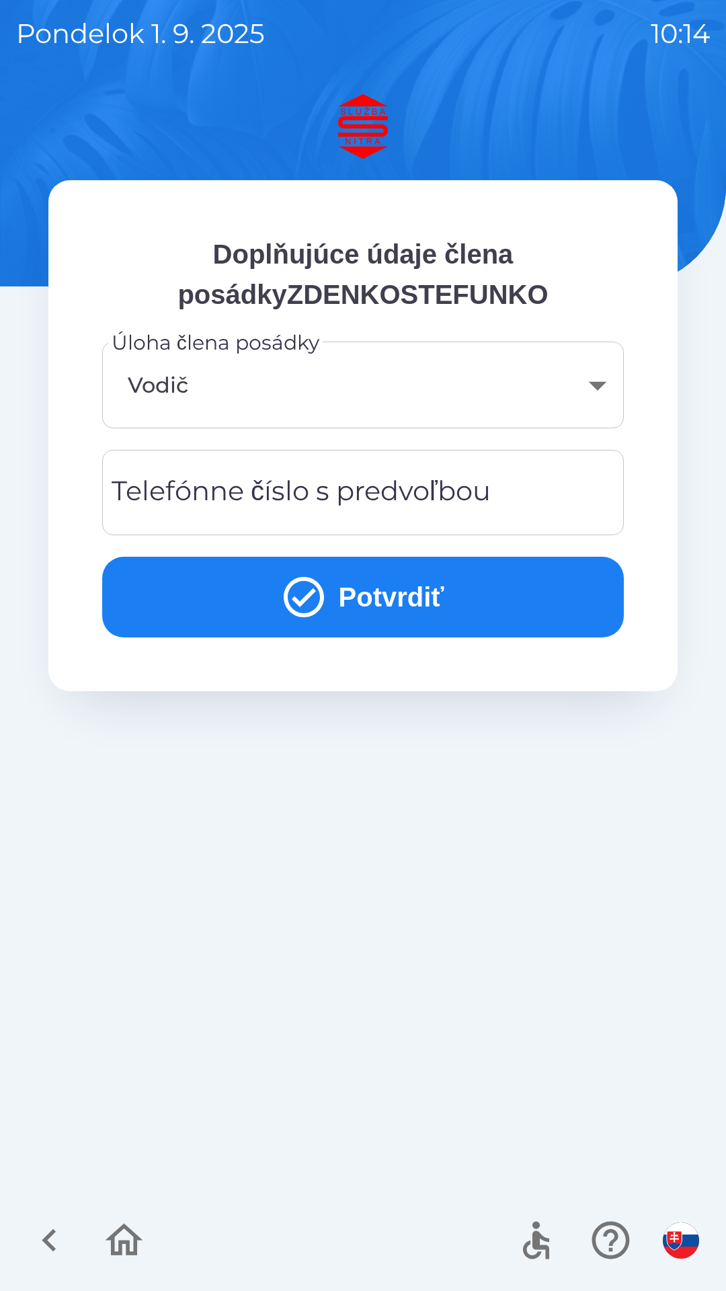
click at [169, 489] on div "Telefónne číslo s predvoľbou Telefónne číslo s predvoľbou" at bounding box center [363, 492] width 522 height 85
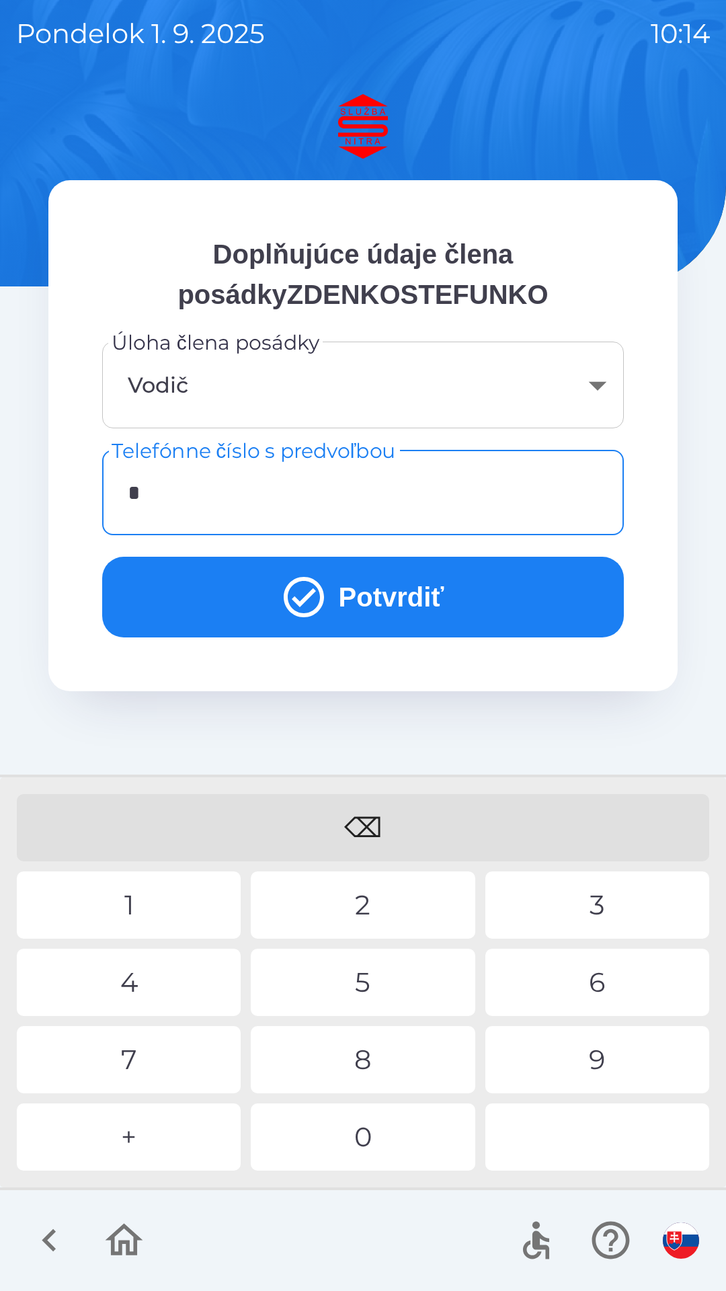
click at [143, 1125] on div "+" at bounding box center [129, 1137] width 224 height 67
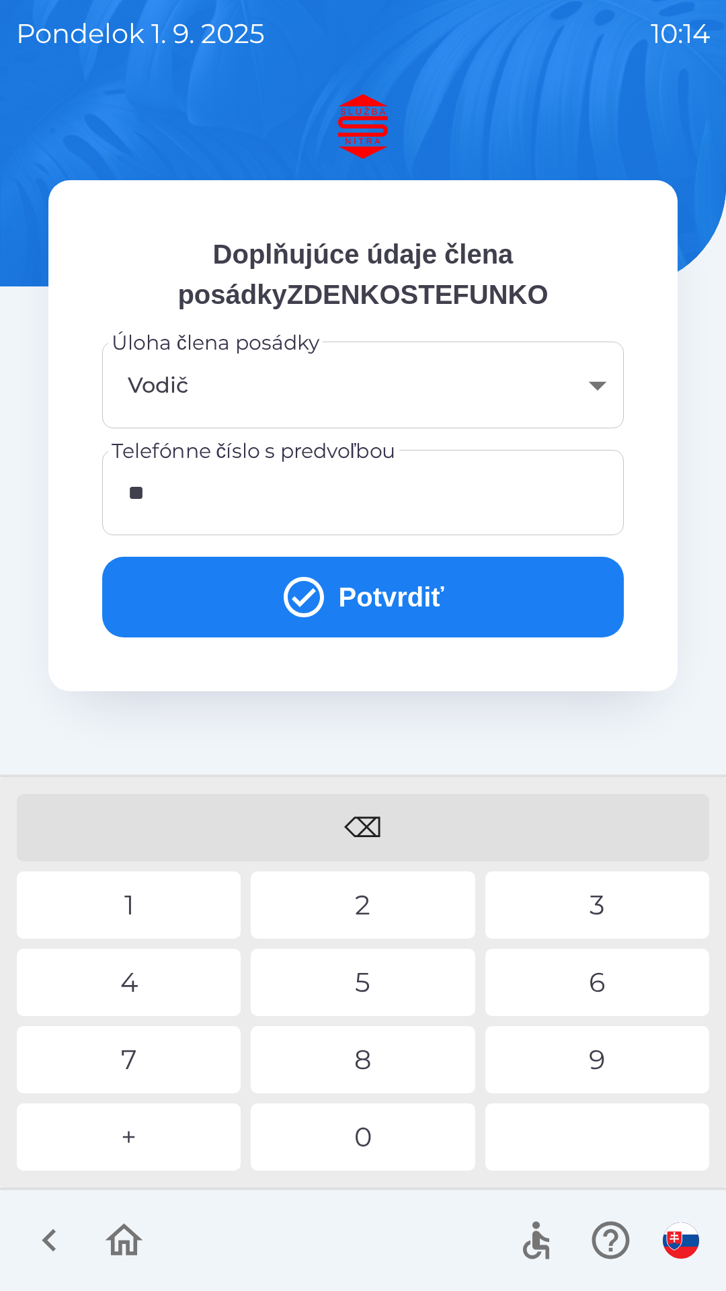
click at [137, 988] on div "4" at bounding box center [129, 982] width 224 height 67
click at [365, 819] on div "⌫" at bounding box center [363, 827] width 693 height 67
click at [363, 816] on div "⌫" at bounding box center [363, 827] width 693 height 67
click at [362, 817] on div "⌫" at bounding box center [363, 827] width 693 height 67
click at [597, 895] on div "3" at bounding box center [598, 905] width 224 height 67
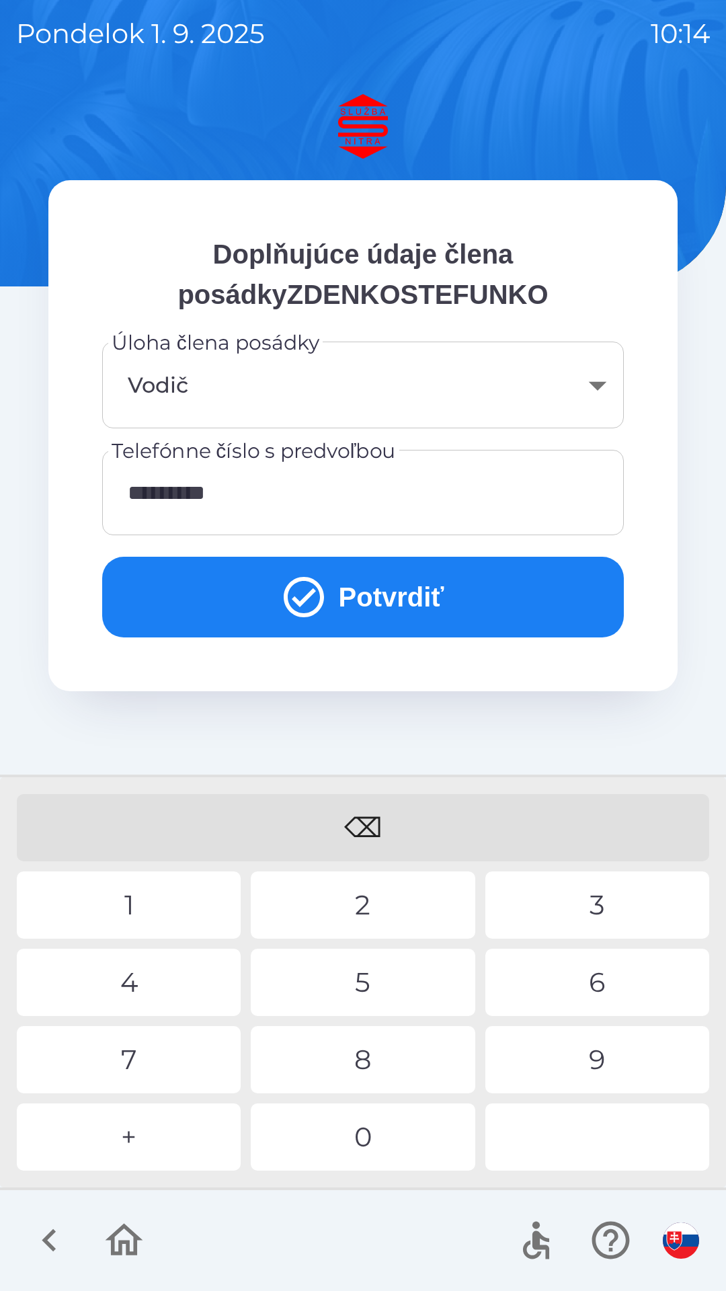
click at [591, 984] on div "6" at bounding box center [598, 982] width 224 height 67
click at [379, 975] on div "5" at bounding box center [363, 982] width 224 height 67
type input "**********"
click at [387, 601] on button "Potvrdiť" at bounding box center [363, 597] width 522 height 81
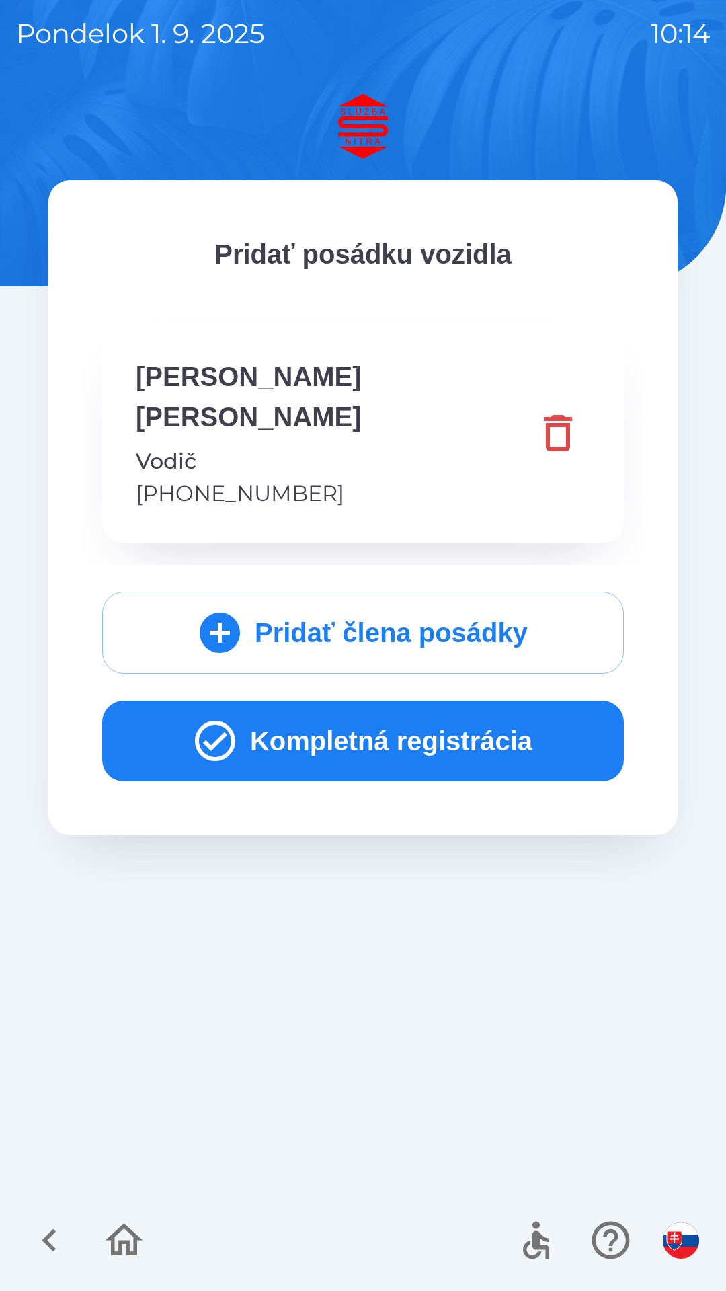
click at [348, 706] on button "Kompletná registrácia" at bounding box center [363, 741] width 522 height 81
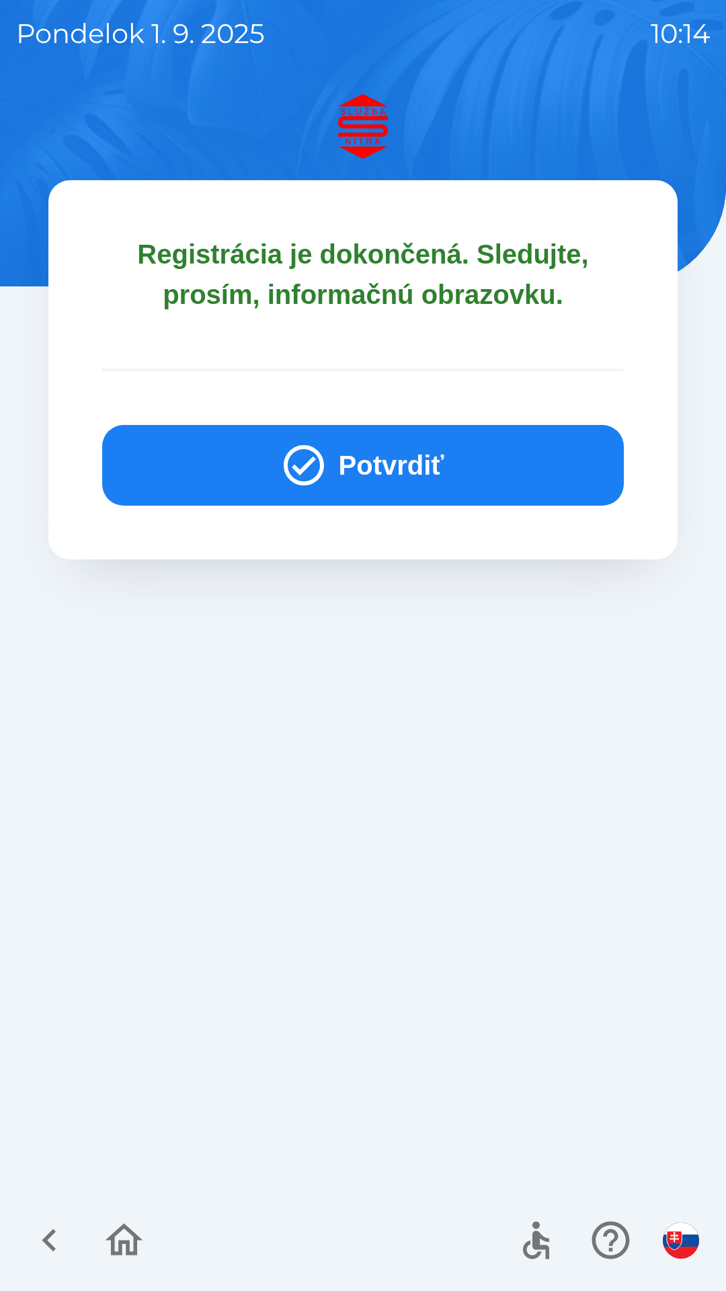
click at [375, 461] on button "Potvrdiť" at bounding box center [363, 465] width 522 height 81
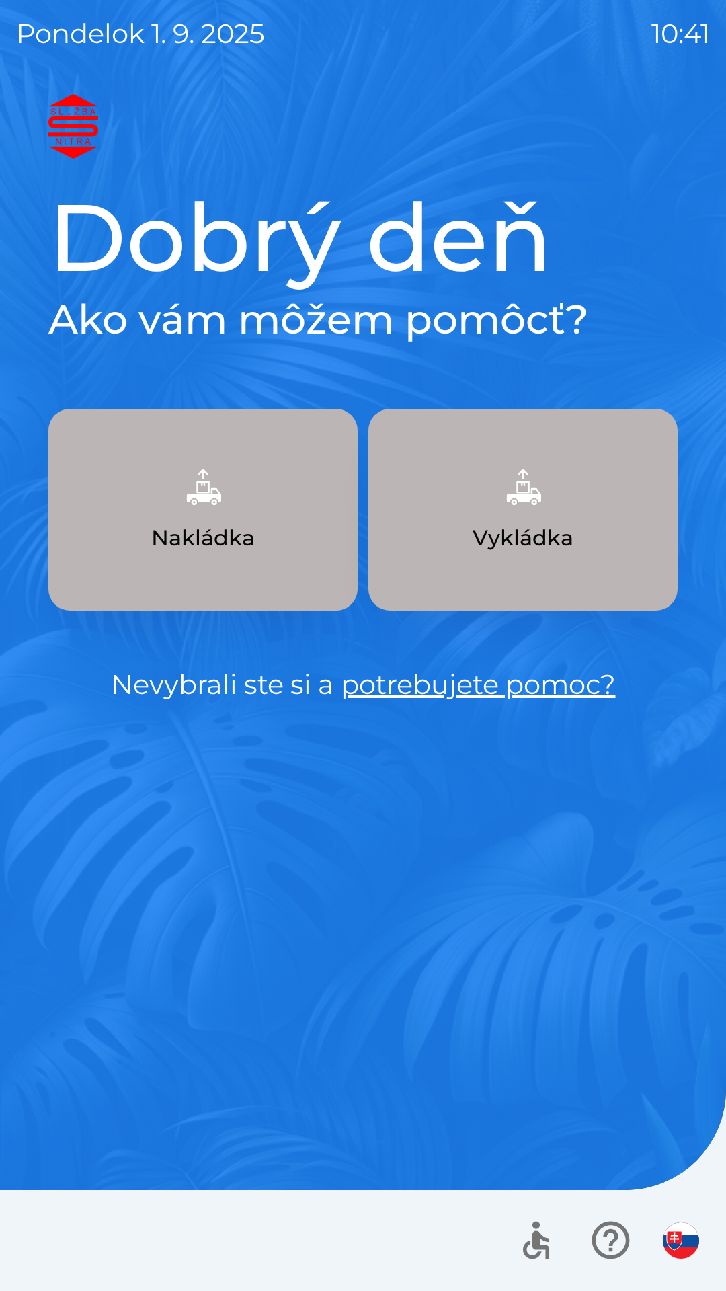
click at [244, 516] on button "Nakládka" at bounding box center [202, 510] width 309 height 202
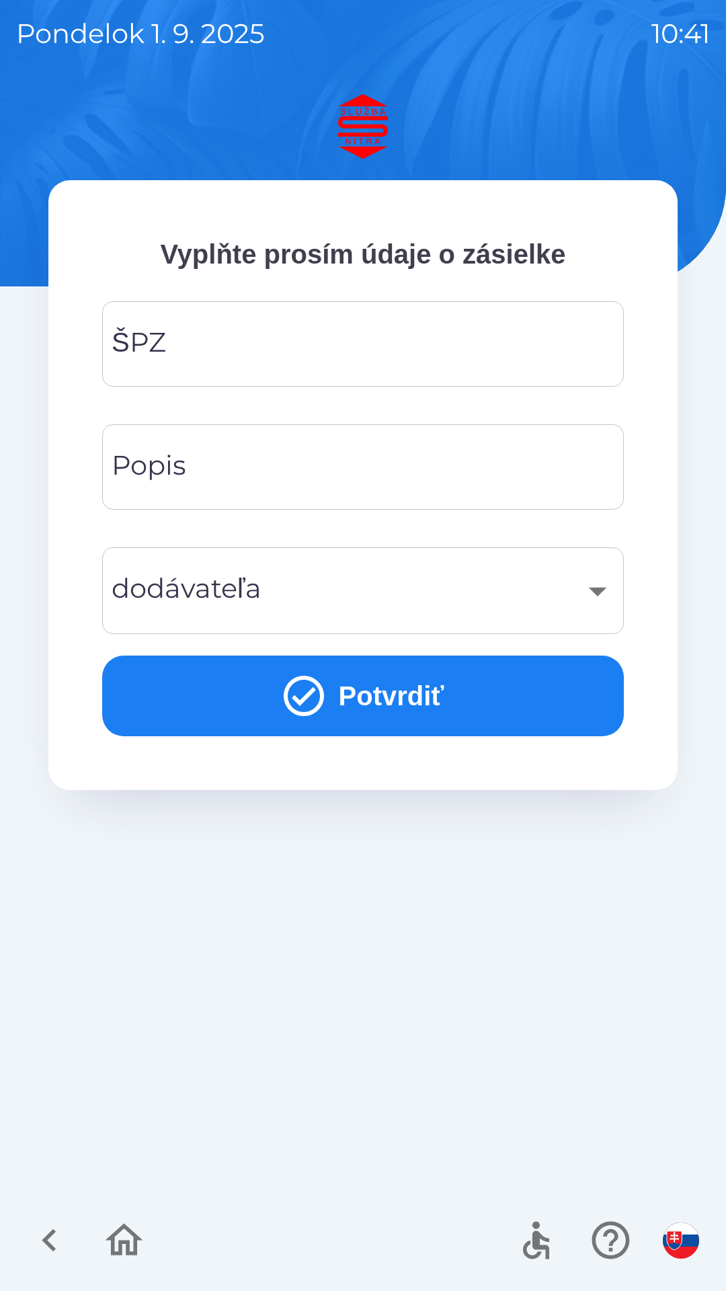
click at [347, 331] on input "ŠPZ" at bounding box center [363, 343] width 490 height 53
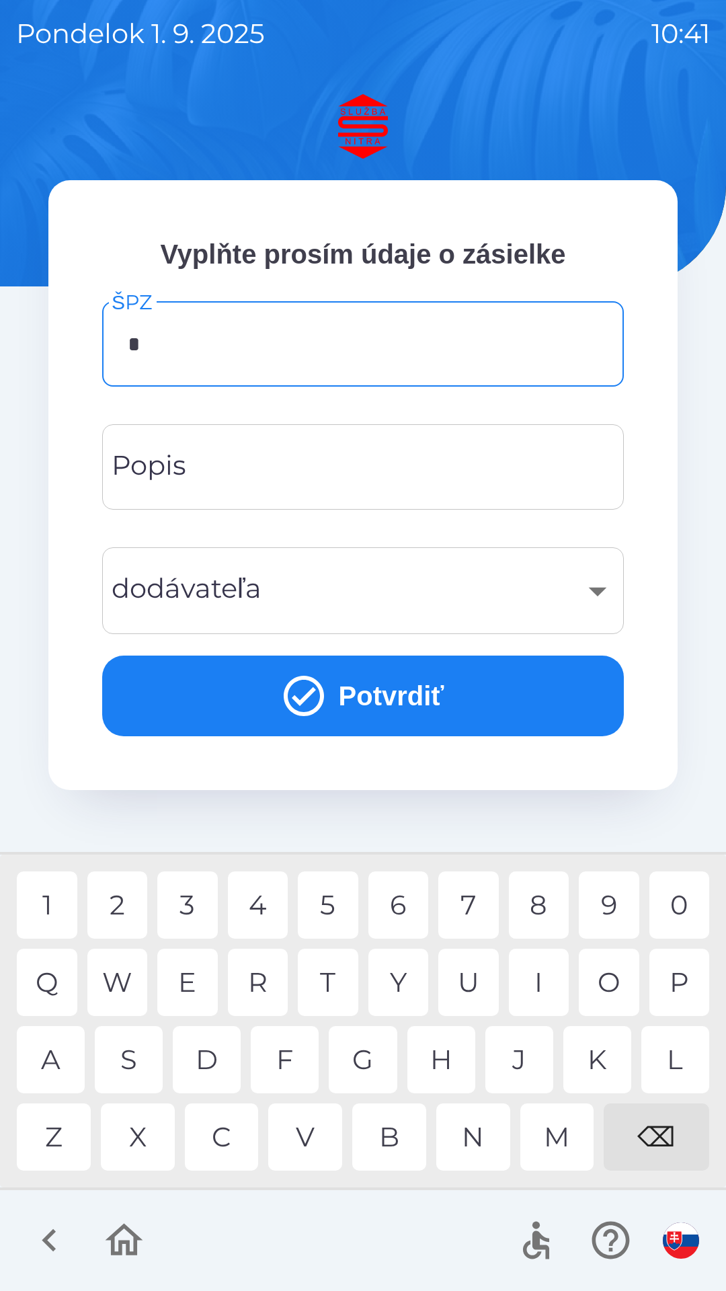
click at [473, 1139] on div "N" at bounding box center [474, 1137] width 74 height 67
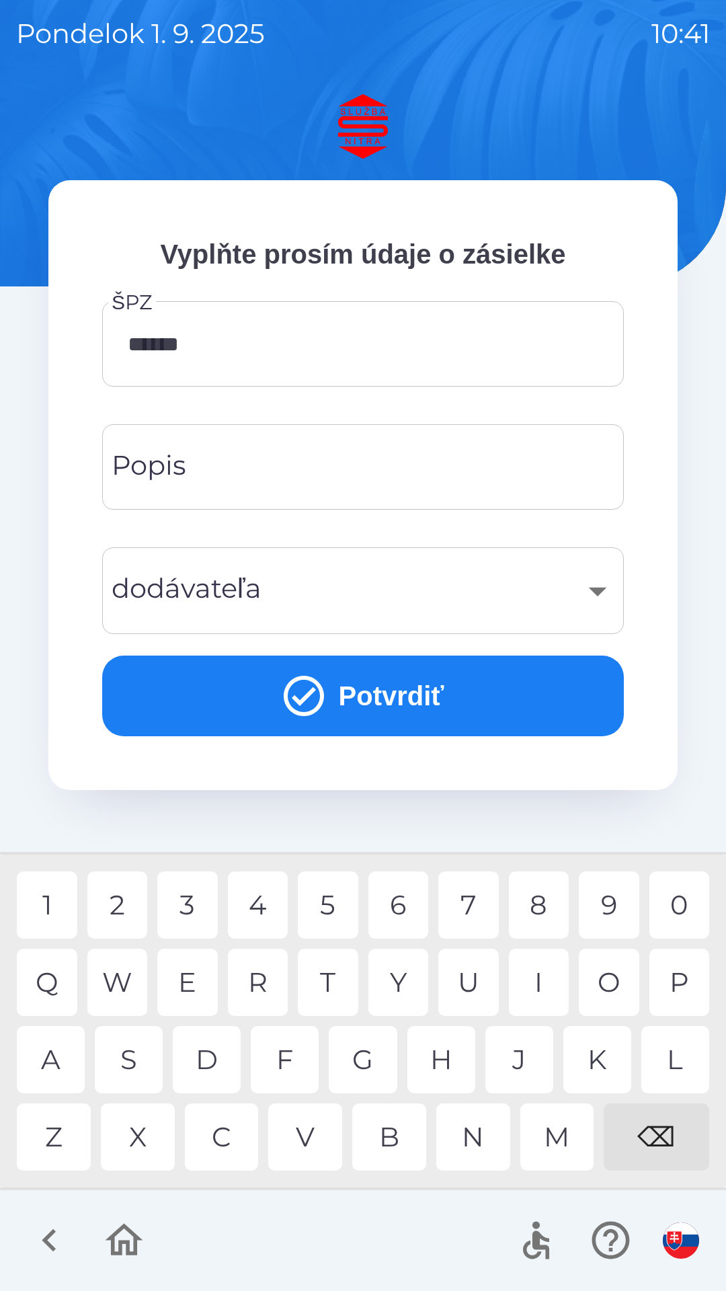
click at [542, 969] on div "I" at bounding box center [539, 982] width 61 height 67
type input "*******"
click at [435, 1078] on div "H" at bounding box center [442, 1059] width 68 height 67
click at [601, 587] on div "​" at bounding box center [363, 591] width 490 height 54
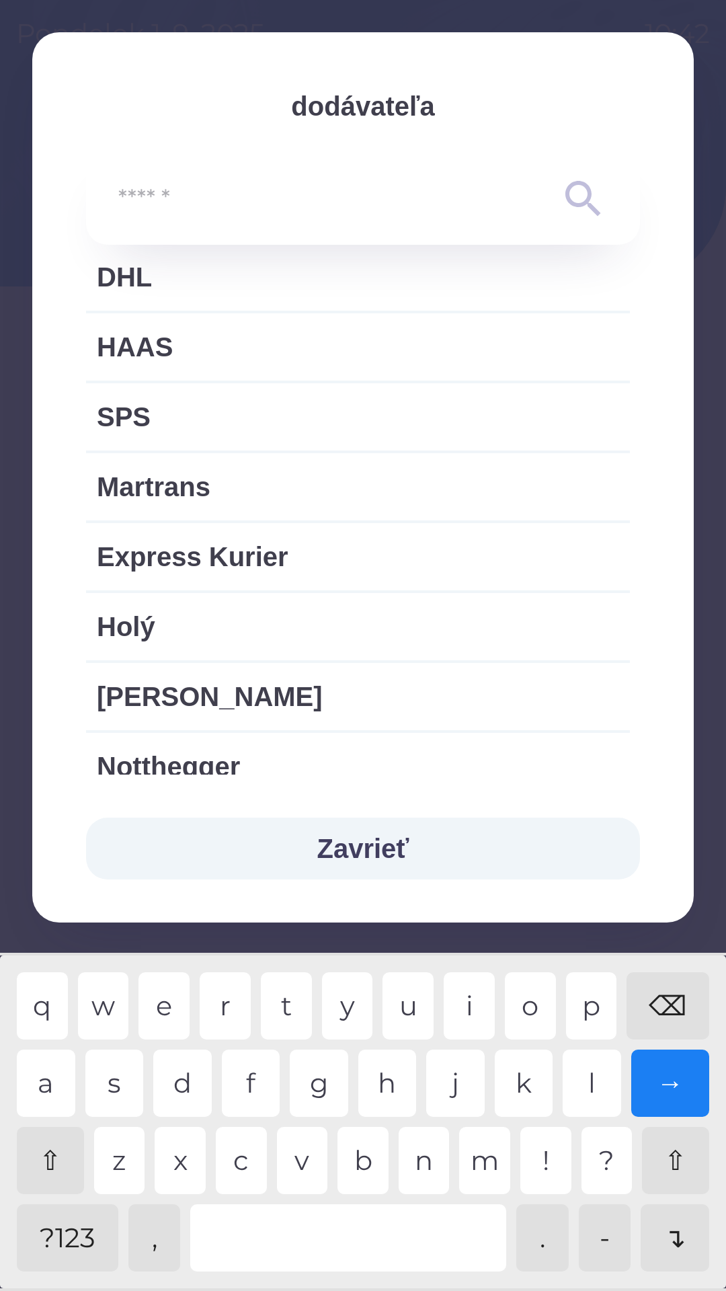
scroll to position [642, 0]
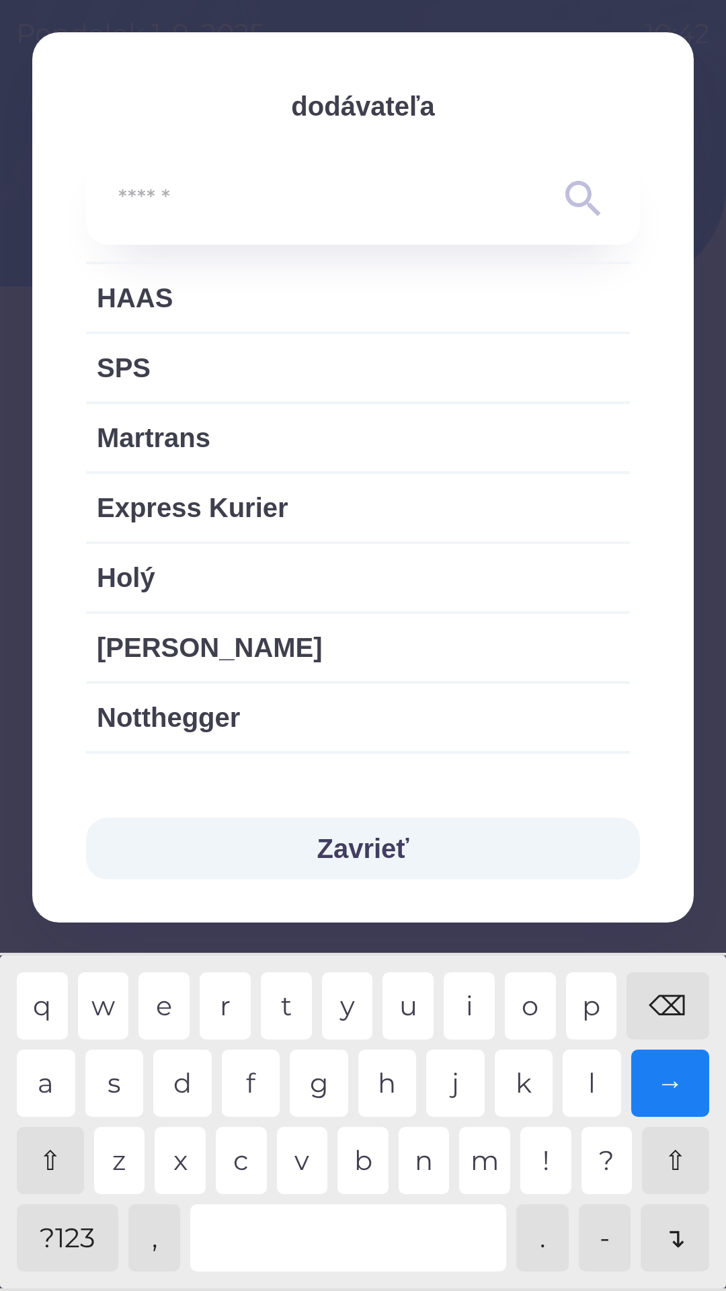
click at [373, 855] on button "Zavrieť" at bounding box center [363, 849] width 554 height 62
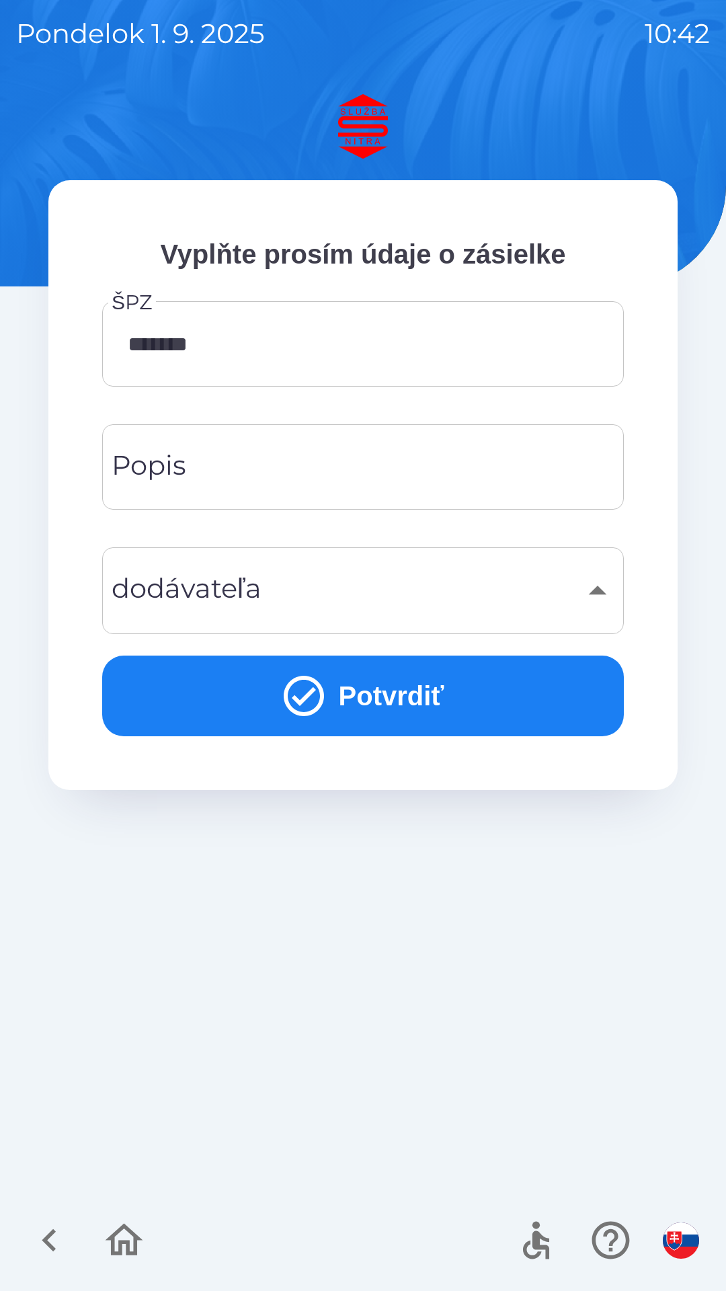
click at [388, 702] on button "Potvrdiť" at bounding box center [363, 696] width 522 height 81
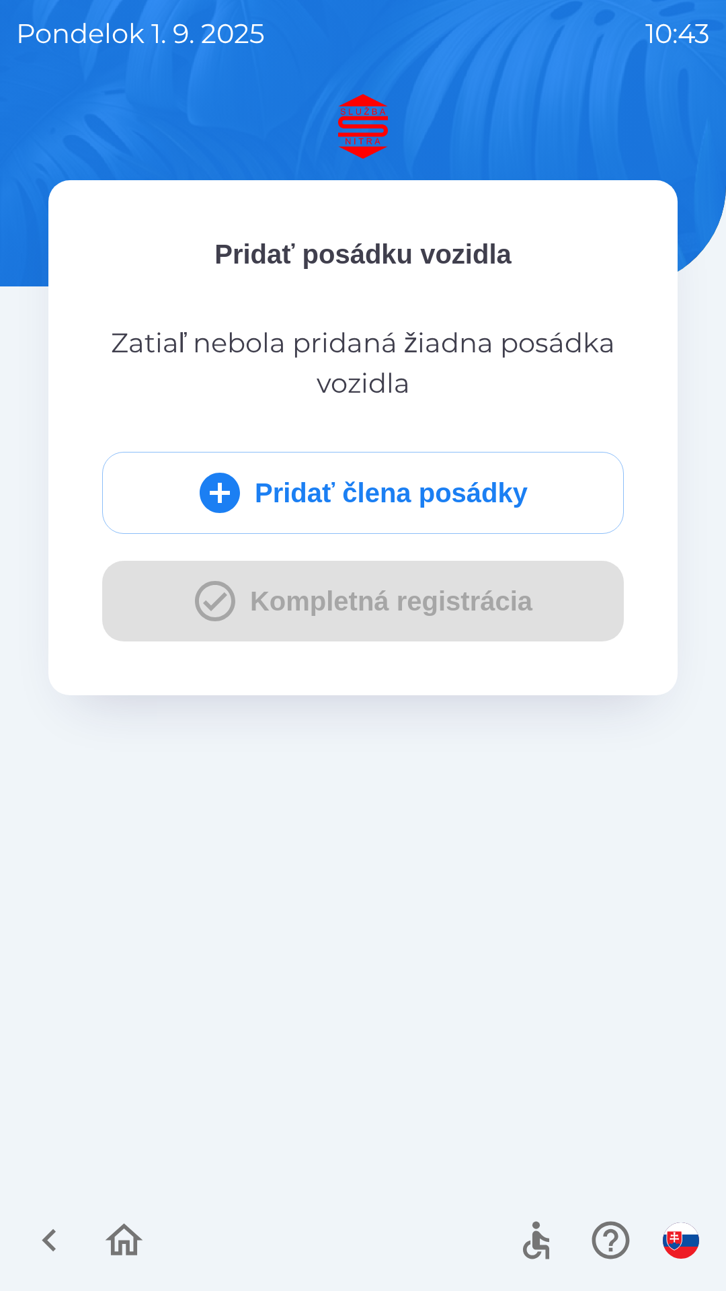
click at [402, 502] on button "Pridať člena posádky" at bounding box center [363, 493] width 522 height 82
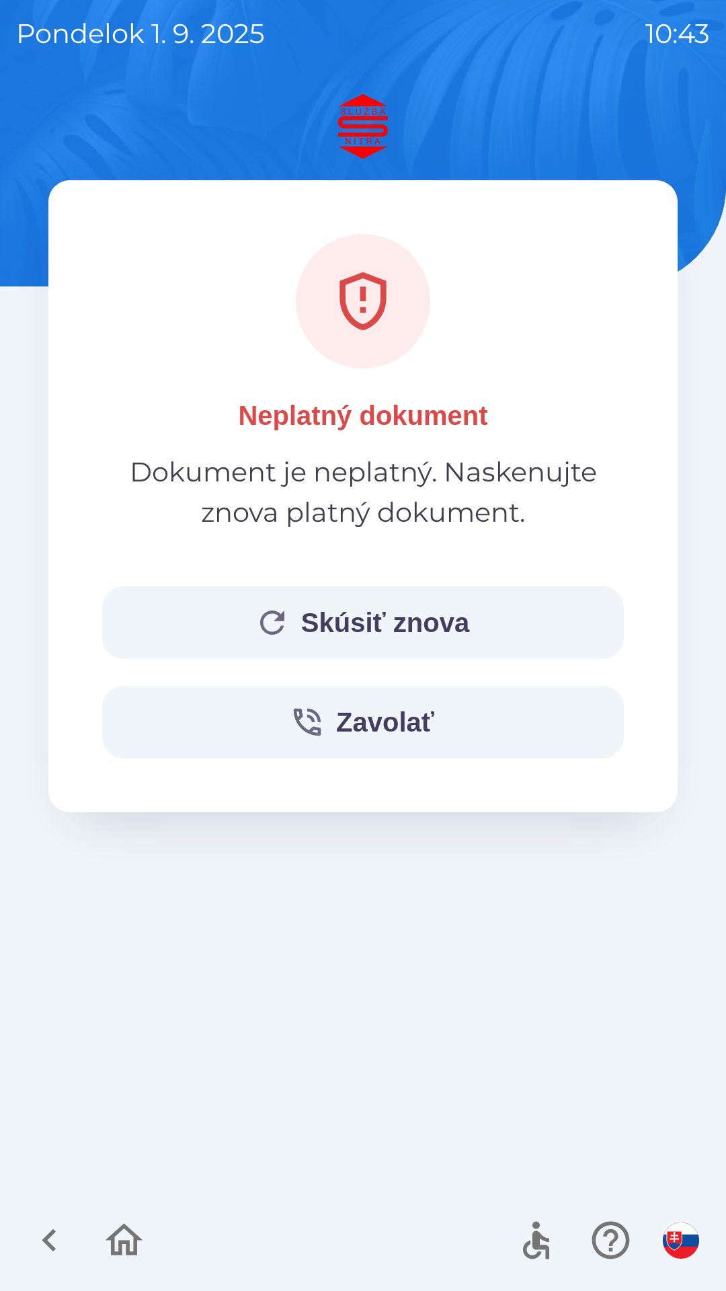
click at [455, 615] on button "Skúsiť znova" at bounding box center [363, 623] width 522 height 73
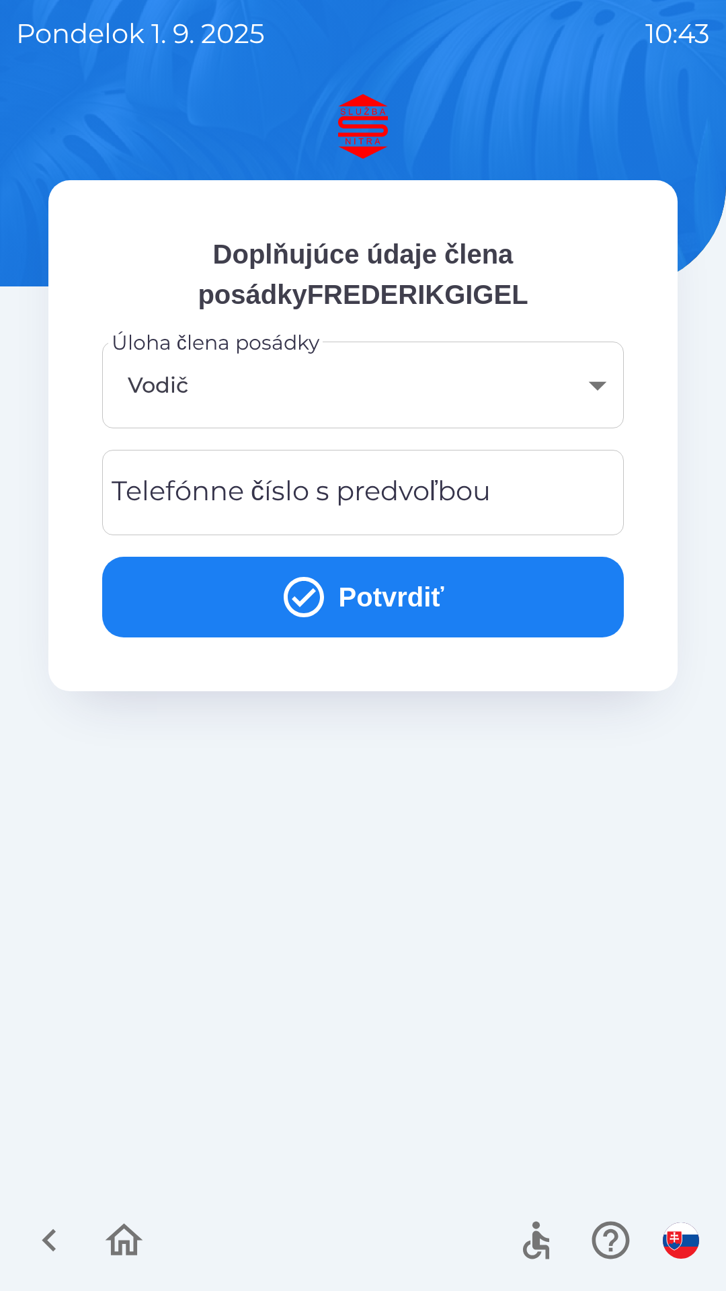
click at [426, 490] on div "Telefónne číslo s predvoľbou Telefónne číslo s predvoľbou" at bounding box center [363, 492] width 522 height 85
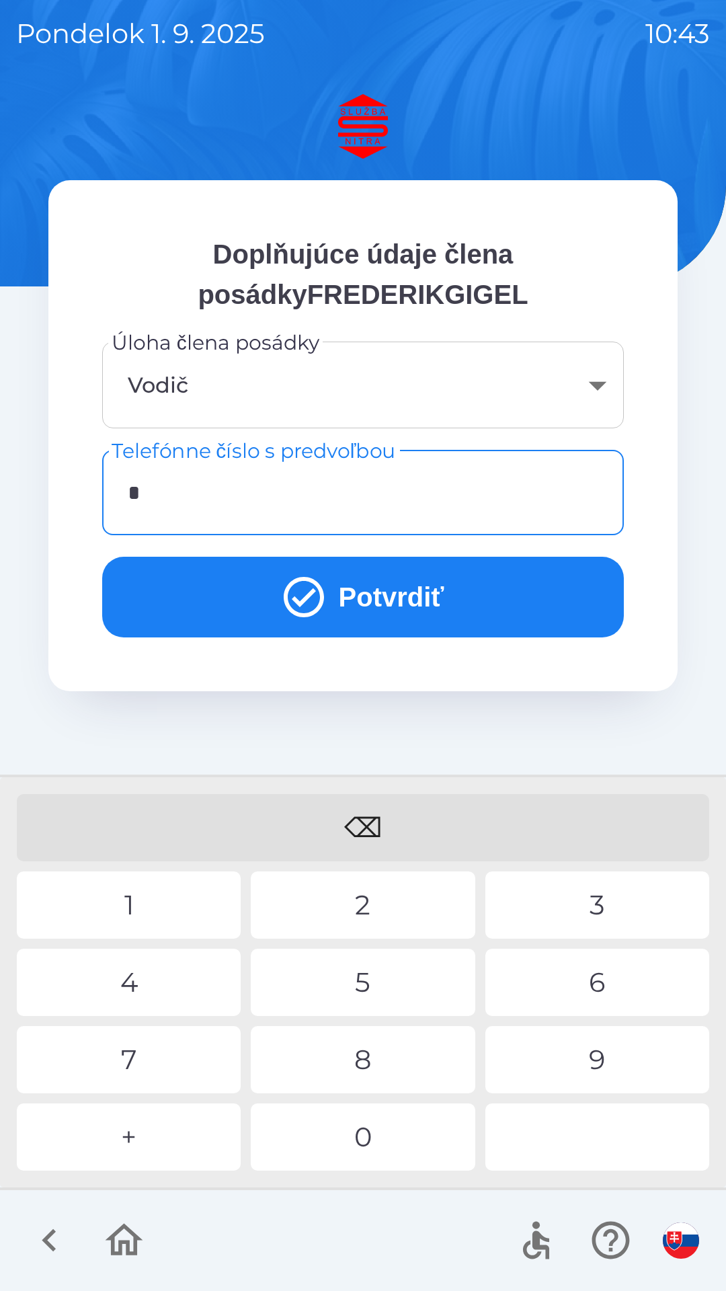
click at [187, 1144] on div "+" at bounding box center [129, 1137] width 224 height 67
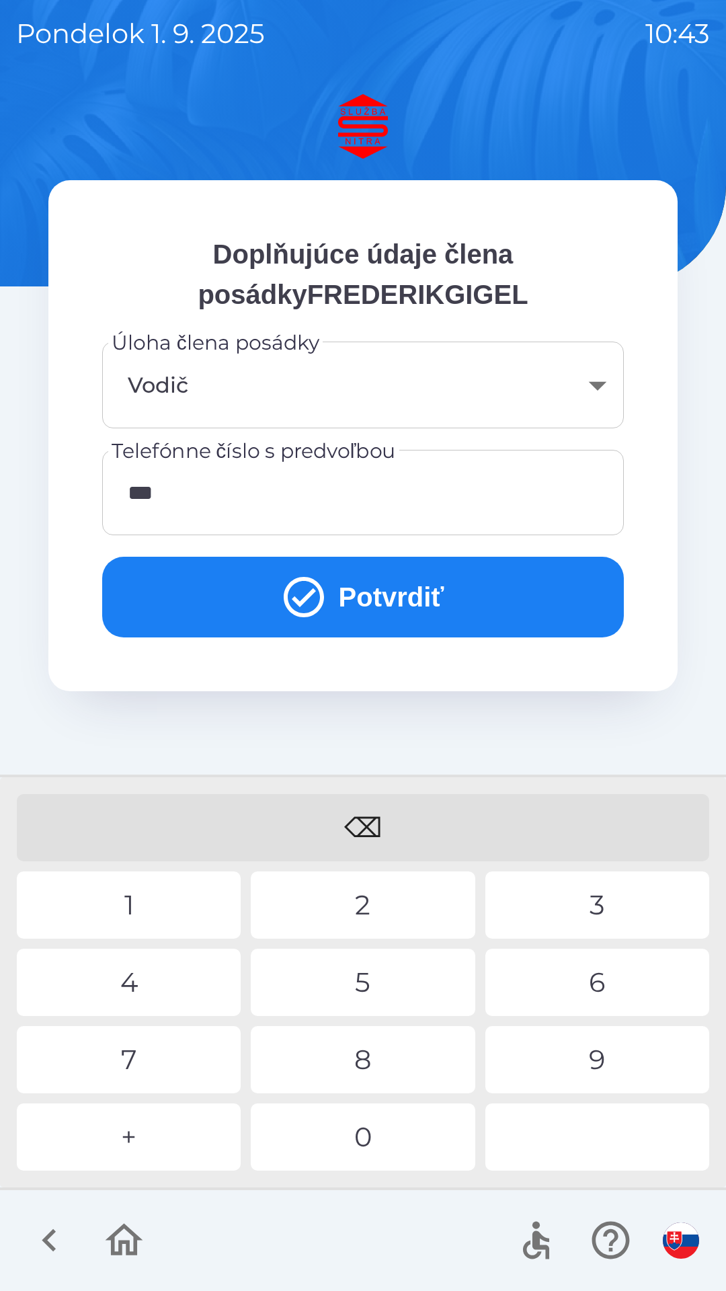
click at [365, 903] on div "2" at bounding box center [363, 905] width 224 height 67
click at [595, 1079] on div "9" at bounding box center [598, 1059] width 224 height 67
click at [183, 982] on div "4" at bounding box center [129, 982] width 224 height 67
click at [610, 1053] on div "9" at bounding box center [598, 1059] width 224 height 67
click at [400, 903] on div "2" at bounding box center [363, 905] width 224 height 67
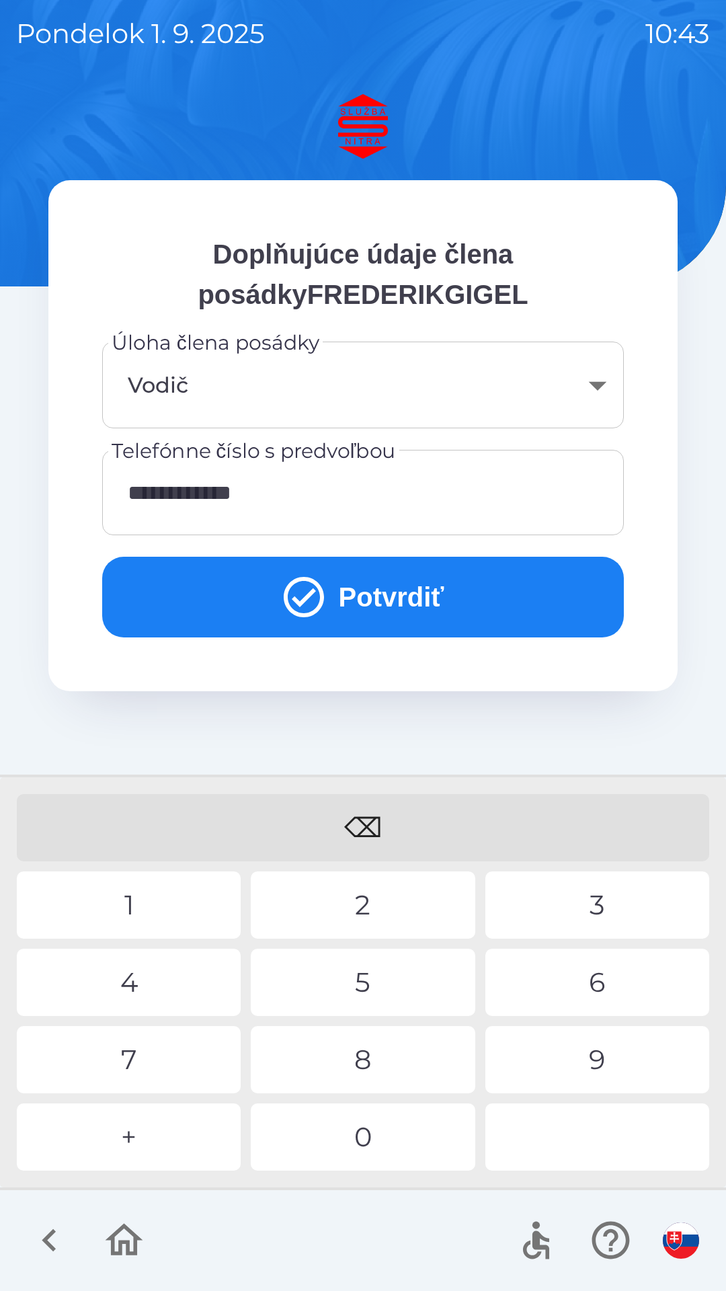
click at [582, 976] on div "6" at bounding box center [598, 982] width 224 height 67
type input "**********"
click at [413, 1051] on div "8" at bounding box center [363, 1059] width 224 height 67
click at [591, 380] on body "**********" at bounding box center [363, 645] width 726 height 1291
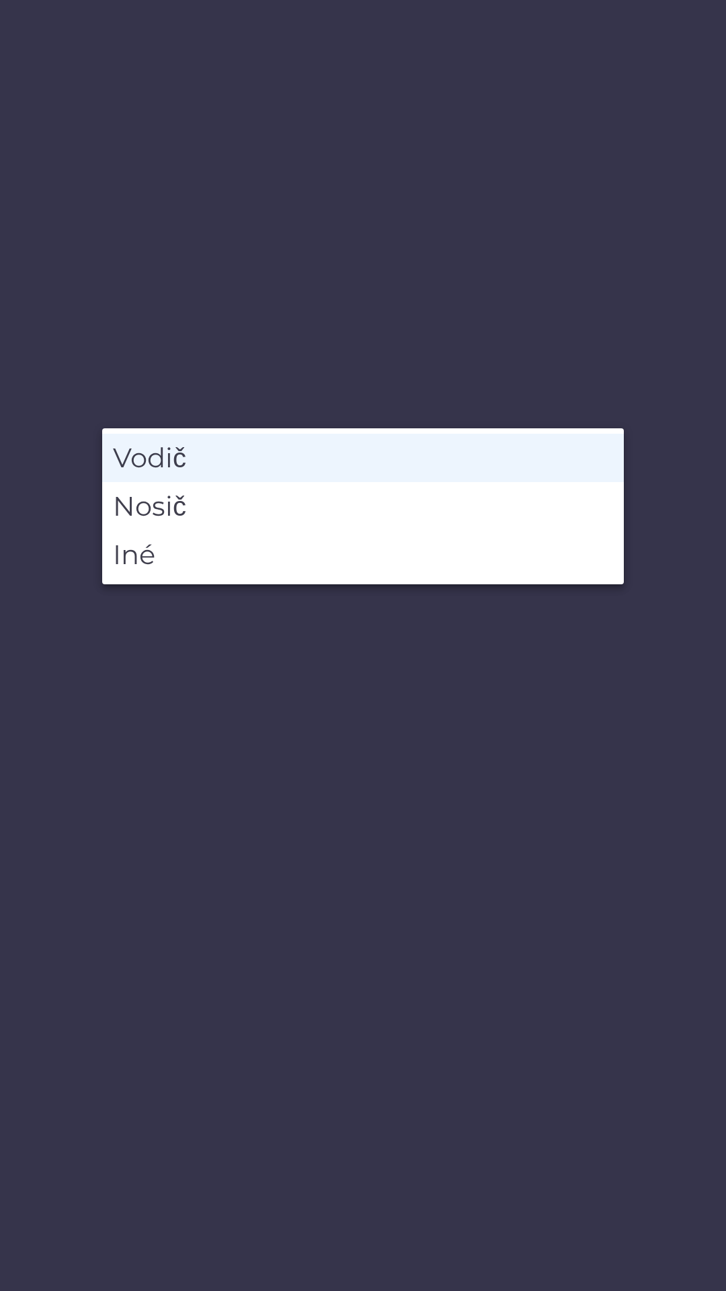
click at [352, 458] on li "Vodič" at bounding box center [363, 458] width 522 height 48
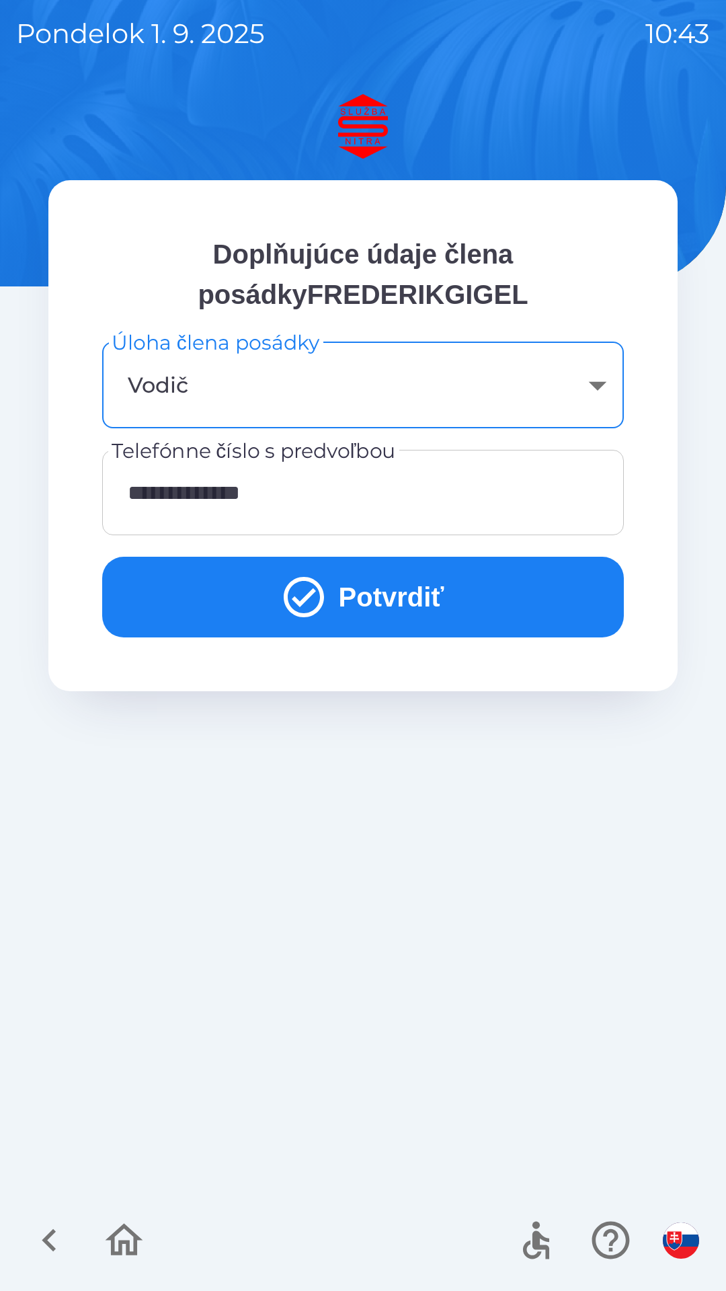
click at [419, 601] on button "Potvrdiť" at bounding box center [363, 597] width 522 height 81
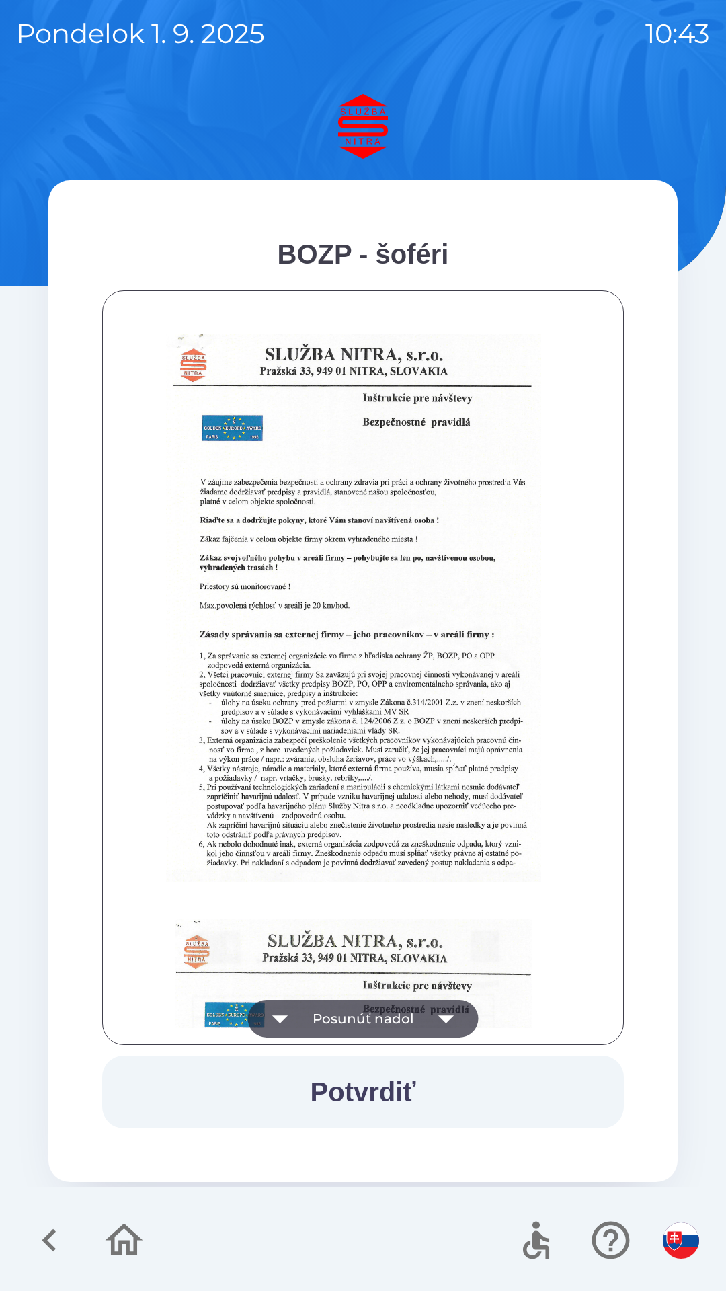
click at [463, 1013] on icon "button" at bounding box center [447, 1019] width 38 height 38
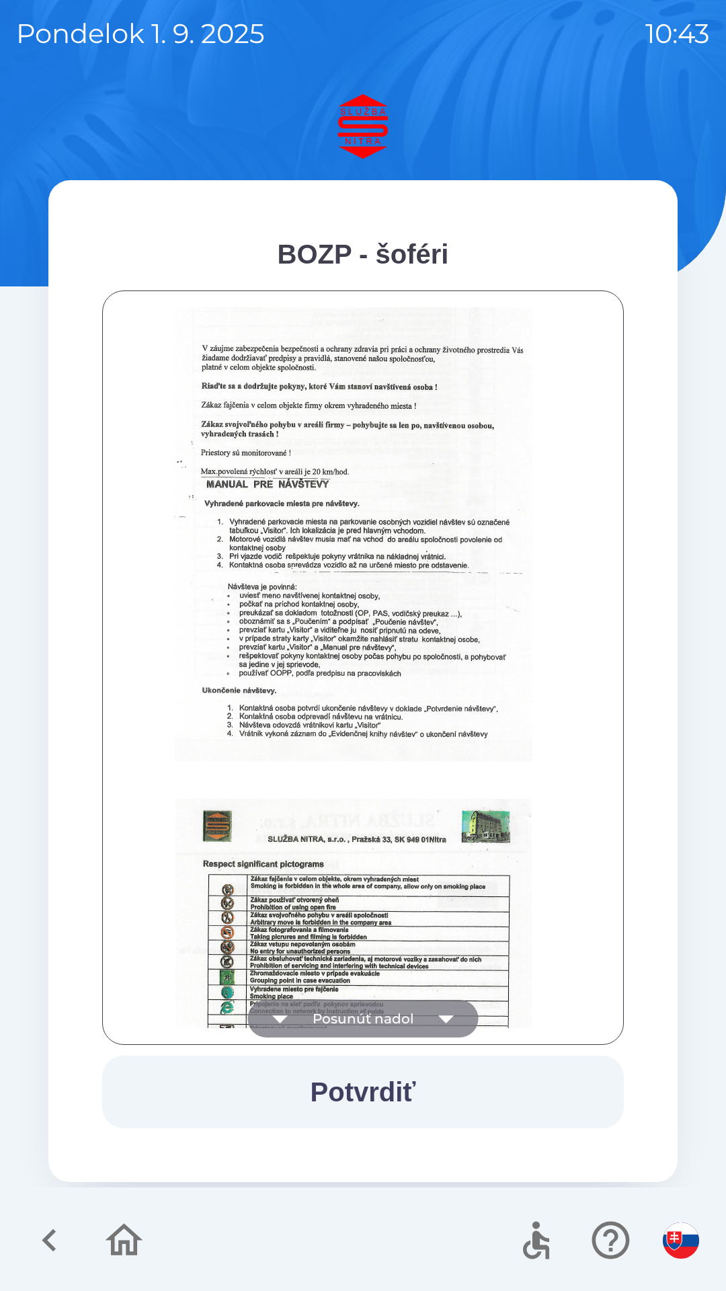
click at [453, 1021] on icon "button" at bounding box center [447, 1019] width 38 height 38
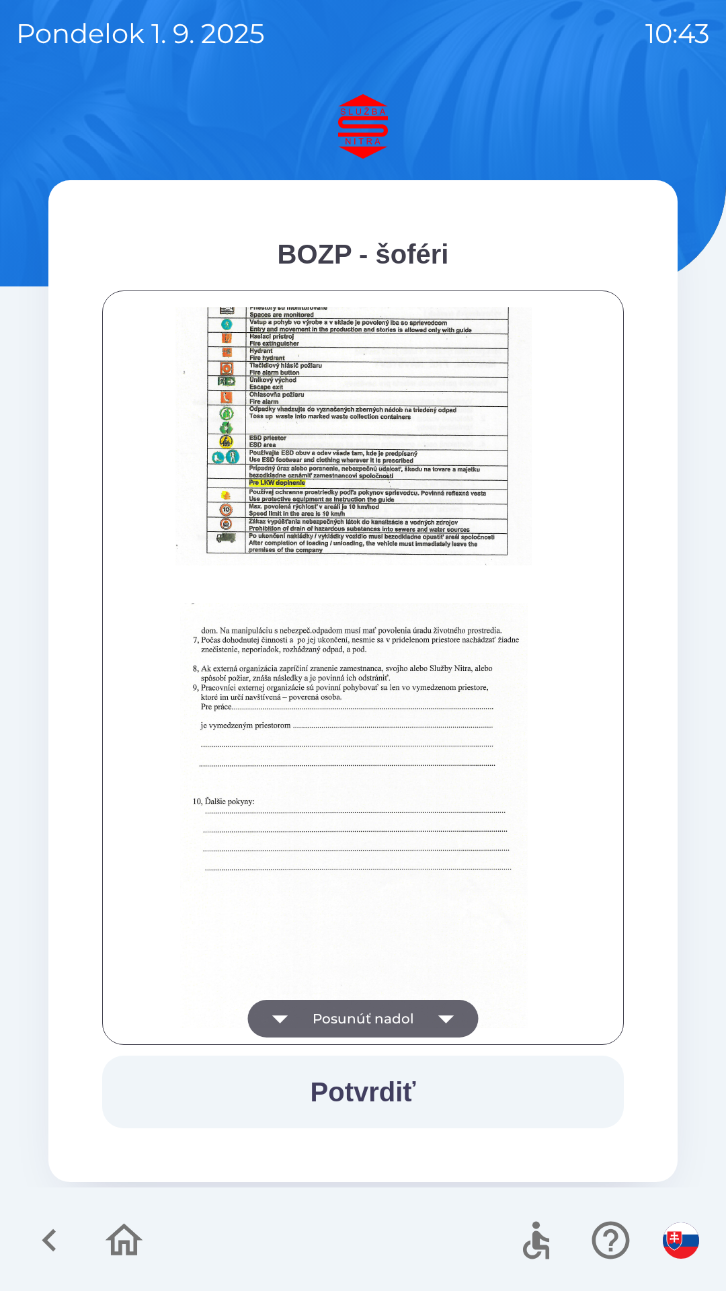
click at [450, 1020] on icon "button" at bounding box center [447, 1019] width 38 height 38
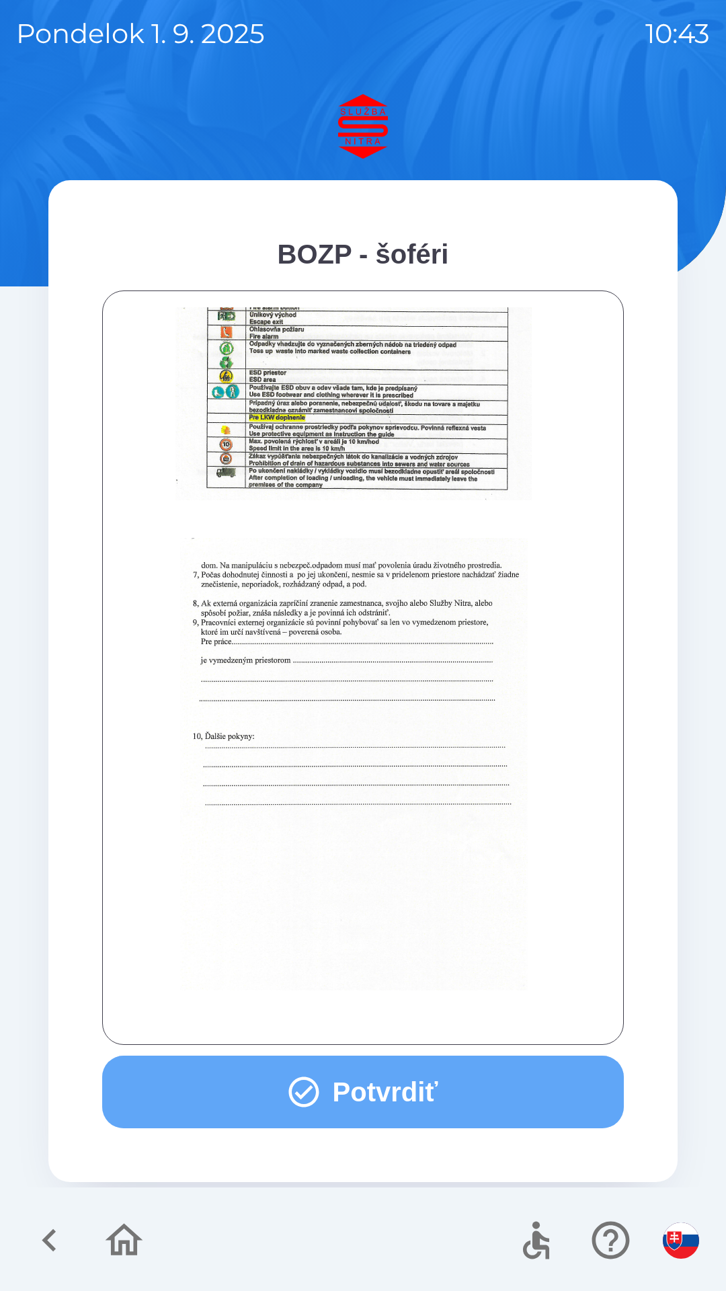
click at [412, 1081] on button "Potvrdiť" at bounding box center [363, 1092] width 522 height 73
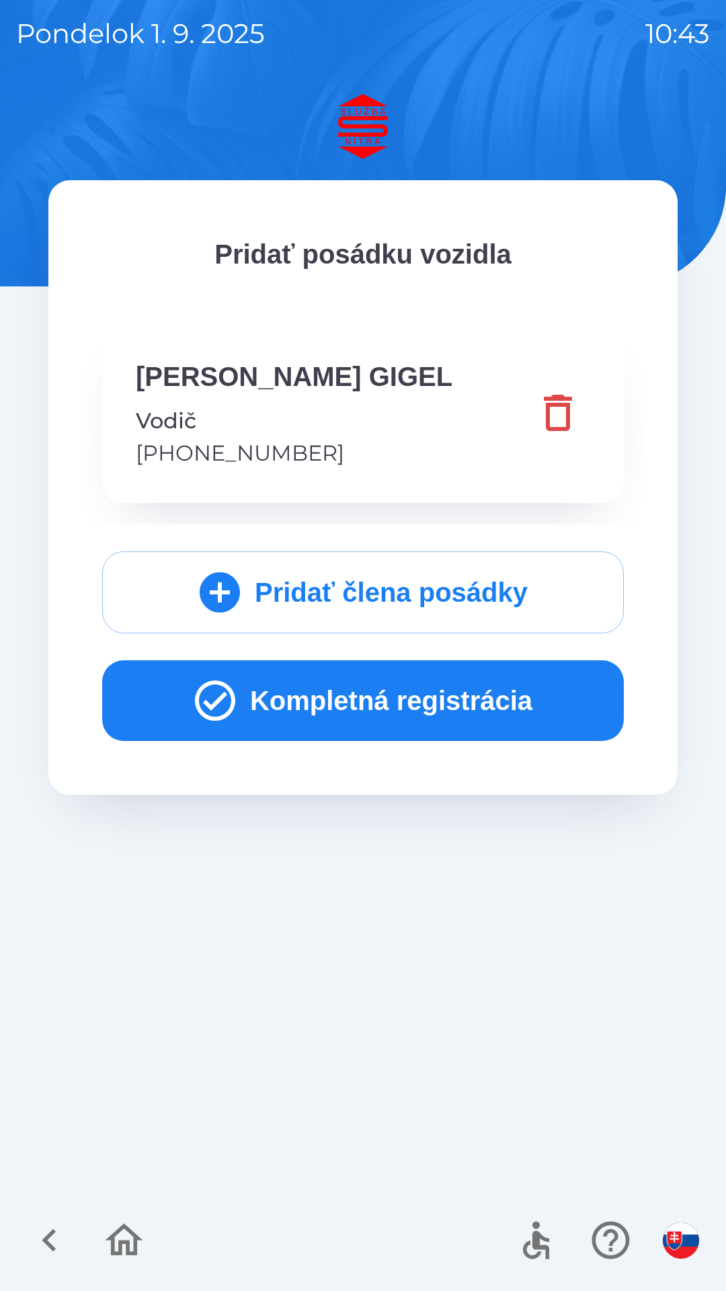
click at [418, 700] on button "Kompletná registrácia" at bounding box center [363, 701] width 522 height 81
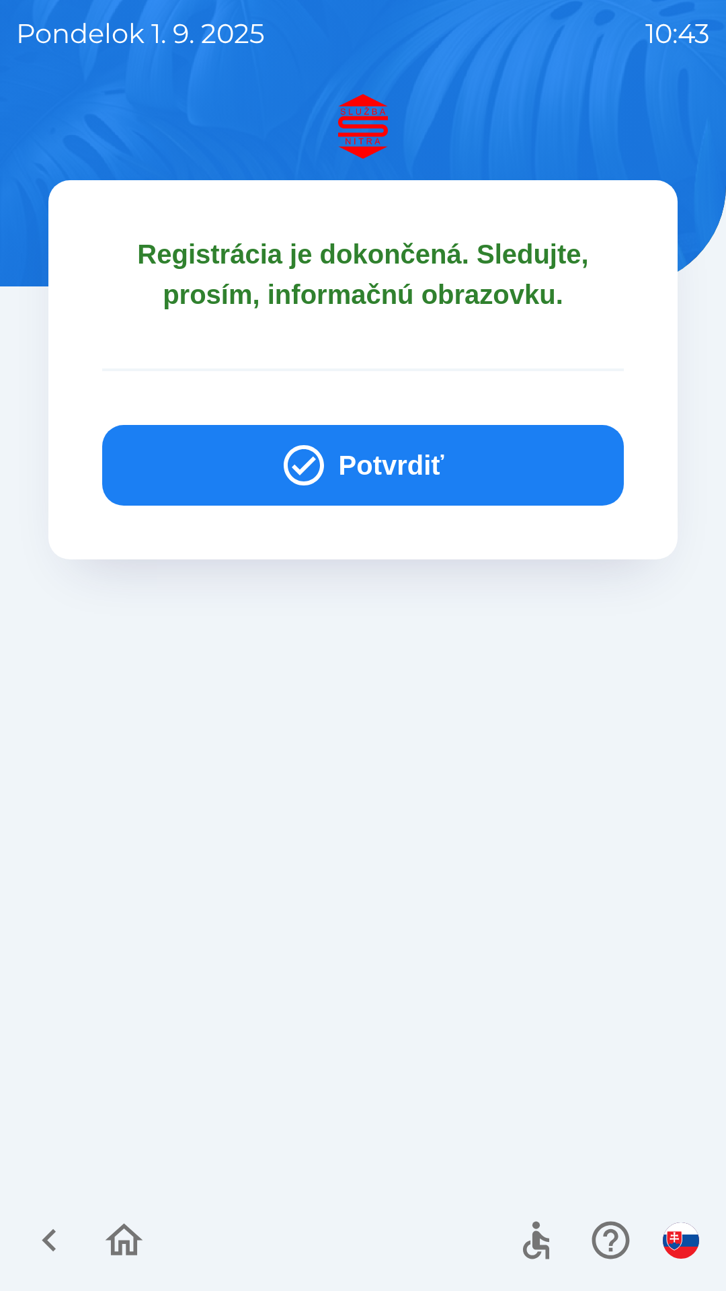
click at [410, 459] on button "Potvrdiť" at bounding box center [363, 465] width 522 height 81
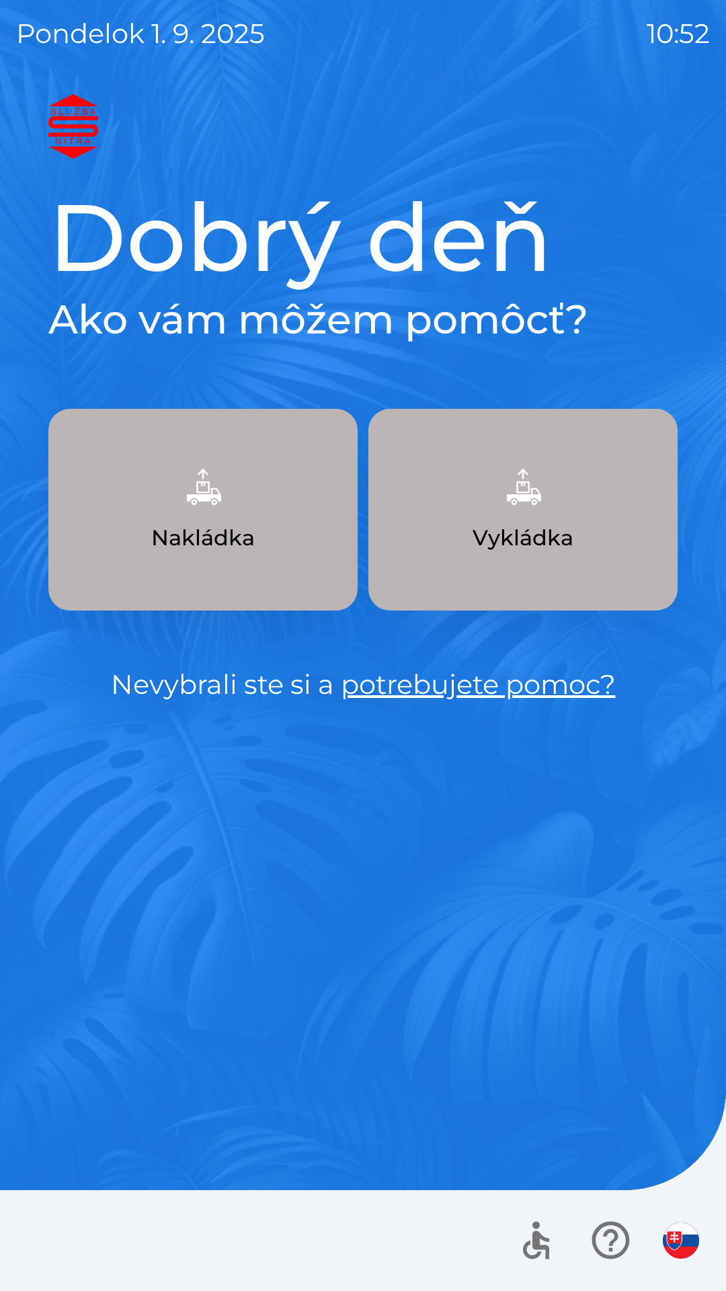
click at [576, 1056] on div "Dobrý deň Ako vám môžem pomôcť? Nakládka Vykládka Nevybrali ste si a potrebujet…" at bounding box center [363, 692] width 694 height 1197
click at [564, 993] on div "Dobrý deň Ako vám môžem pomôcť? Nakládka Vykládka Nevybrali ste si a potrebujet…" at bounding box center [363, 692] width 694 height 1197
click at [584, 901] on div "Dobrý deň Ako vám môžem pomôcť? Nakládka Vykládka Nevybrali ste si a potrebujet…" at bounding box center [363, 692] width 694 height 1197
click at [689, 1231] on img "button" at bounding box center [681, 1241] width 36 height 36
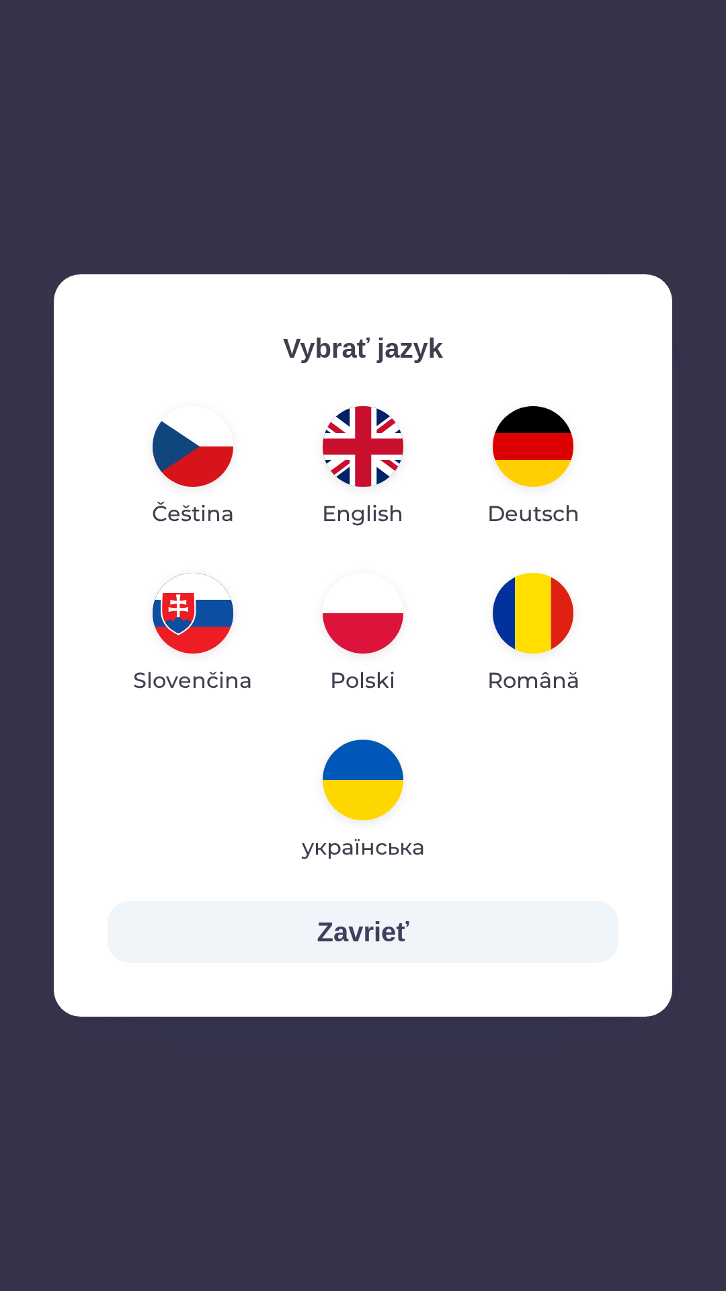
click at [381, 531] on button "English" at bounding box center [363, 467] width 146 height 145
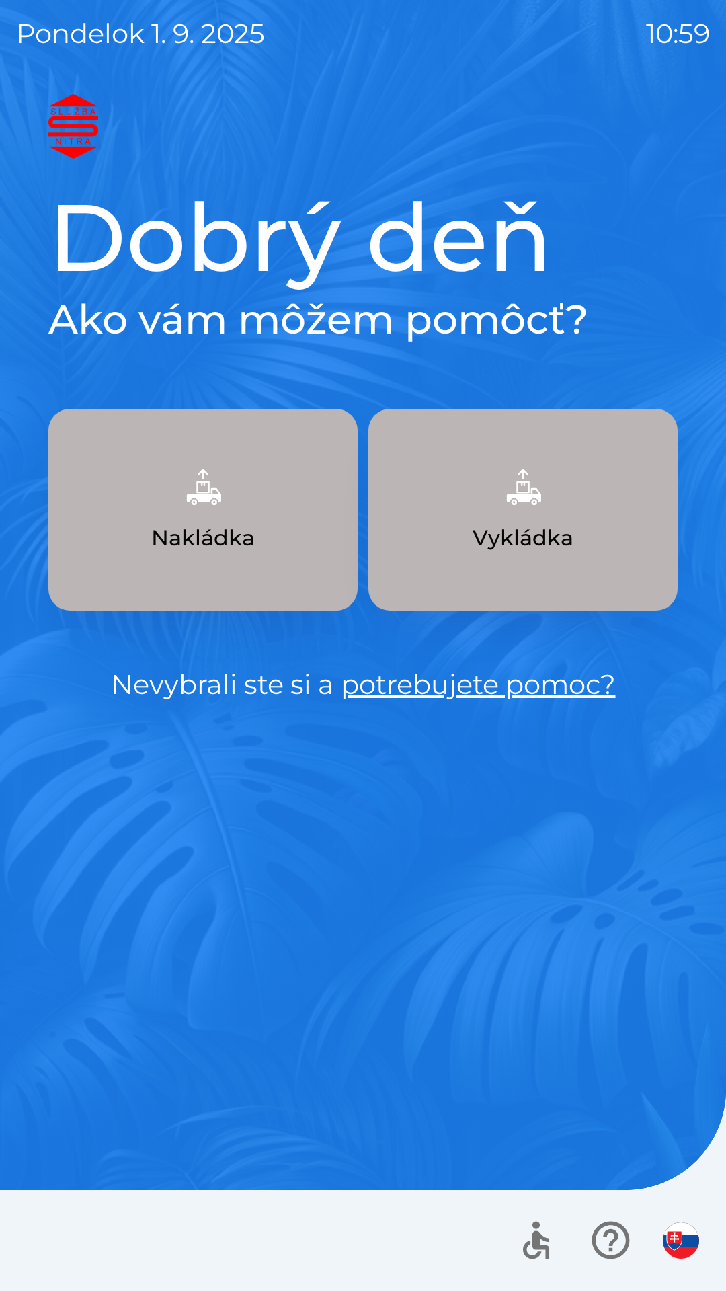
click at [523, 545] on p "Vykládka" at bounding box center [523, 538] width 101 height 32
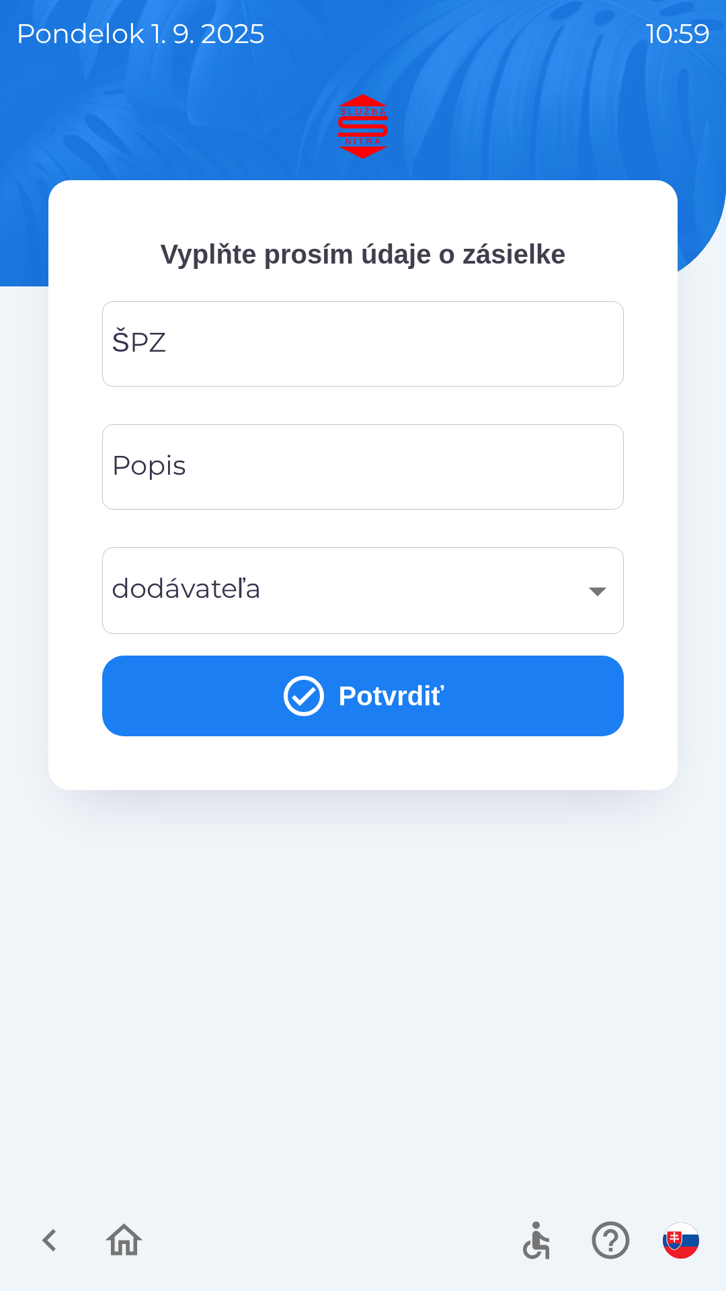
click at [162, 355] on div "ŠPZ ŠPZ" at bounding box center [363, 343] width 522 height 85
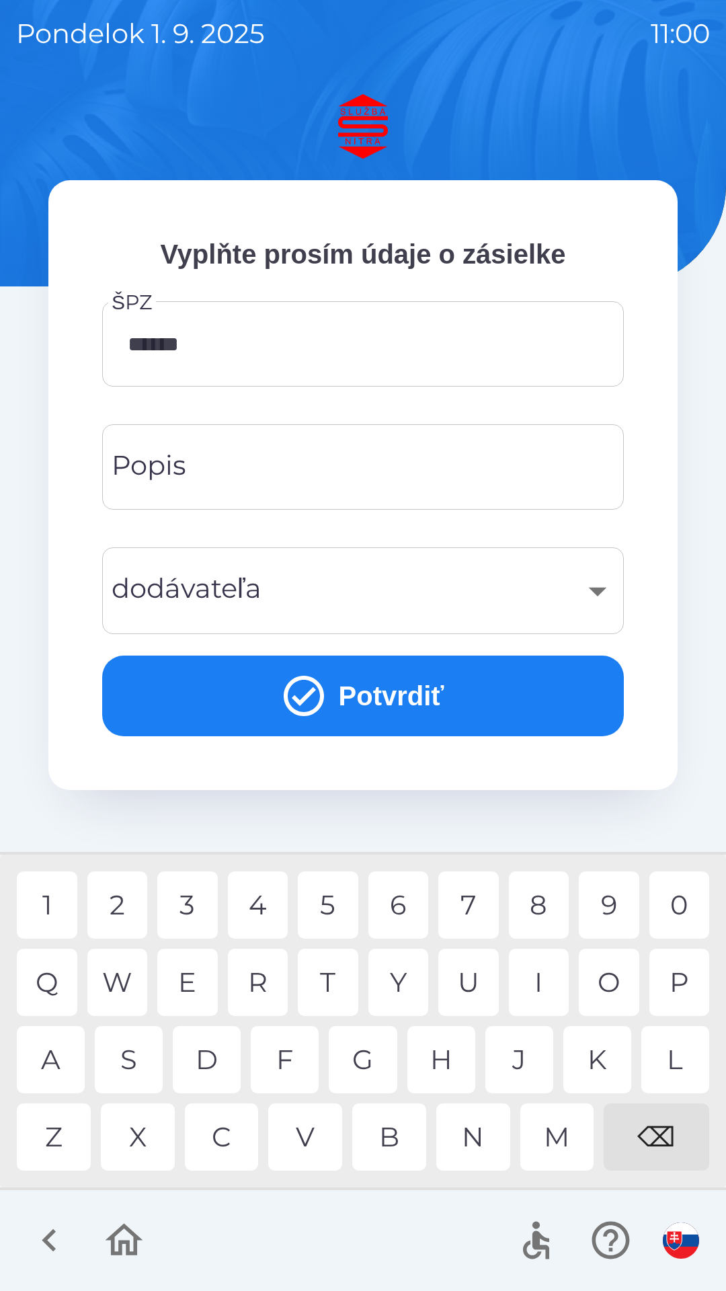
type input "*******"
click at [369, 1059] on div "G" at bounding box center [363, 1059] width 68 height 67
click at [176, 478] on div "Popis Popis" at bounding box center [363, 466] width 522 height 85
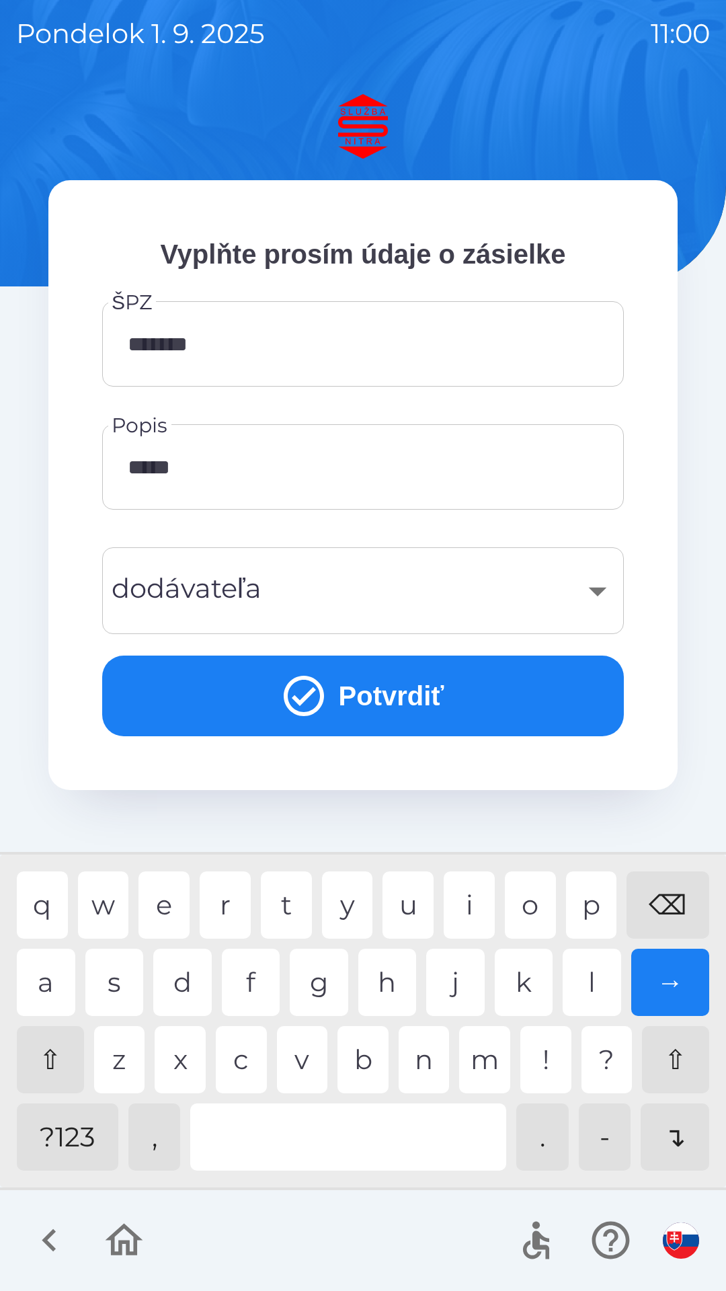
click at [189, 905] on div "e" at bounding box center [164, 905] width 51 height 67
click at [313, 1070] on div "v" at bounding box center [302, 1059] width 51 height 67
click at [63, 993] on div "a" at bounding box center [46, 982] width 59 height 67
click at [471, 915] on div "i" at bounding box center [469, 905] width 51 height 67
click at [260, 994] on div "f" at bounding box center [251, 982] width 59 height 67
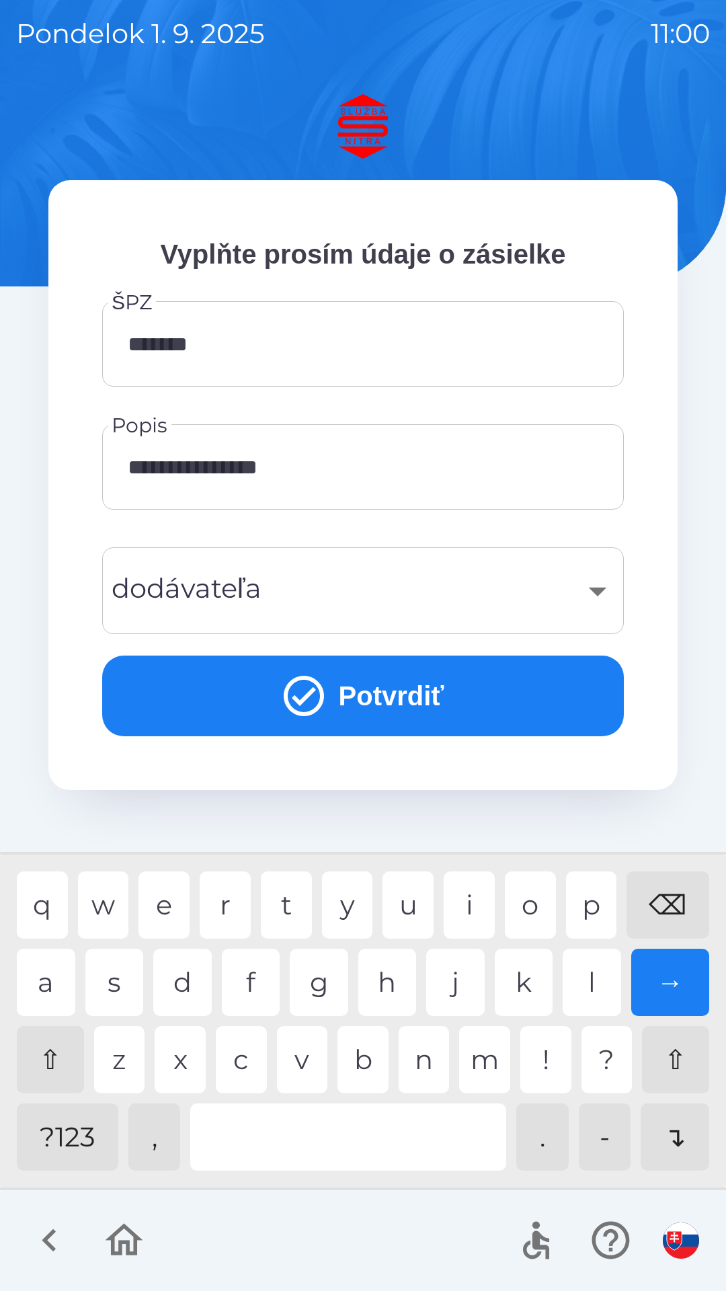
click at [528, 910] on div "o" at bounding box center [530, 905] width 51 height 67
type input "**********"
click at [350, 708] on button "Potvrdiť" at bounding box center [363, 696] width 522 height 81
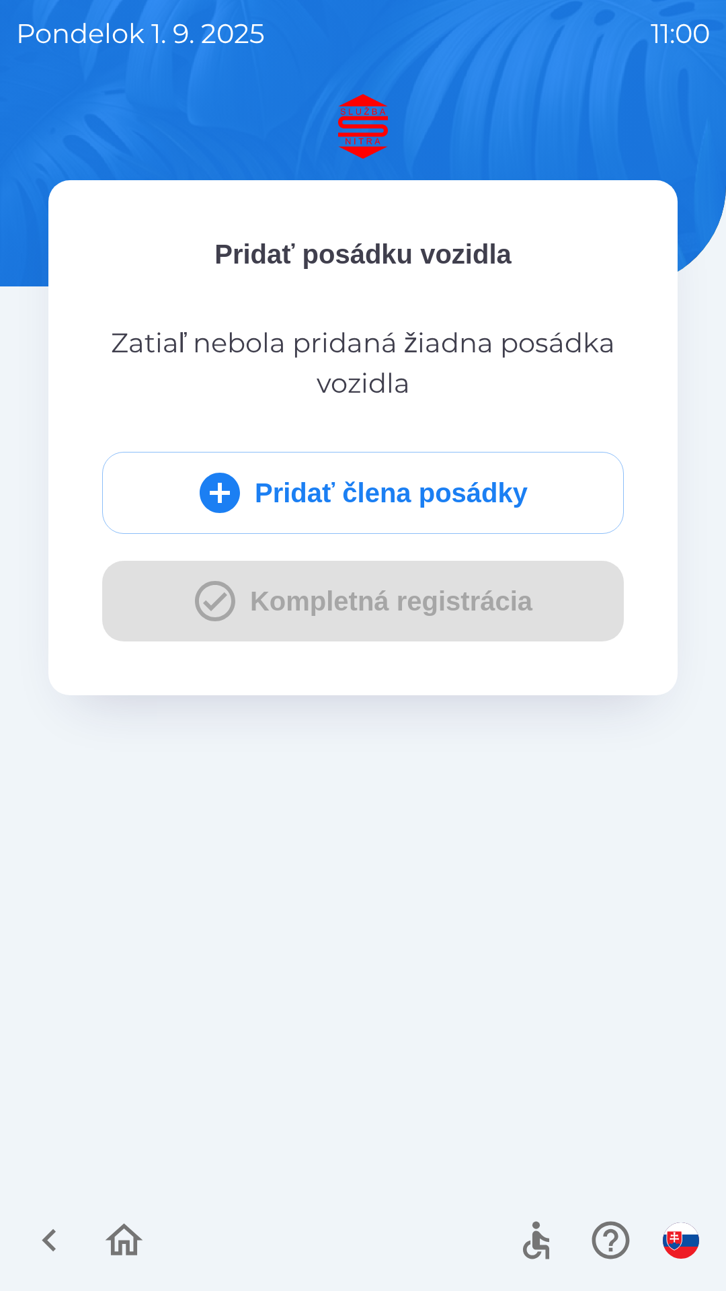
click at [353, 523] on button "Pridať člena posádky" at bounding box center [363, 493] width 522 height 82
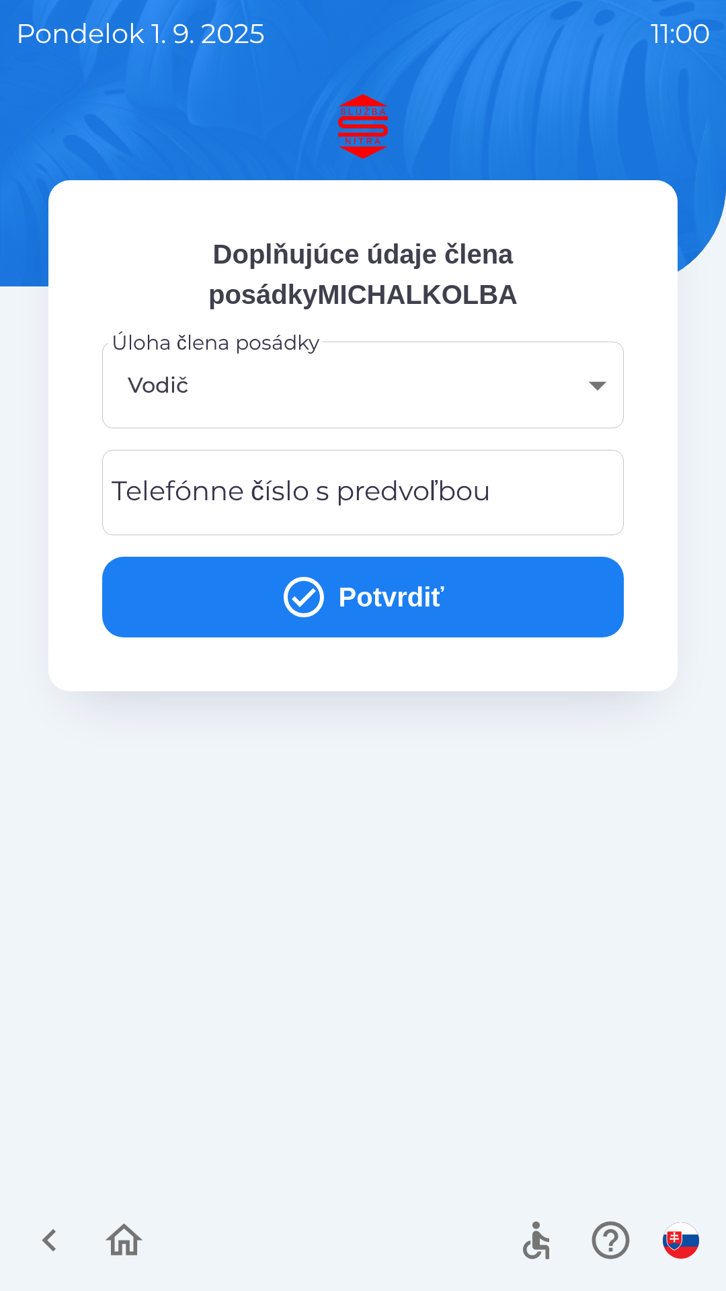
click at [249, 400] on body "[DATE] 11:00 Doplňujúce údaje člena posádkyMICHALKOLBA Úloha člena posádky Vodi…" at bounding box center [363, 645] width 726 height 1291
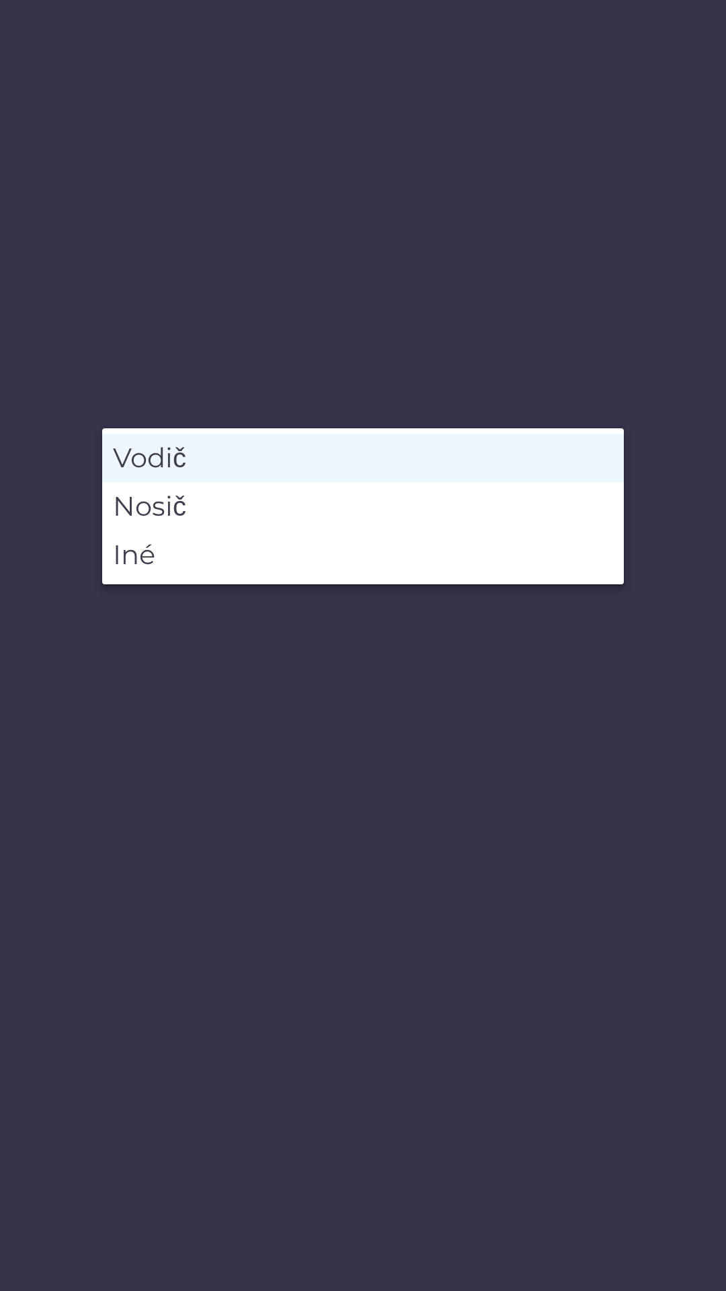
click at [176, 469] on li "Vodič" at bounding box center [363, 458] width 522 height 48
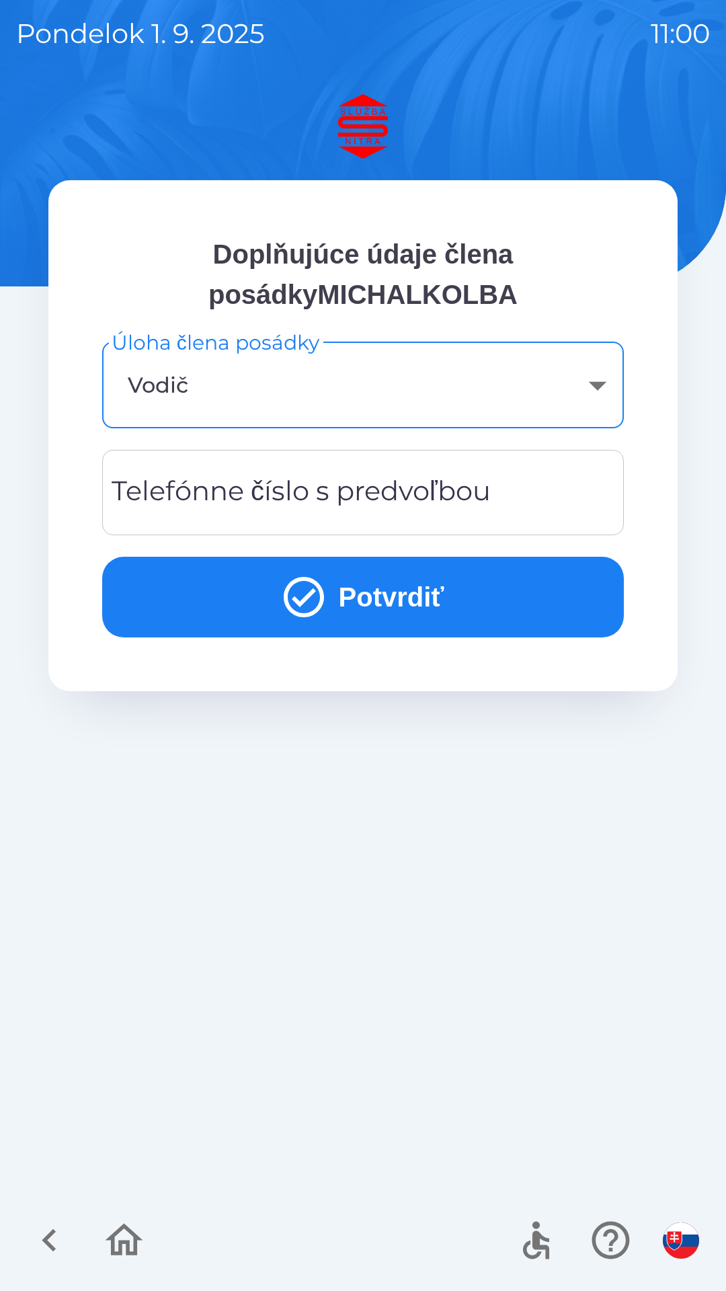
click at [217, 502] on div "Telefónne číslo s predvoľbou Telefónne číslo s predvoľbou" at bounding box center [363, 492] width 522 height 85
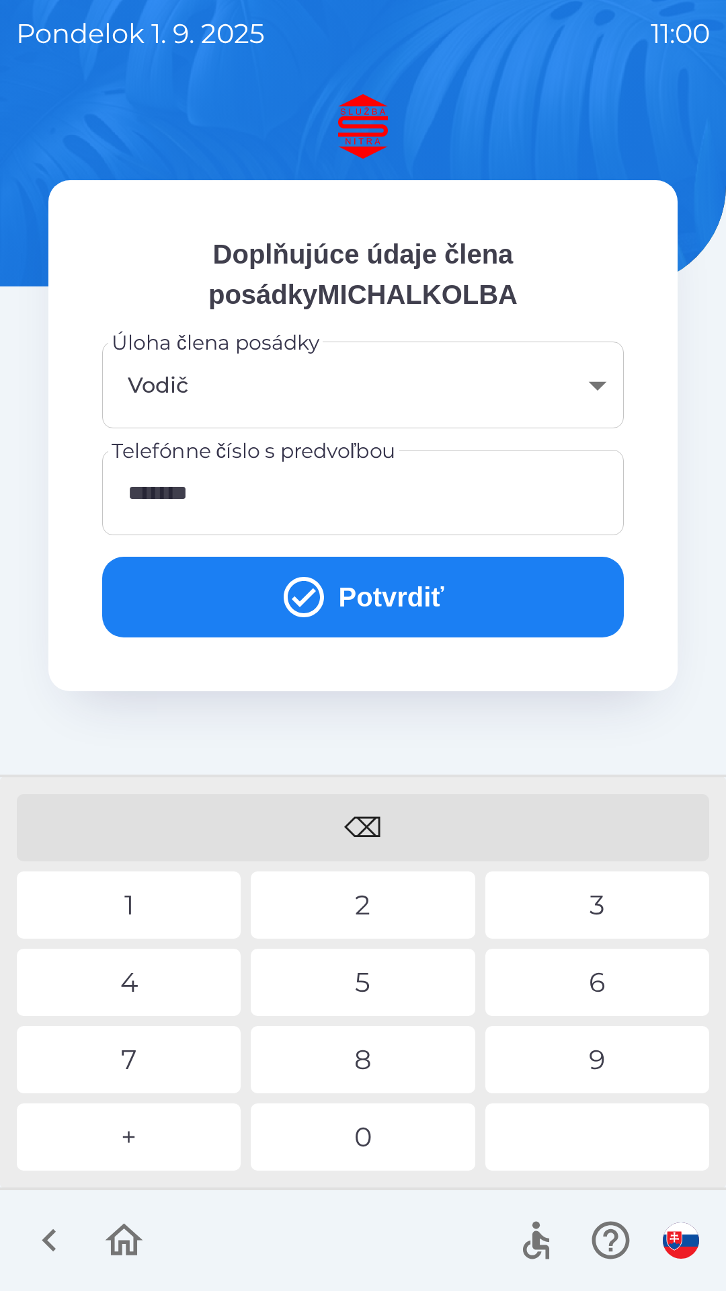
click at [361, 995] on div "5" at bounding box center [363, 982] width 224 height 67
click at [369, 1078] on div "8" at bounding box center [363, 1059] width 224 height 67
click at [367, 998] on div "5" at bounding box center [363, 982] width 224 height 67
type input "**********"
click at [345, 604] on button "Potvrdiť" at bounding box center [363, 597] width 522 height 81
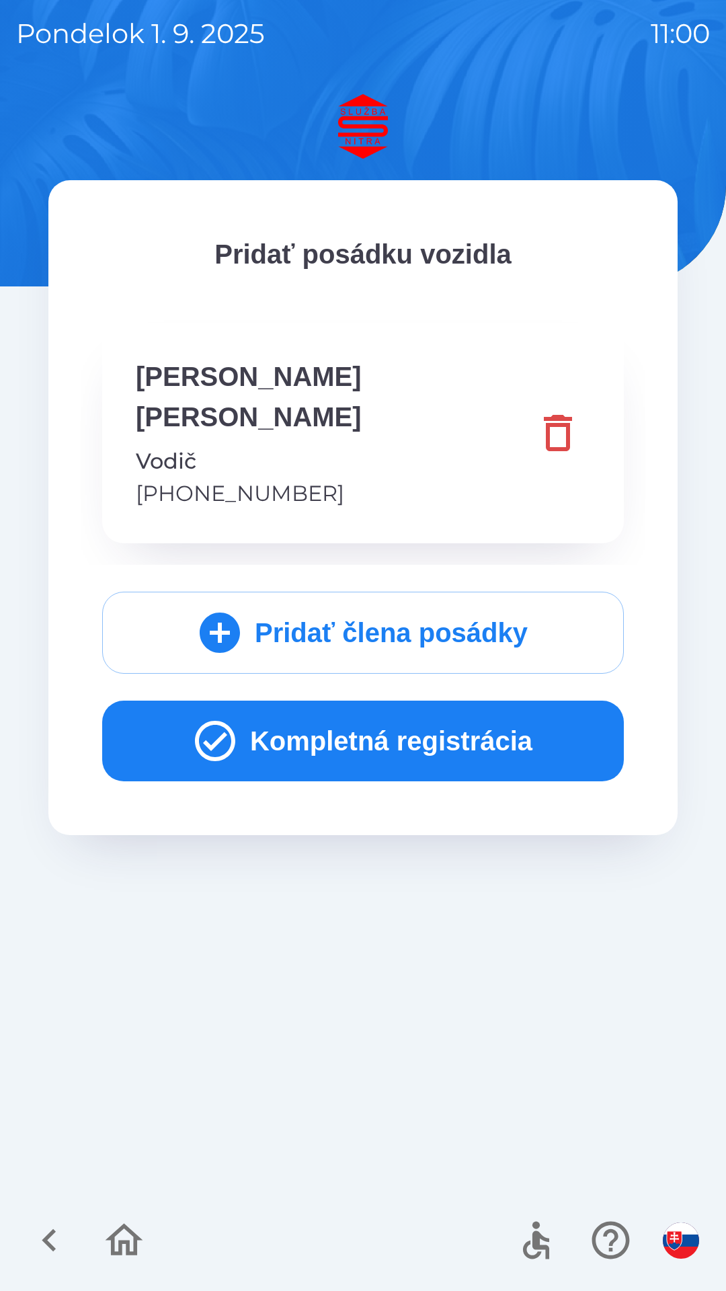
click at [381, 715] on button "Kompletná registrácia" at bounding box center [363, 741] width 522 height 81
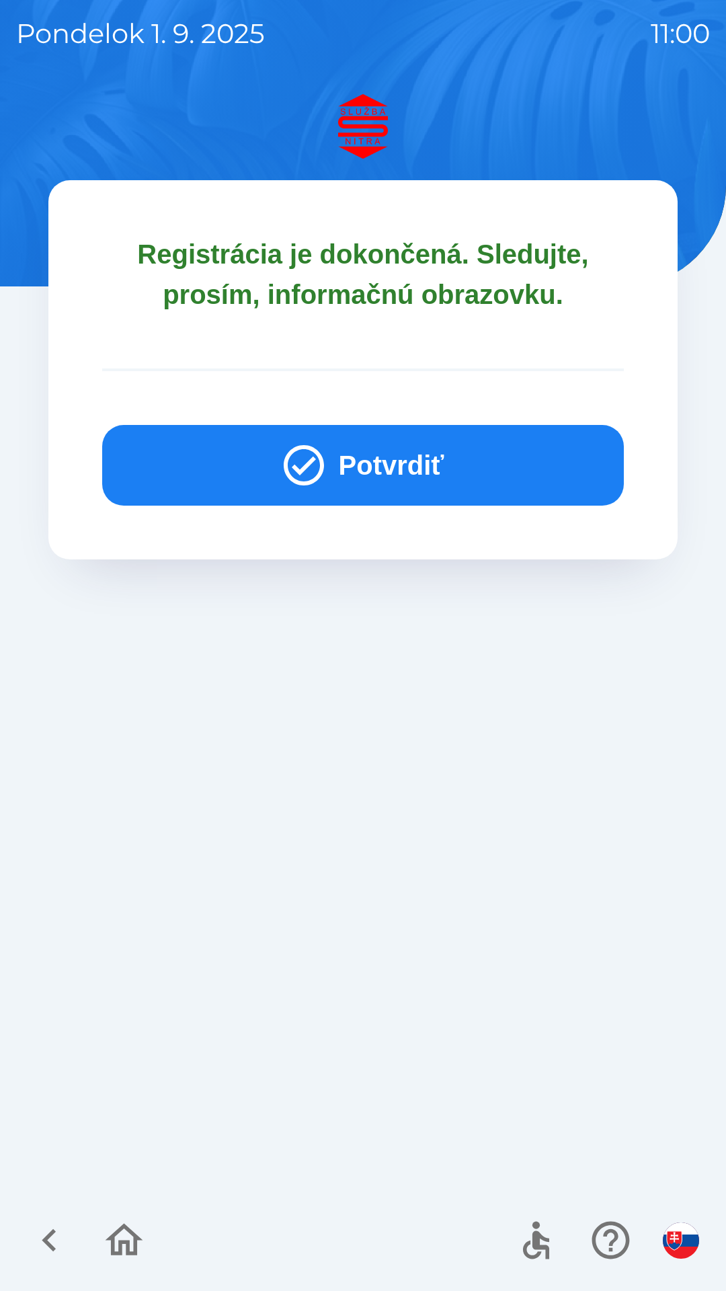
click at [397, 457] on button "Potvrdiť" at bounding box center [363, 465] width 522 height 81
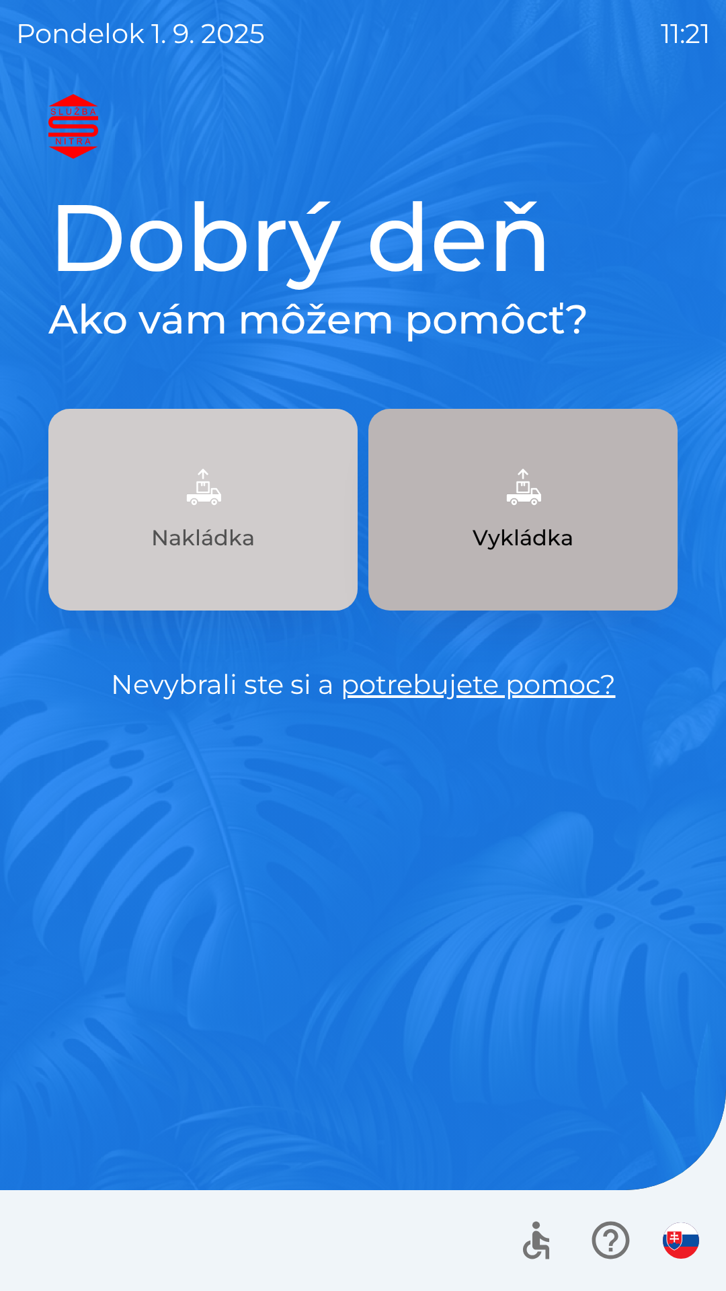
click at [270, 480] on button "Nakládka" at bounding box center [202, 510] width 309 height 202
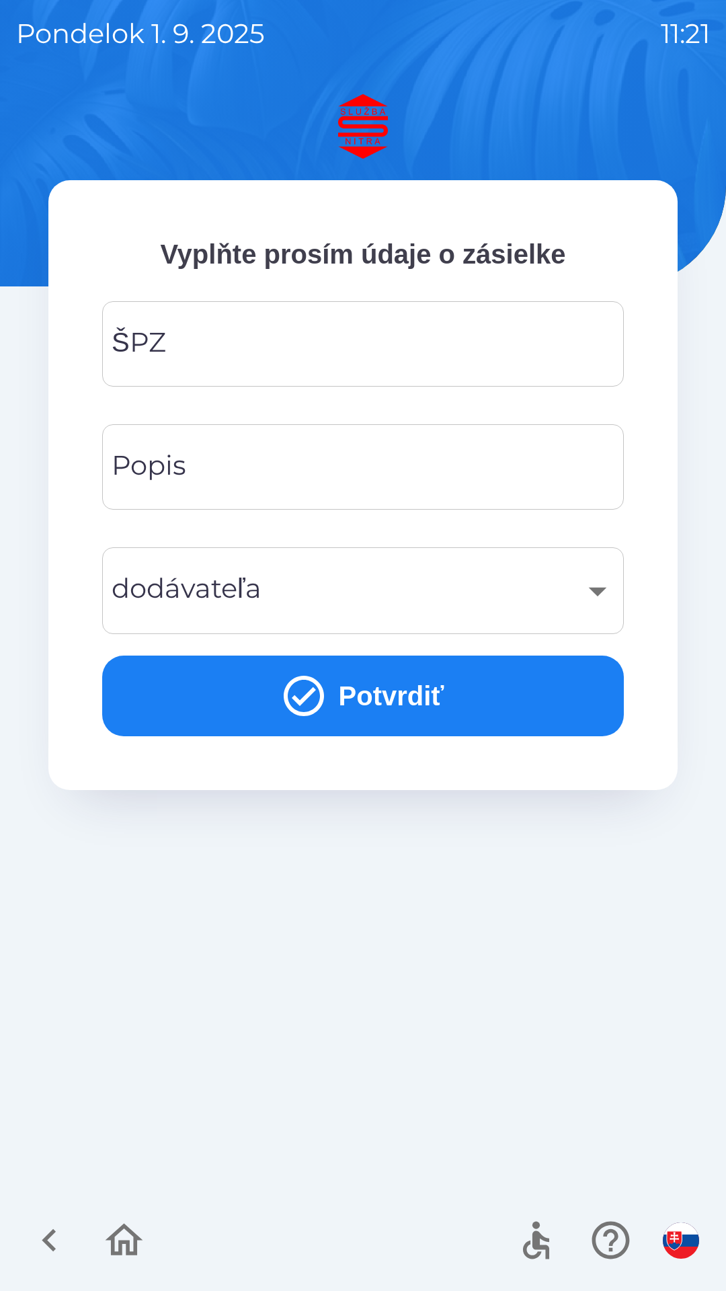
click at [350, 328] on input "ŠPZ" at bounding box center [363, 343] width 490 height 53
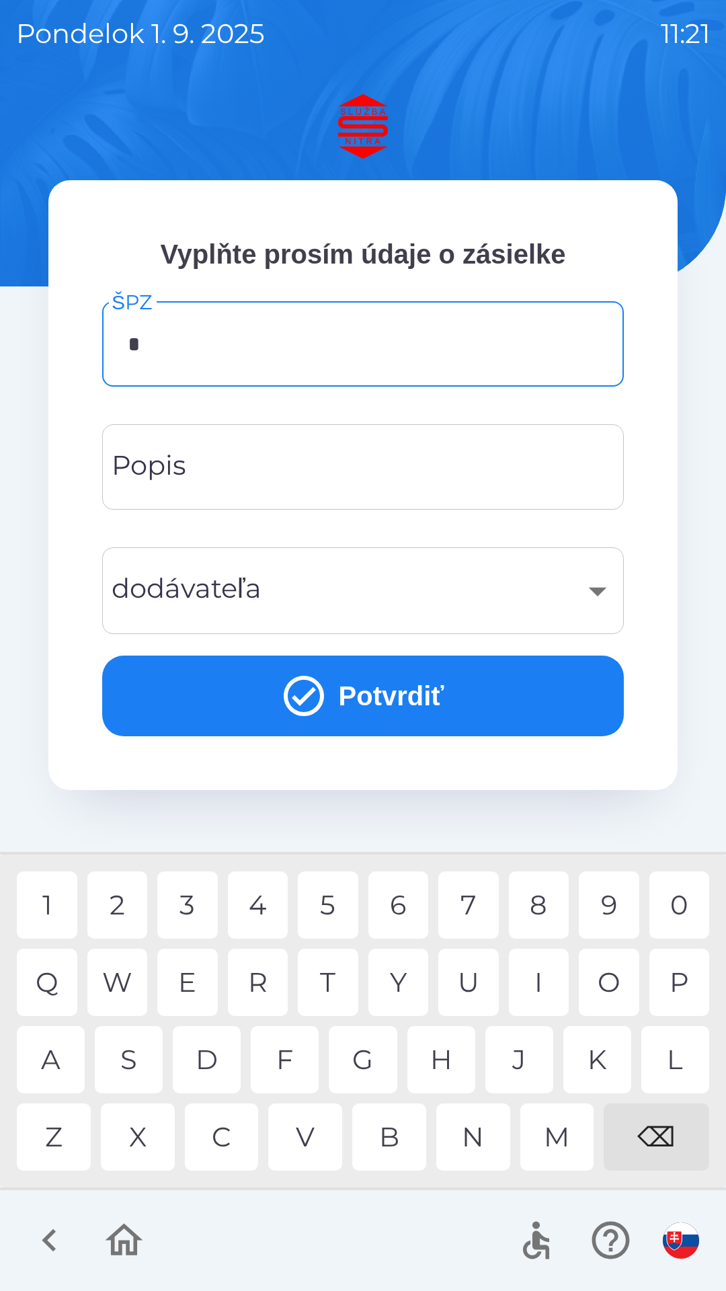
click at [473, 1143] on div "N" at bounding box center [474, 1137] width 74 height 67
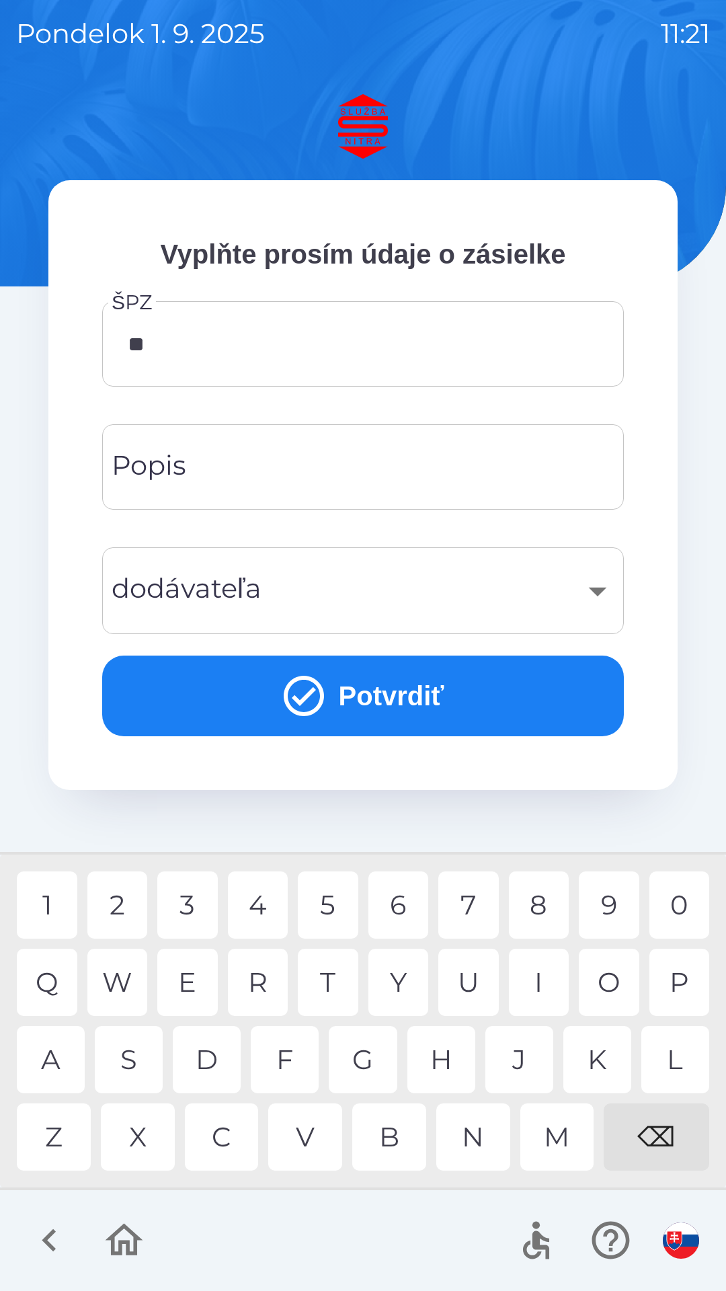
click at [64, 1133] on div "Z" at bounding box center [54, 1137] width 74 height 67
click at [52, 896] on div "1" at bounding box center [47, 905] width 61 height 67
click at [601, 905] on div "9" at bounding box center [609, 905] width 61 height 67
click at [295, 1046] on div "F" at bounding box center [285, 1059] width 68 height 67
type input "*******"
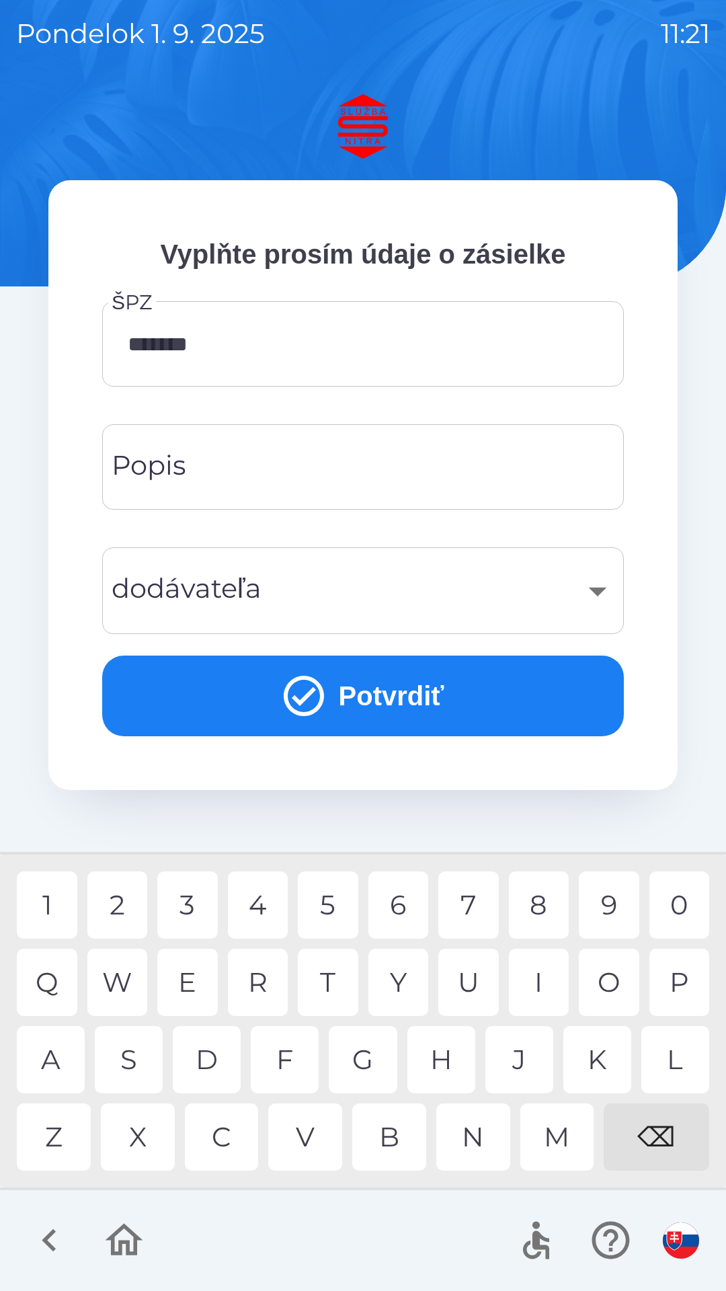
click at [528, 990] on div "I" at bounding box center [539, 982] width 61 height 67
click at [330, 457] on input "Popis" at bounding box center [363, 467] width 490 height 53
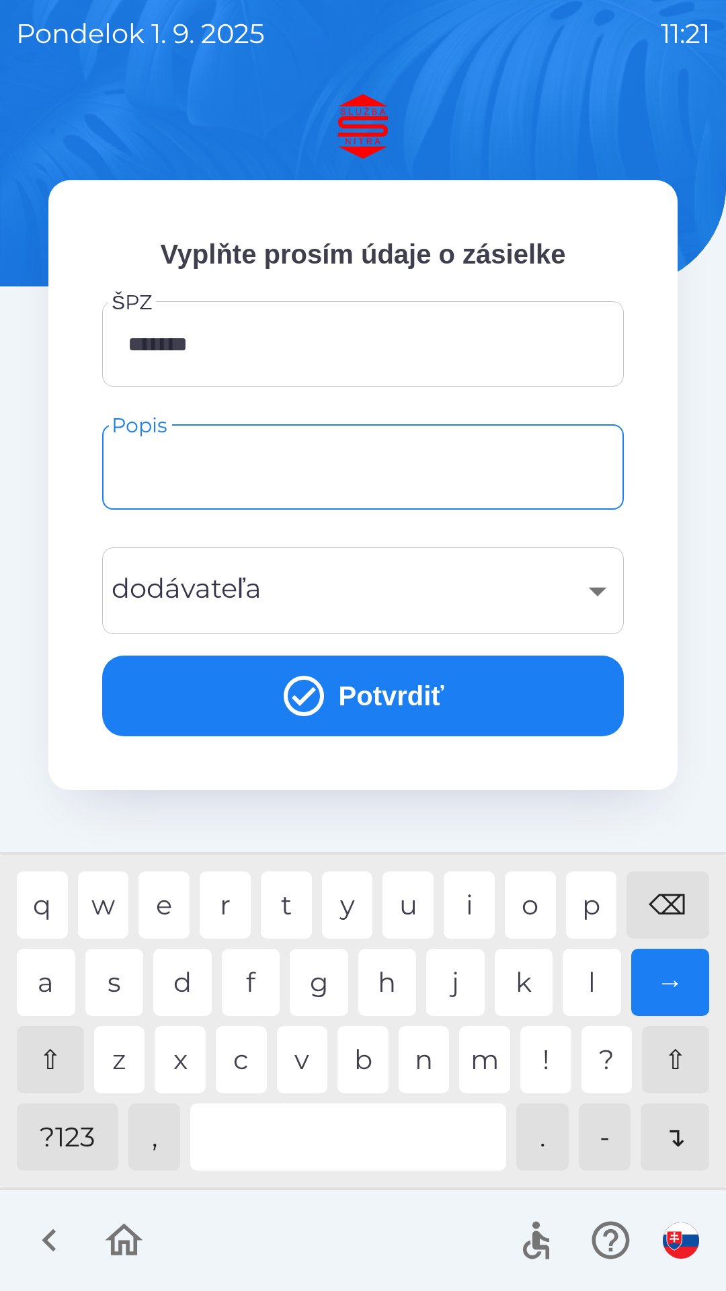
click at [595, 601] on div "​" at bounding box center [363, 591] width 490 height 54
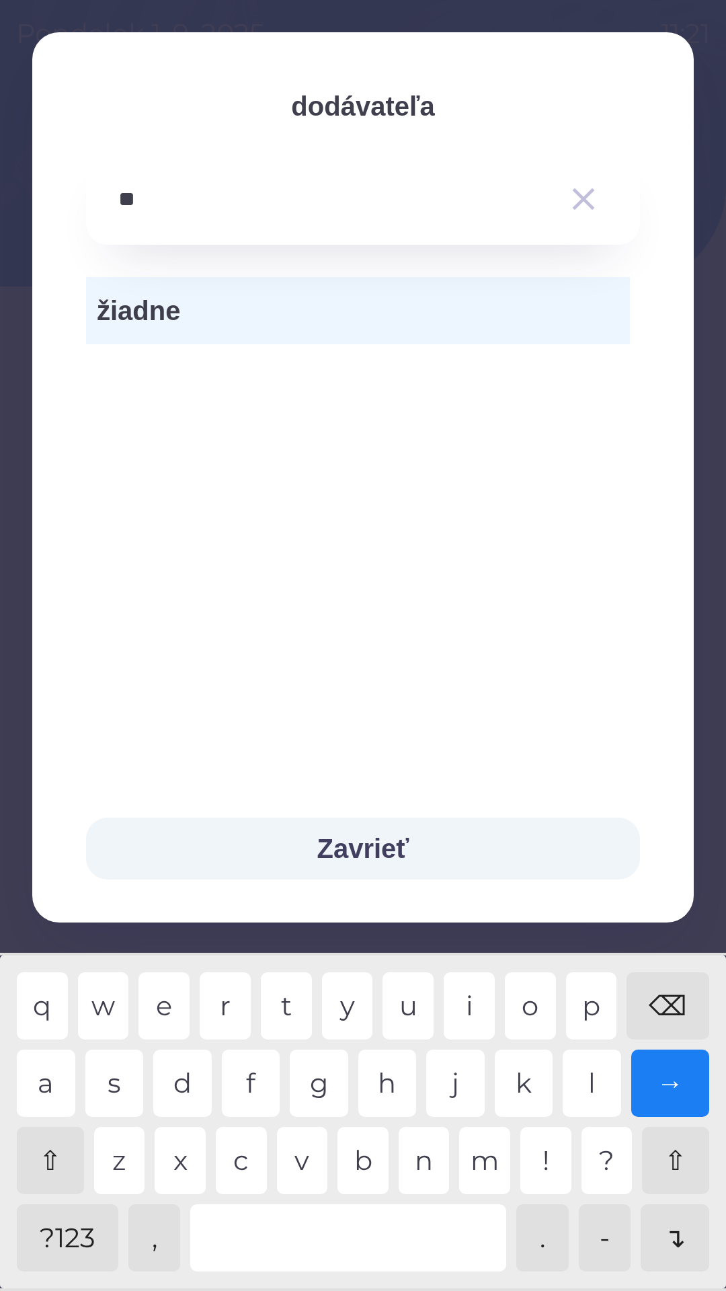
type input "*"
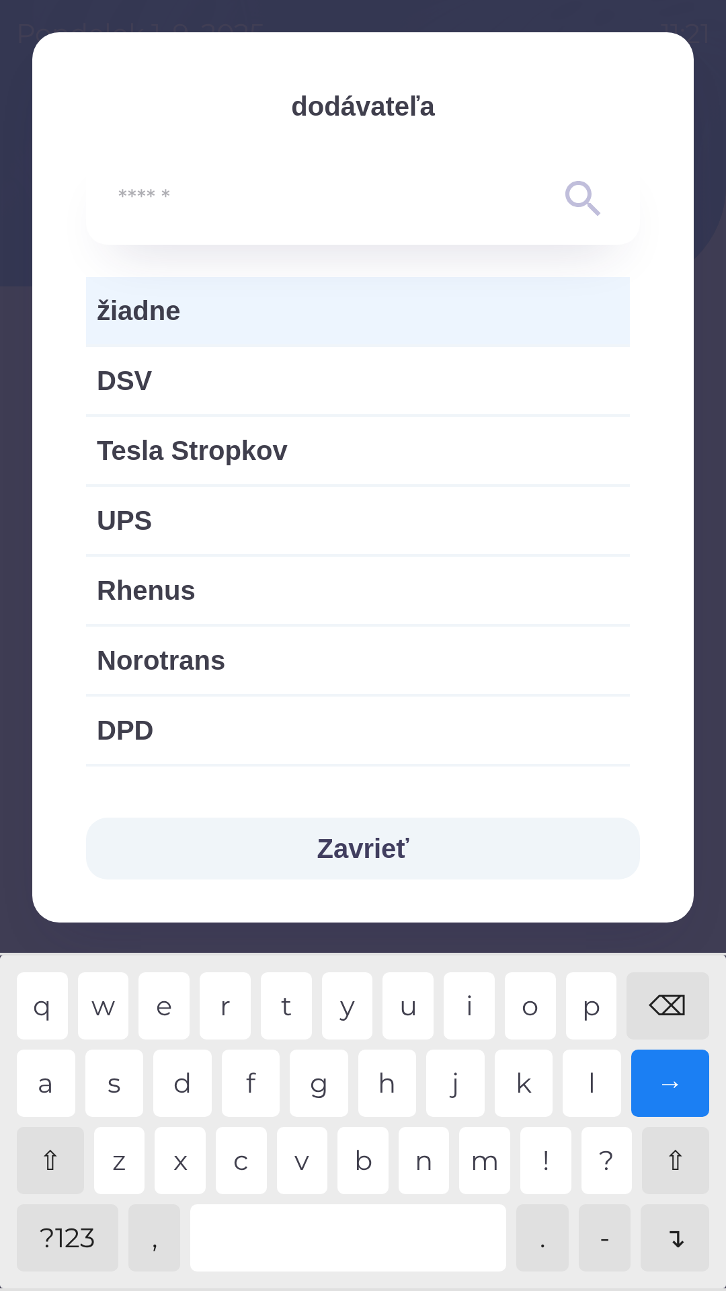
click at [684, 996] on div "⌫" at bounding box center [668, 1006] width 83 height 67
click at [679, 995] on div "⌫" at bounding box center [668, 1006] width 83 height 67
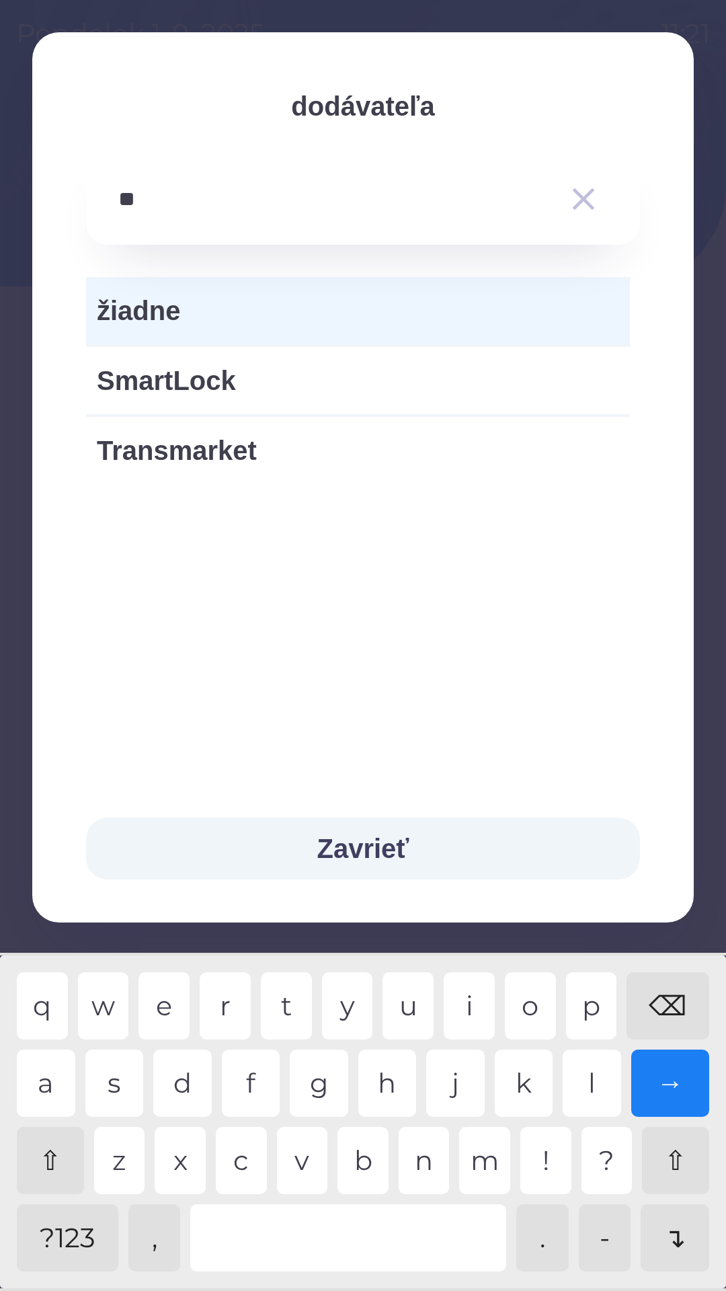
click at [491, 1172] on div "m" at bounding box center [484, 1160] width 51 height 67
type input "*"
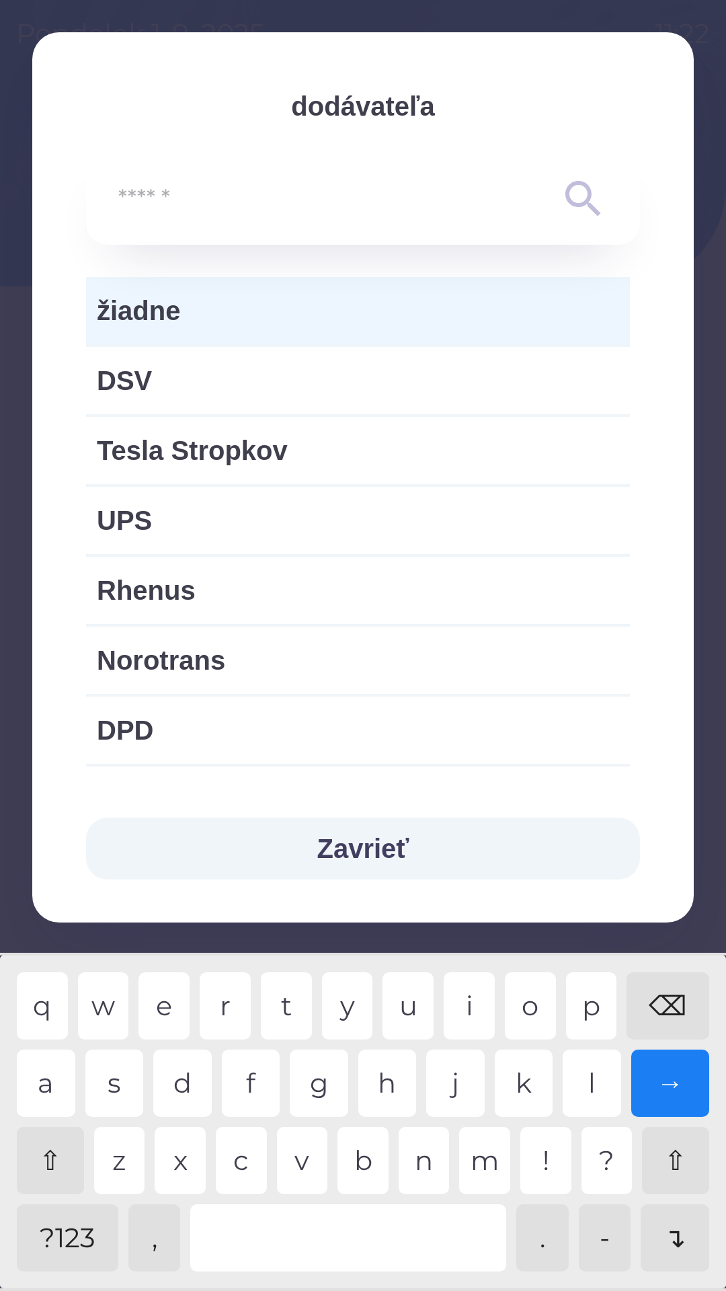
click at [676, 994] on div "⌫" at bounding box center [668, 1006] width 83 height 67
click at [674, 994] on div "⌫" at bounding box center [668, 1006] width 83 height 67
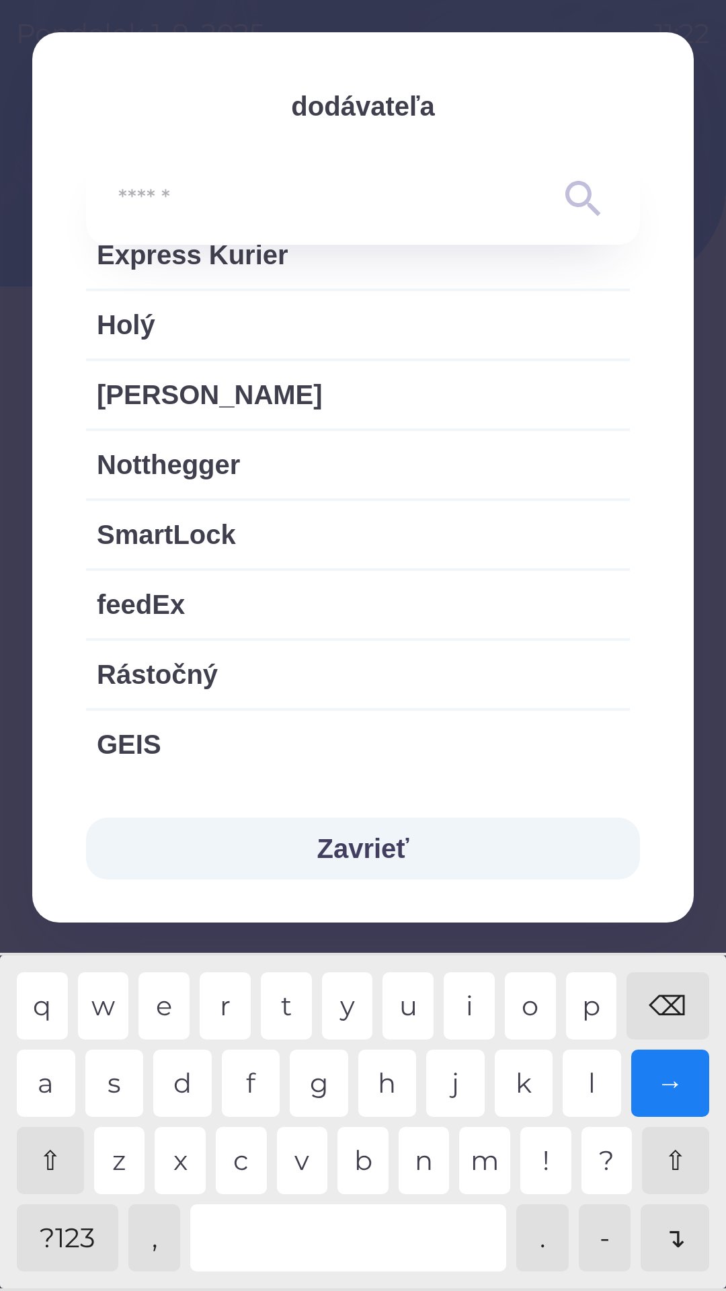
click at [726, 761] on div at bounding box center [363, 645] width 726 height 1291
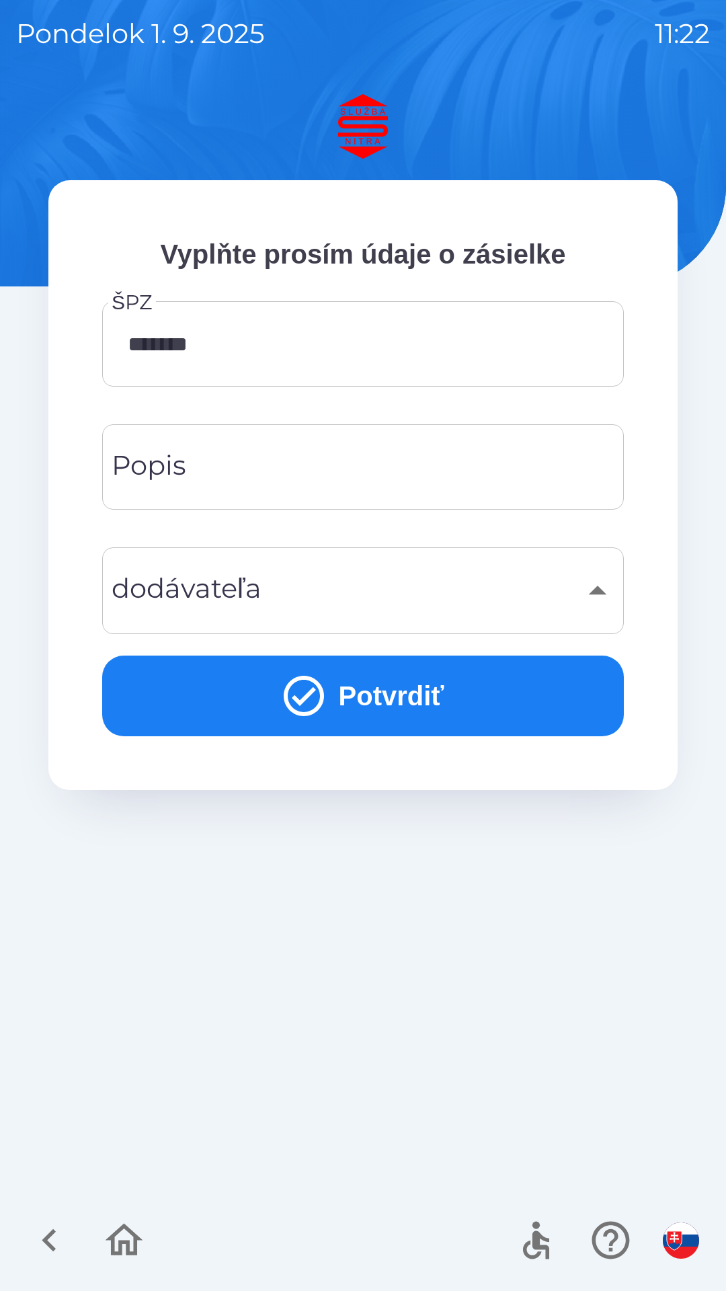
scroll to position [930, 0]
click at [468, 591] on div "​" at bounding box center [363, 591] width 490 height 54
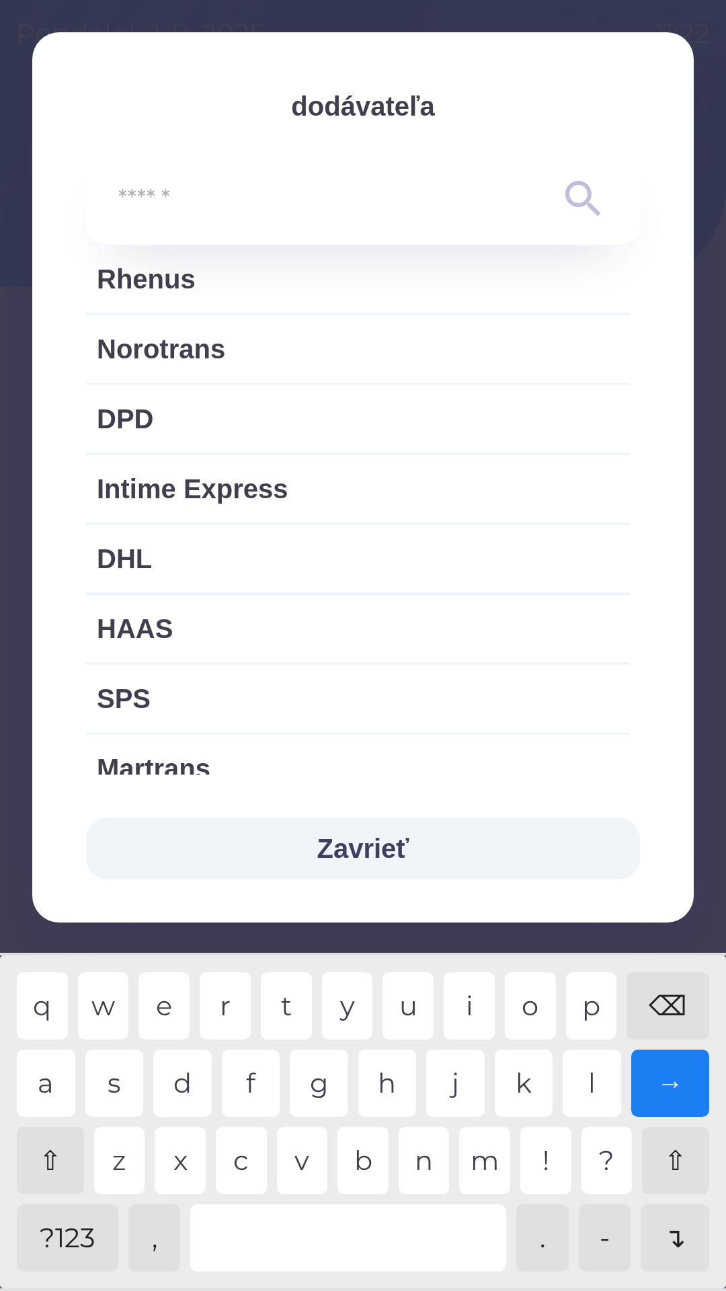
scroll to position [0, 0]
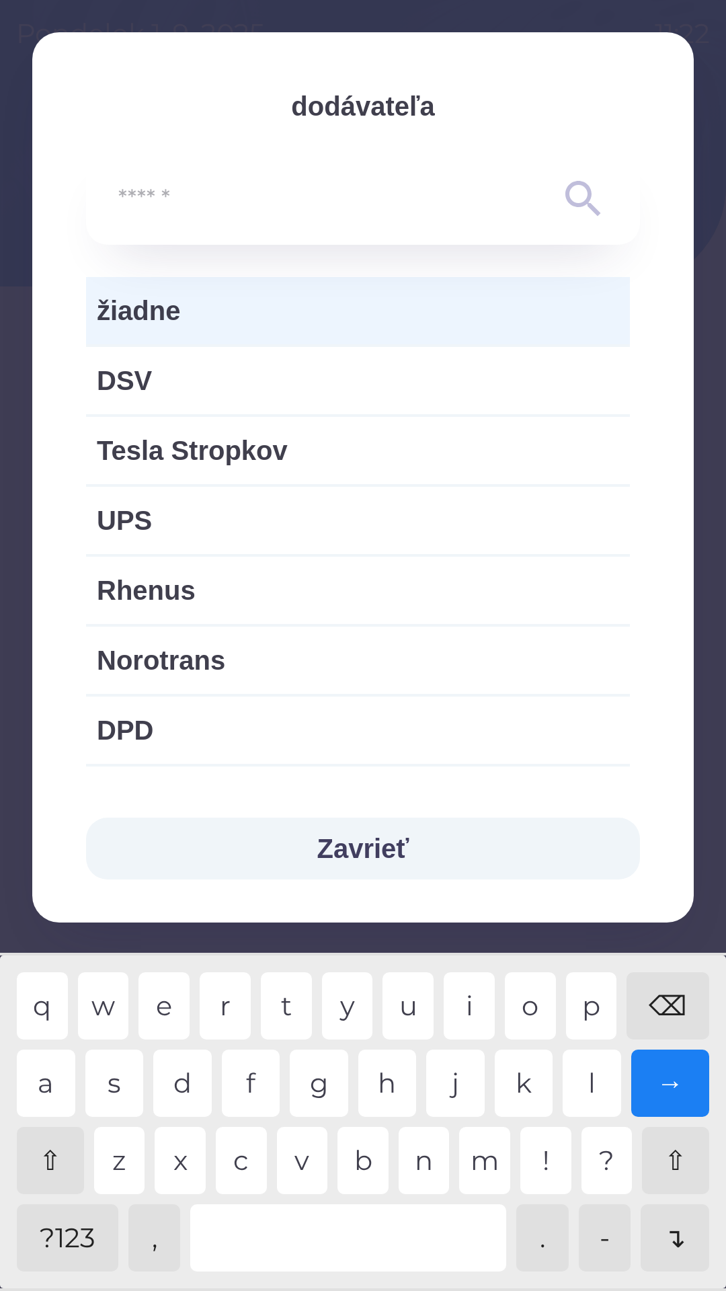
click at [227, 302] on span "žiadne" at bounding box center [358, 311] width 523 height 40
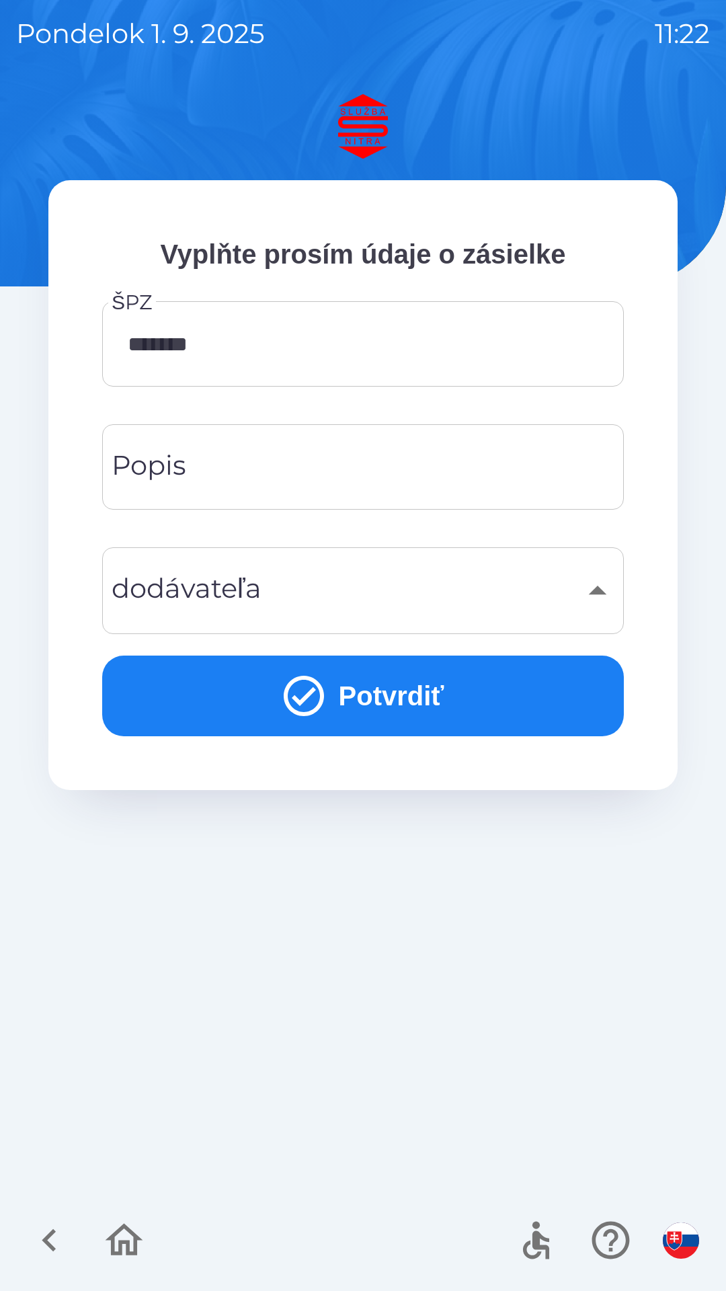
click at [410, 701] on button "Potvrdiť" at bounding box center [363, 696] width 522 height 81
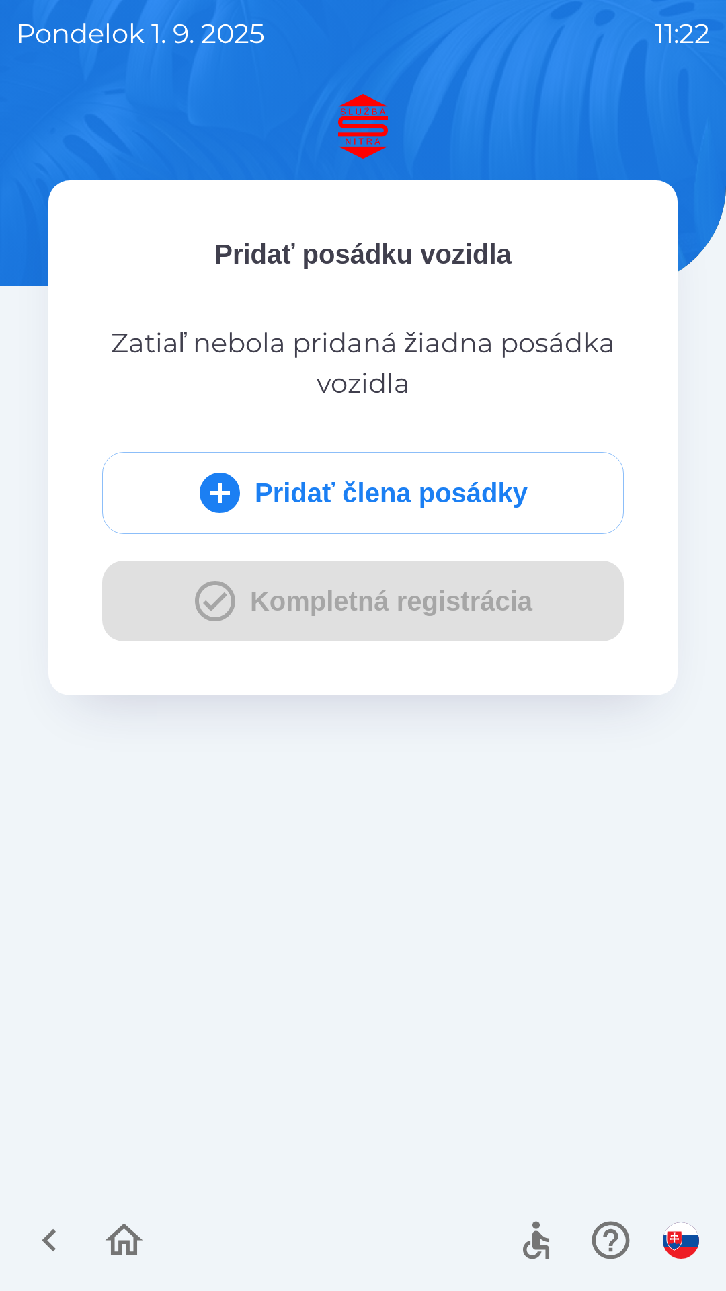
click at [539, 504] on button "Pridať člena posádky" at bounding box center [363, 493] width 522 height 82
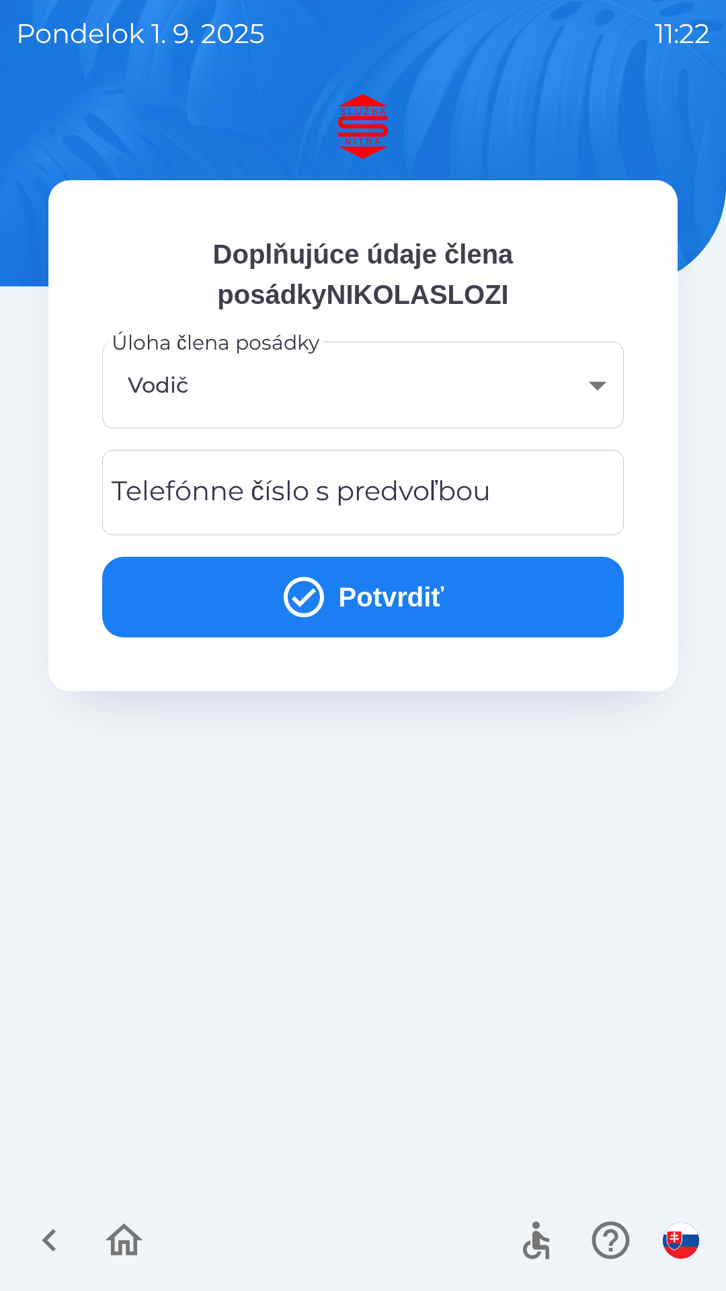
click at [409, 480] on div "Telefónne číslo s predvoľbou Telefónne číslo s predvoľbou" at bounding box center [363, 492] width 522 height 85
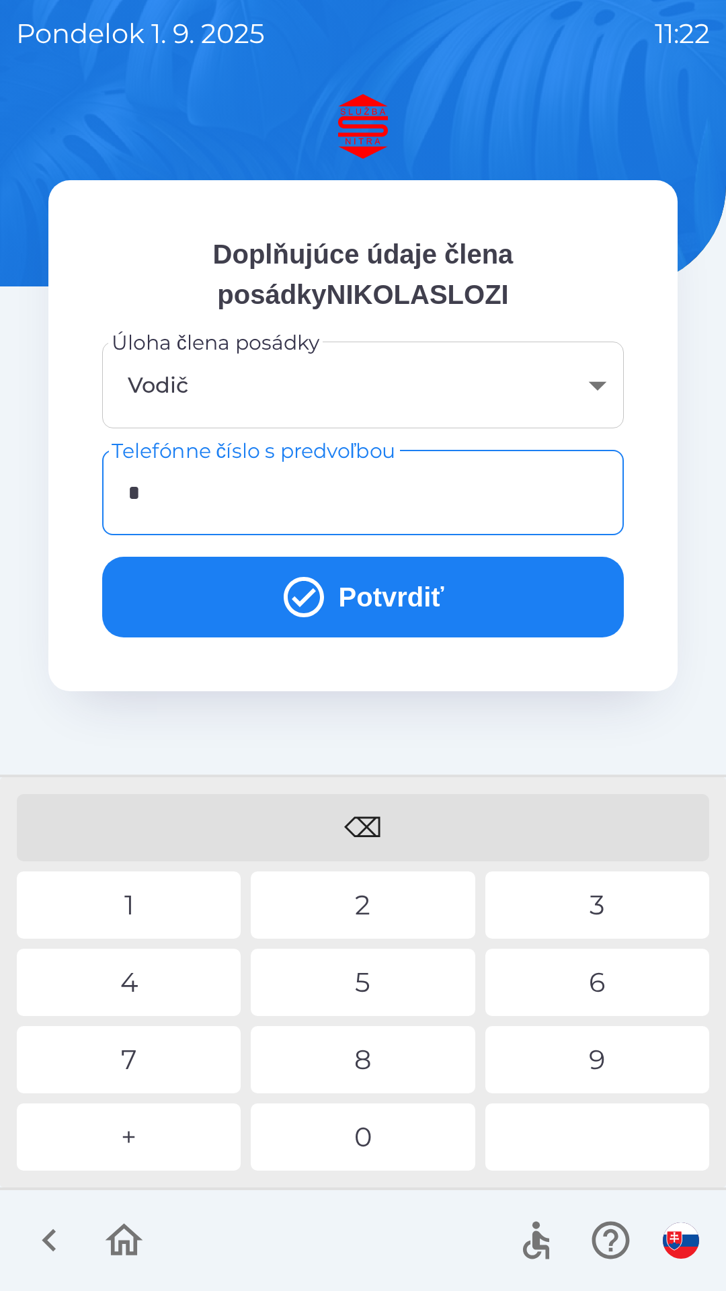
click at [178, 1134] on div "+" at bounding box center [129, 1137] width 224 height 67
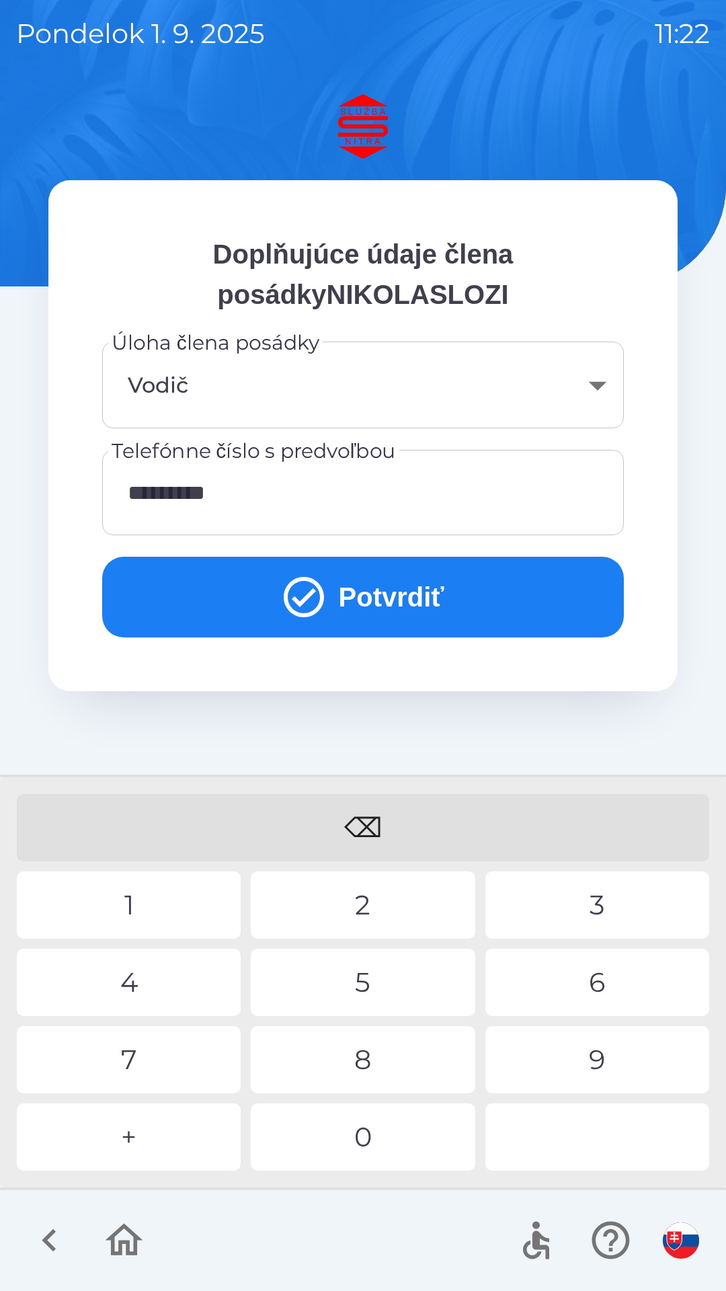
click at [196, 929] on div "1" at bounding box center [129, 905] width 224 height 67
click at [348, 1079] on div "8" at bounding box center [363, 1059] width 224 height 67
click at [344, 973] on div "5" at bounding box center [363, 982] width 224 height 67
type input "**********"
click at [517, 589] on button "Potvrdiť" at bounding box center [363, 597] width 522 height 81
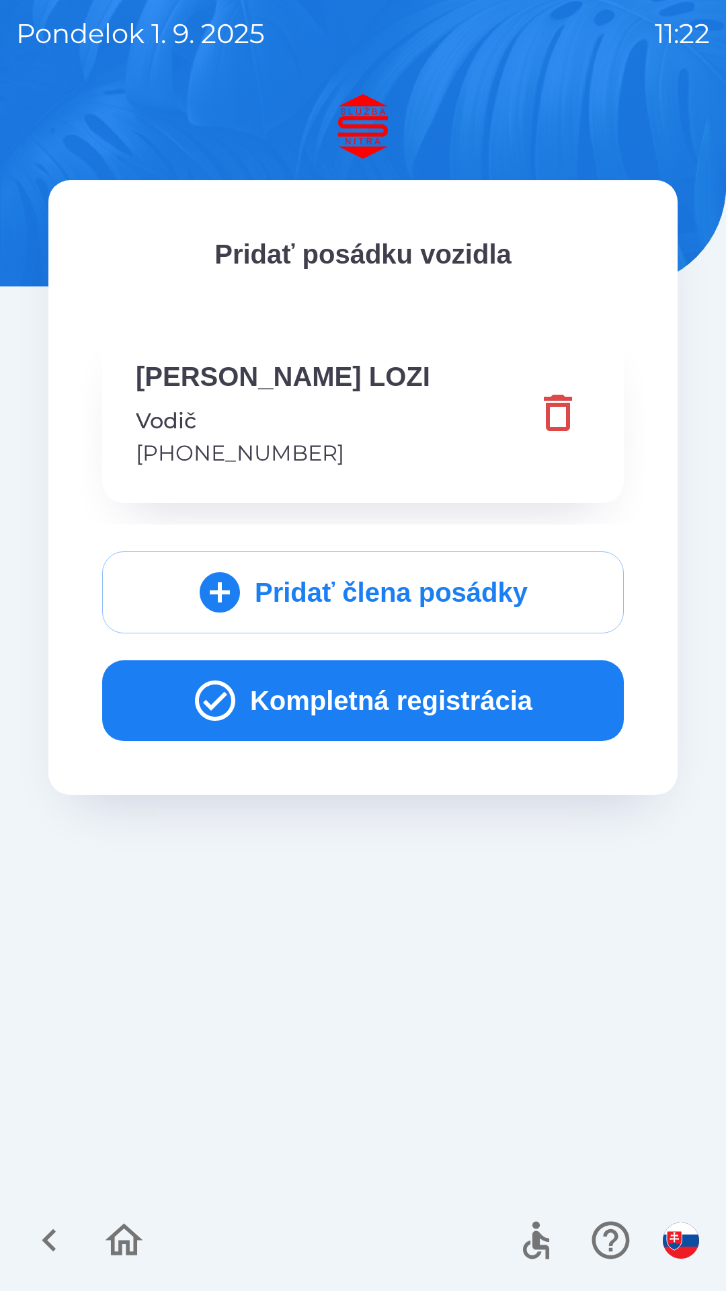
click at [562, 706] on button "Kompletná registrácia" at bounding box center [363, 701] width 522 height 81
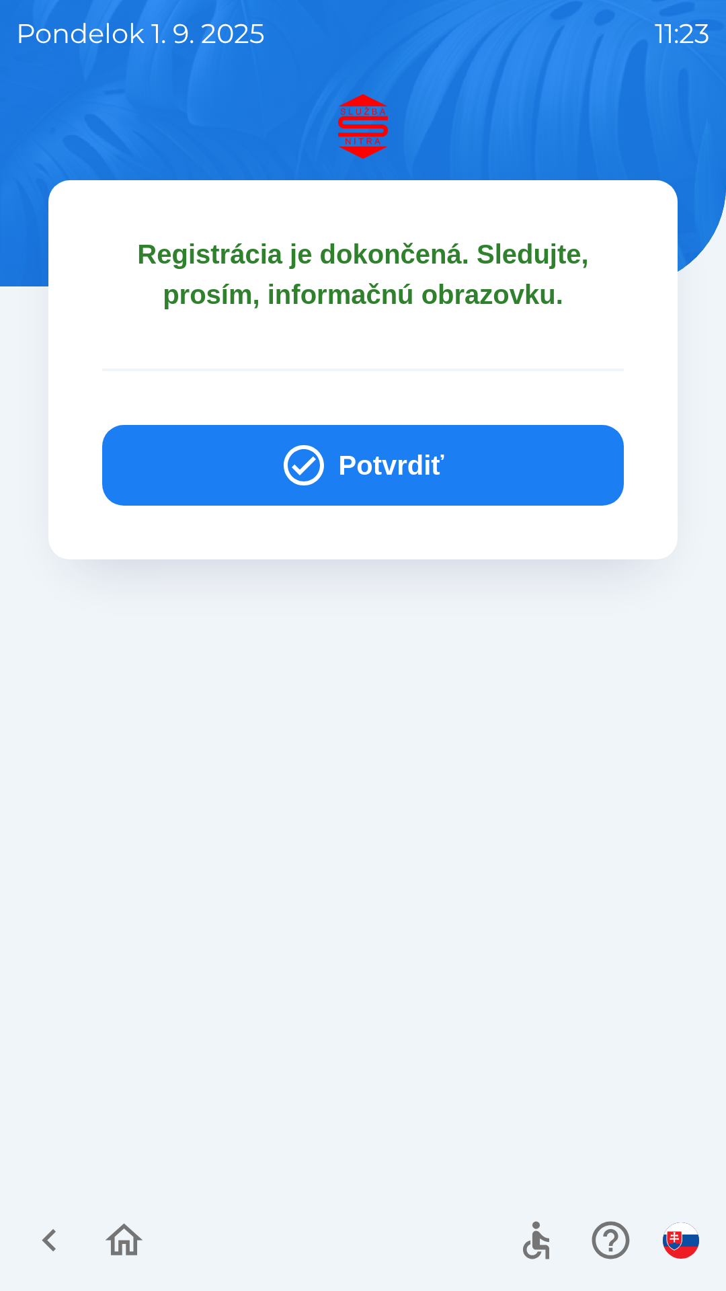
click at [531, 441] on button "Potvrdiť" at bounding box center [363, 465] width 522 height 81
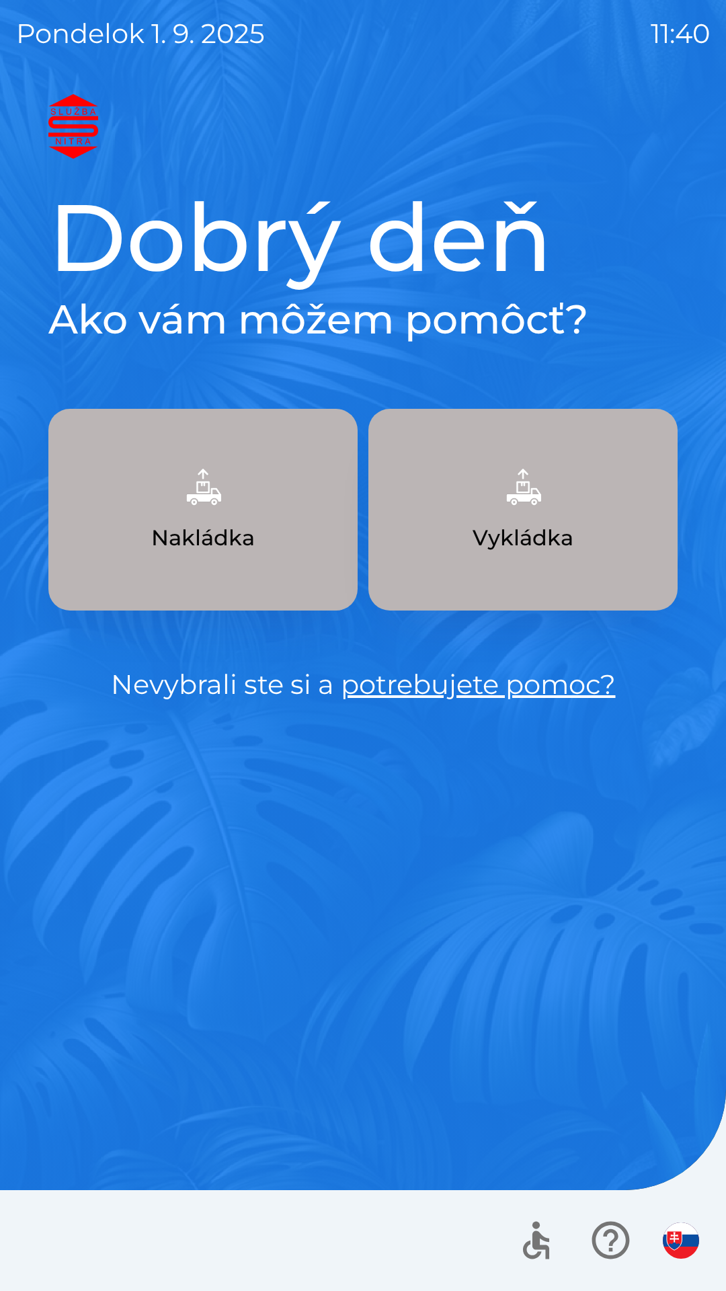
click at [540, 508] on img "button" at bounding box center [523, 486] width 59 height 59
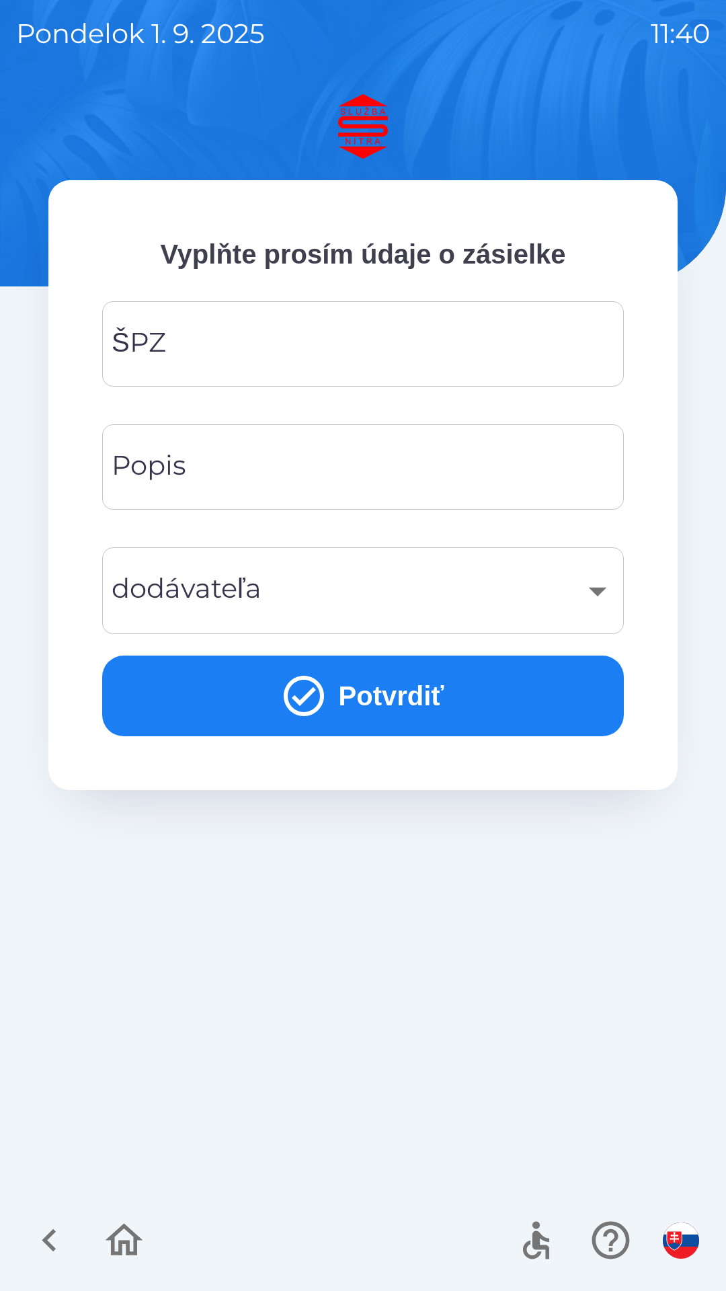
click at [289, 344] on input "ŠPZ" at bounding box center [363, 343] width 490 height 53
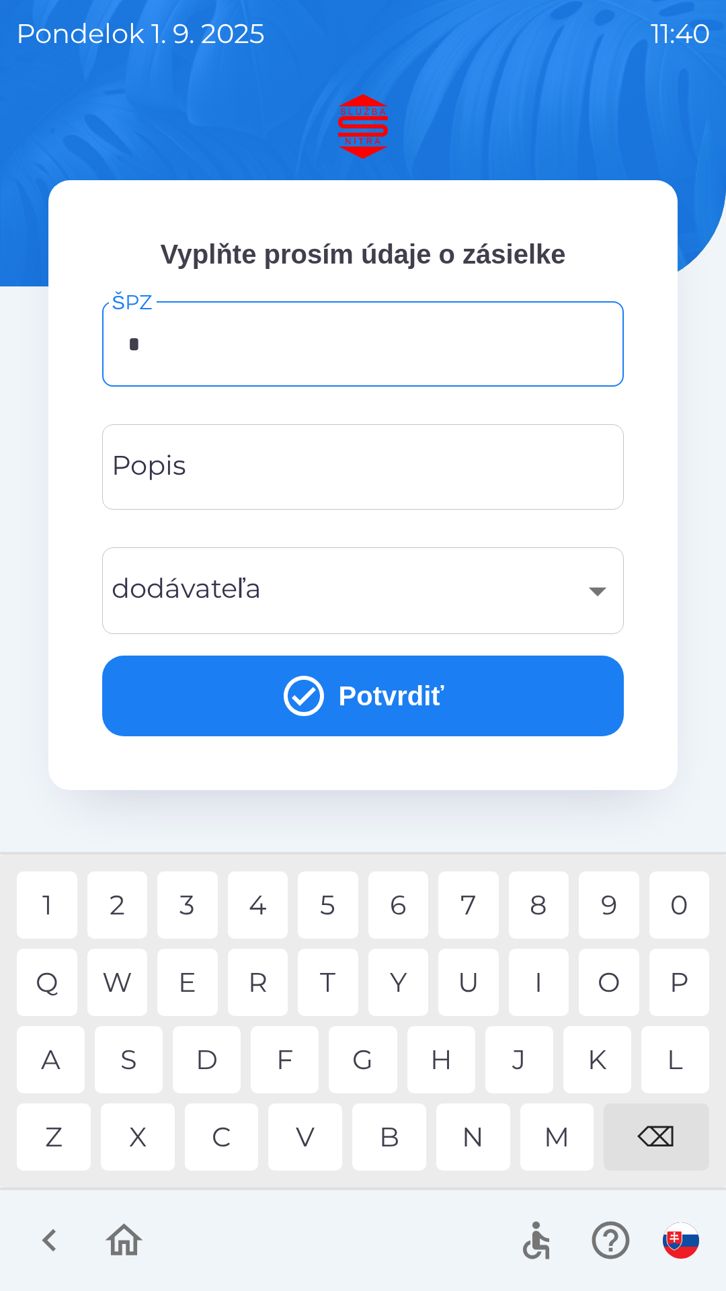
click at [470, 1139] on div "N" at bounding box center [474, 1137] width 74 height 67
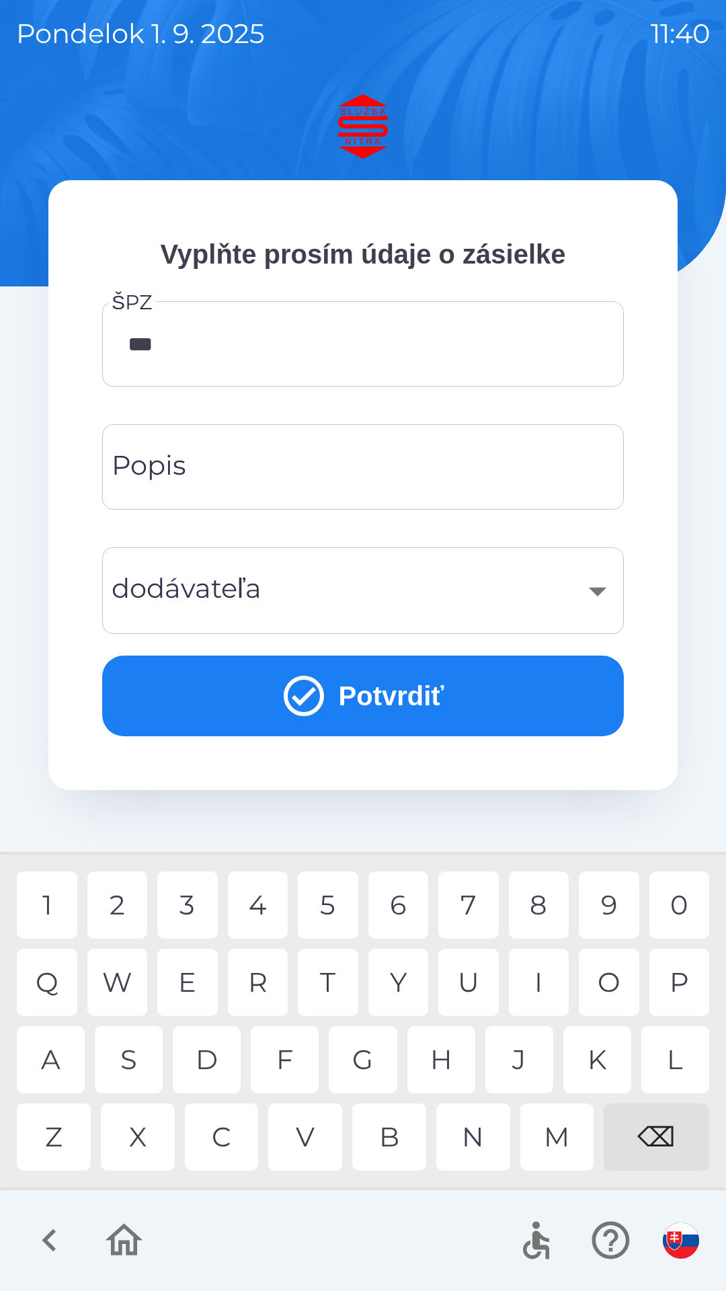
click at [540, 910] on div "8" at bounding box center [539, 905] width 61 height 67
click at [605, 899] on div "9" at bounding box center [609, 905] width 61 height 67
type input "*******"
click at [527, 689] on button "Potvrdiť" at bounding box center [363, 696] width 522 height 81
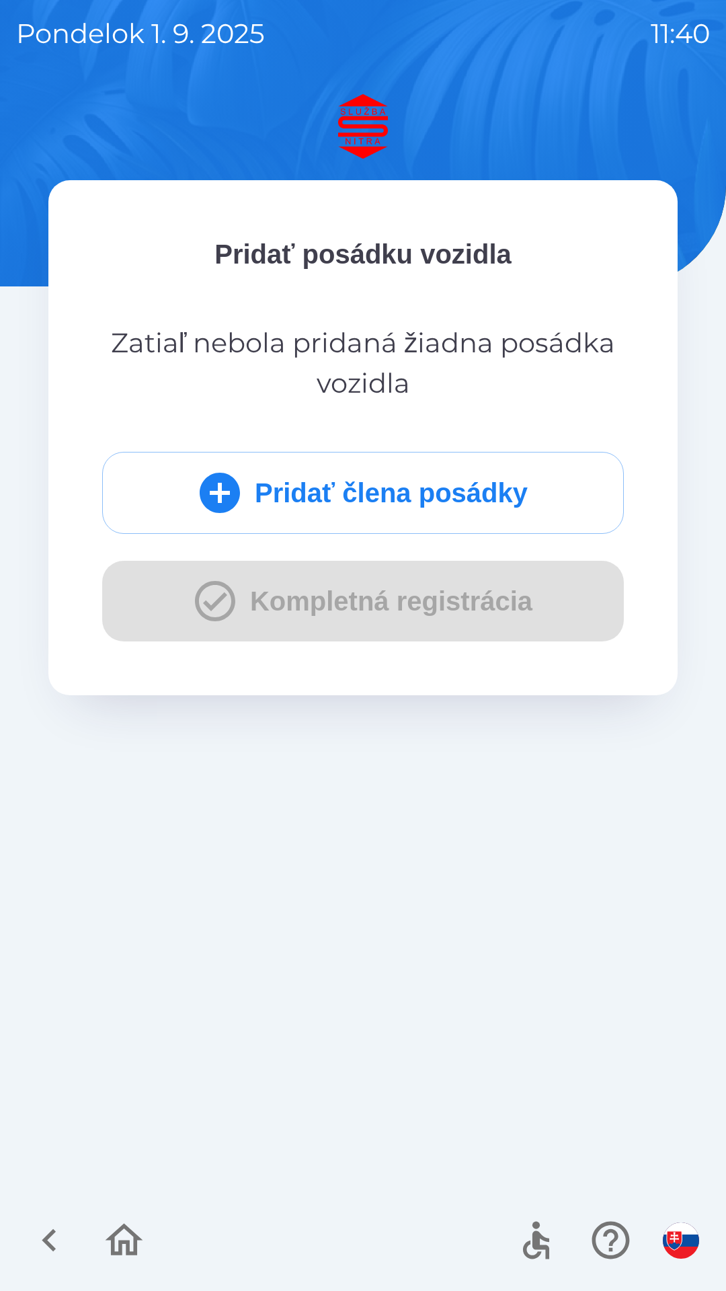
click at [439, 496] on button "Pridať člena posádky" at bounding box center [363, 493] width 522 height 82
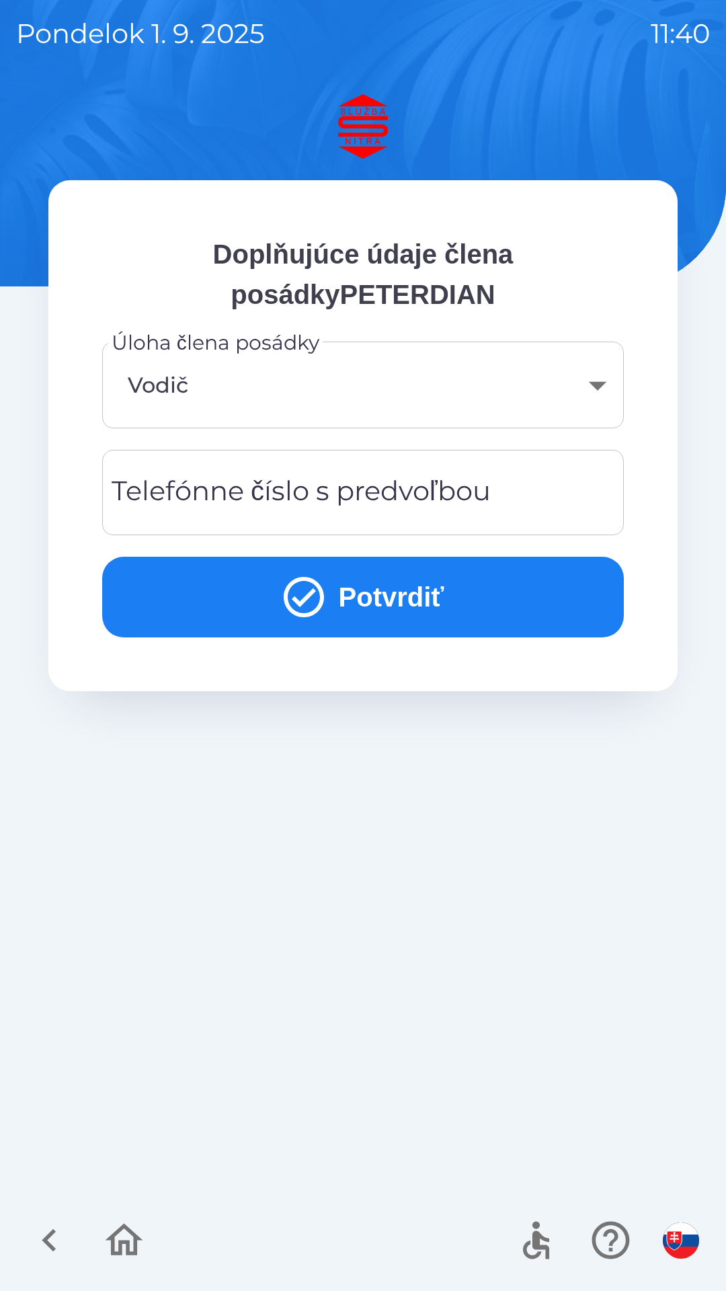
click at [227, 498] on div "Telefónne číslo s predvoľbou Telefónne číslo s predvoľbou" at bounding box center [363, 492] width 522 height 85
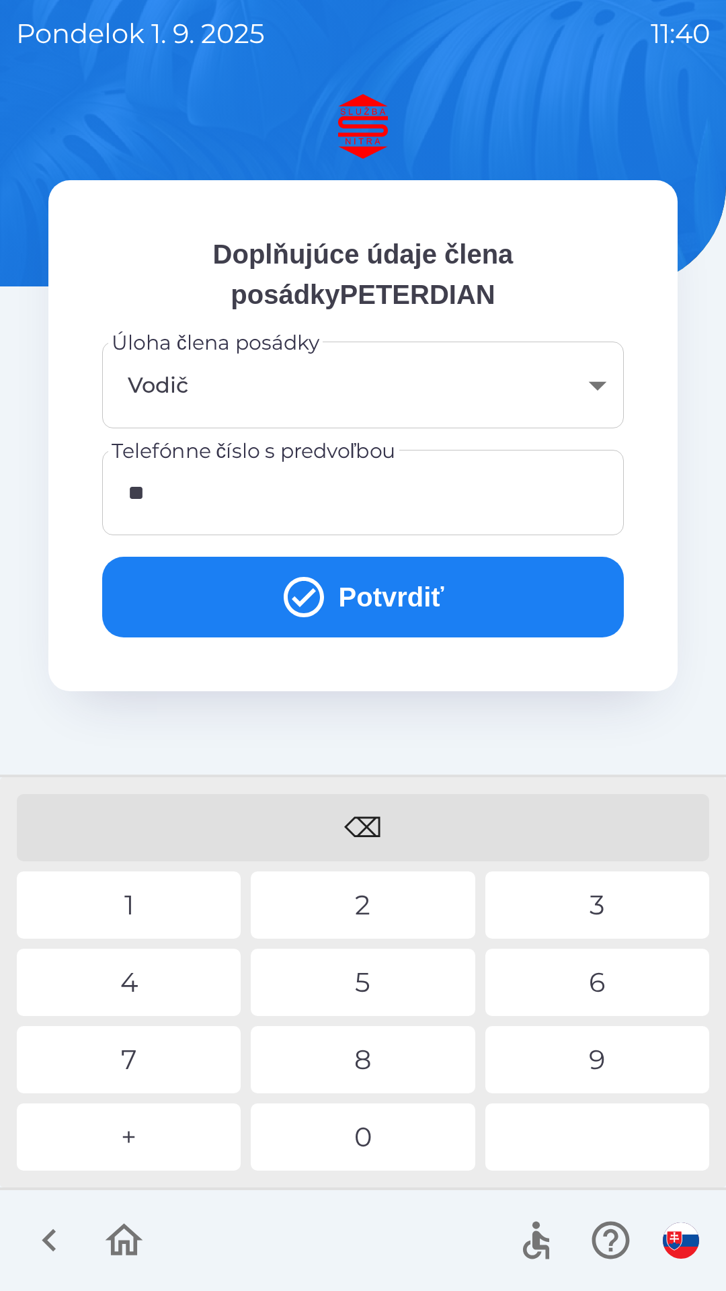
click at [176, 990] on div "4" at bounding box center [129, 982] width 224 height 67
click at [385, 1142] on div "0" at bounding box center [363, 1137] width 224 height 67
click at [366, 969] on div "5" at bounding box center [363, 982] width 224 height 67
type input "**********"
click at [363, 1060] on div "8" at bounding box center [363, 1059] width 224 height 67
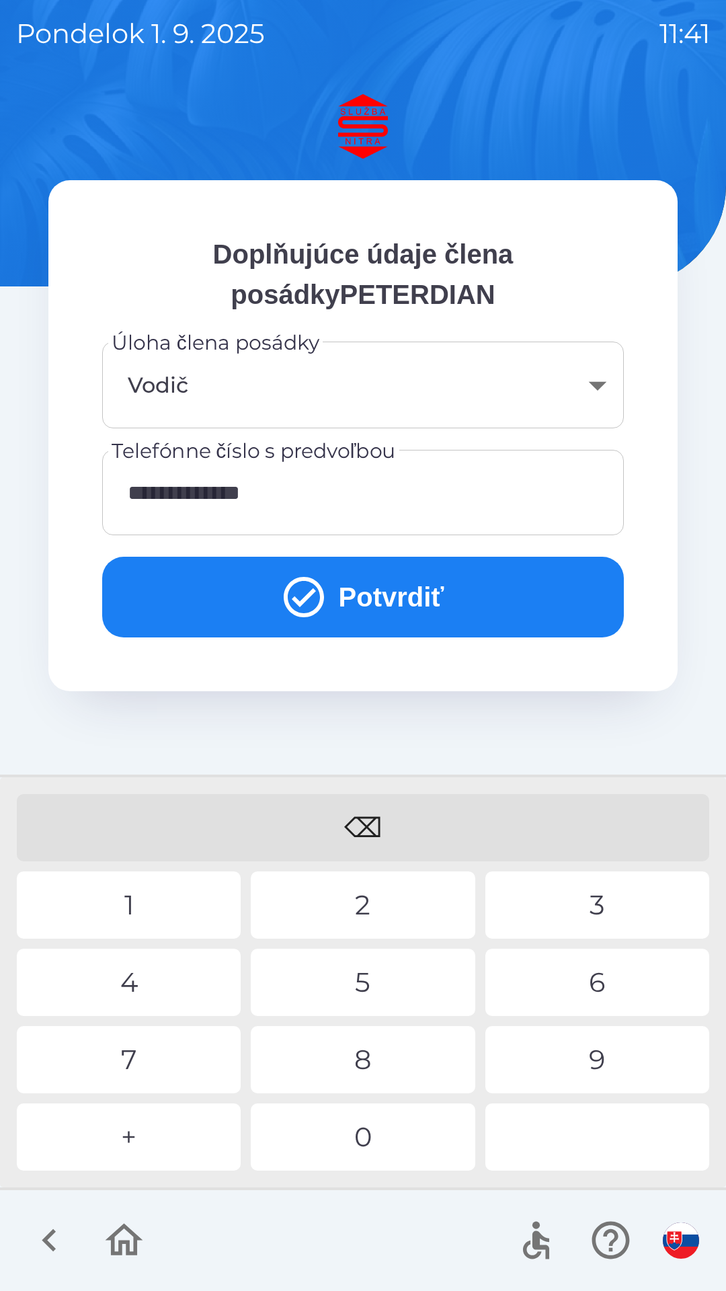
click at [418, 582] on button "Potvrdiť" at bounding box center [363, 597] width 522 height 81
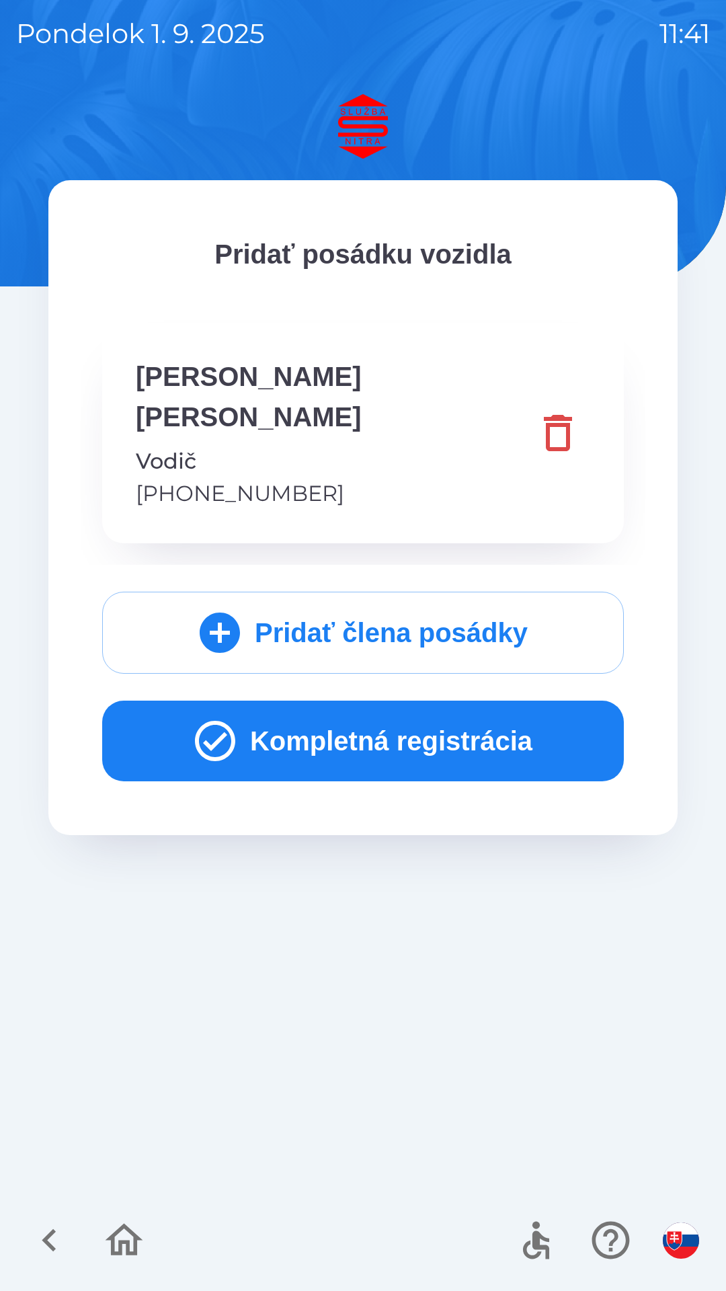
click at [515, 707] on button "Kompletná registrácia" at bounding box center [363, 741] width 522 height 81
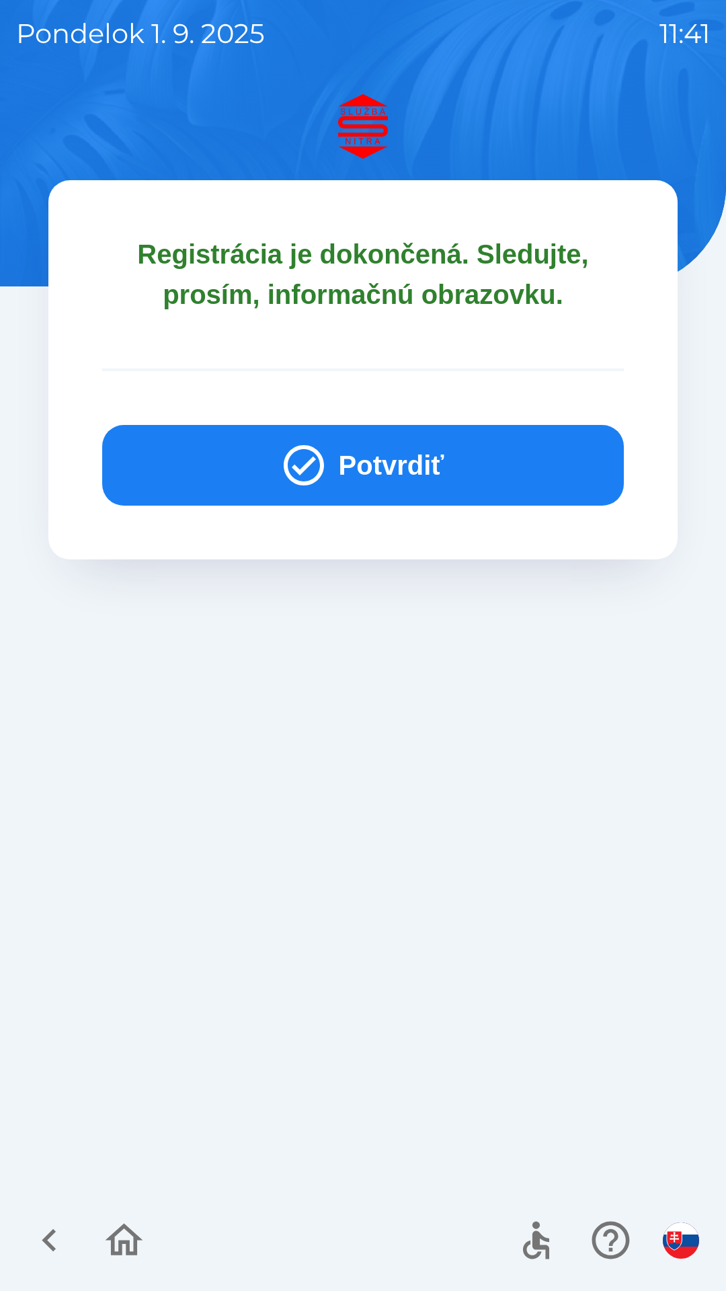
click at [405, 471] on button "Potvrdiť" at bounding box center [363, 465] width 522 height 81
